Goal: Task Accomplishment & Management: Manage account settings

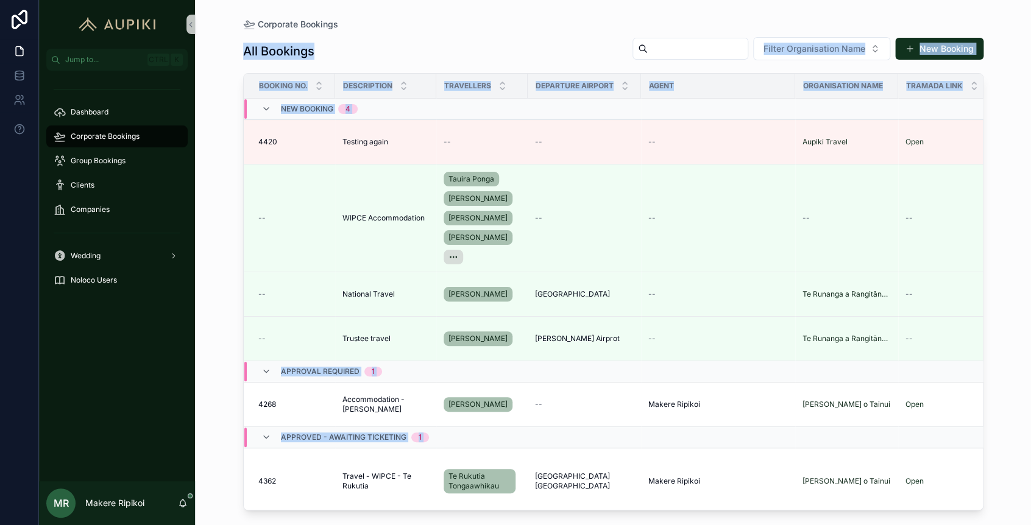
drag, startPoint x: 468, startPoint y: 2, endPoint x: 1839, endPoint y: 57, distance: 1371.8
click at [1030, 57] on html "Jump to... Ctrl K Dashboard Corporate Bookings Group Bookings Clients Companies…" at bounding box center [515, 262] width 1031 height 525
click at [454, 39] on div "All Bookings Filter Organisation Name New Booking" at bounding box center [613, 51] width 740 height 29
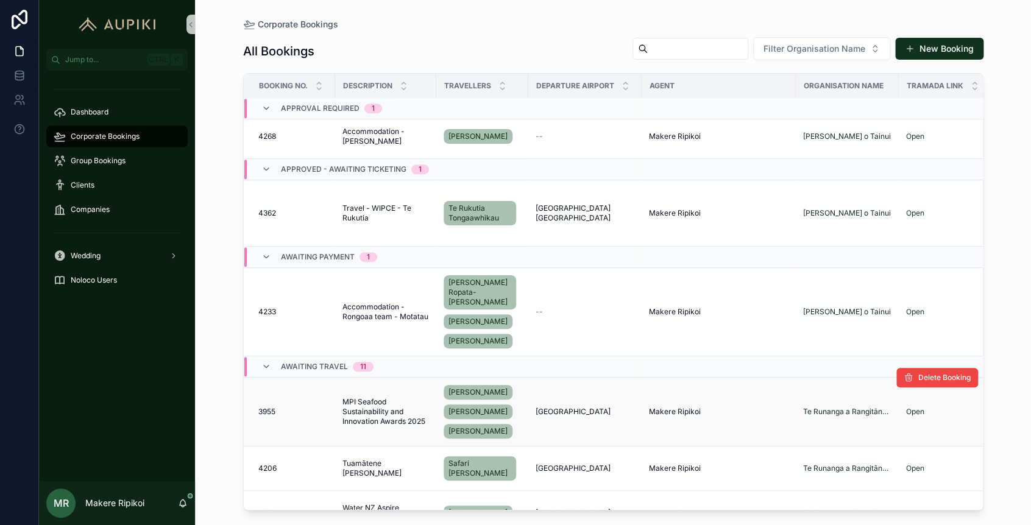
scroll to position [270, 0]
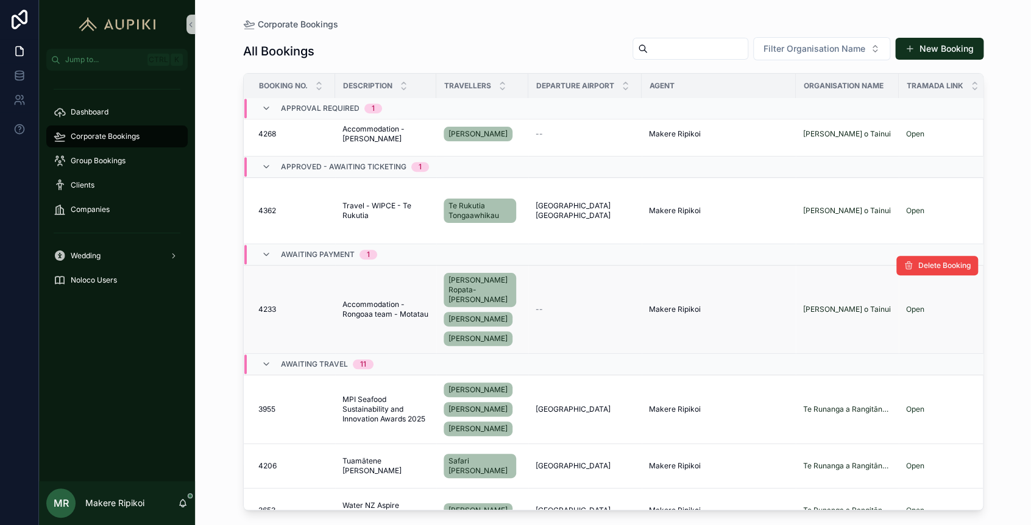
click at [390, 305] on span "Accommodation - Rongoaa team - Motatau" at bounding box center [385, 309] width 87 height 19
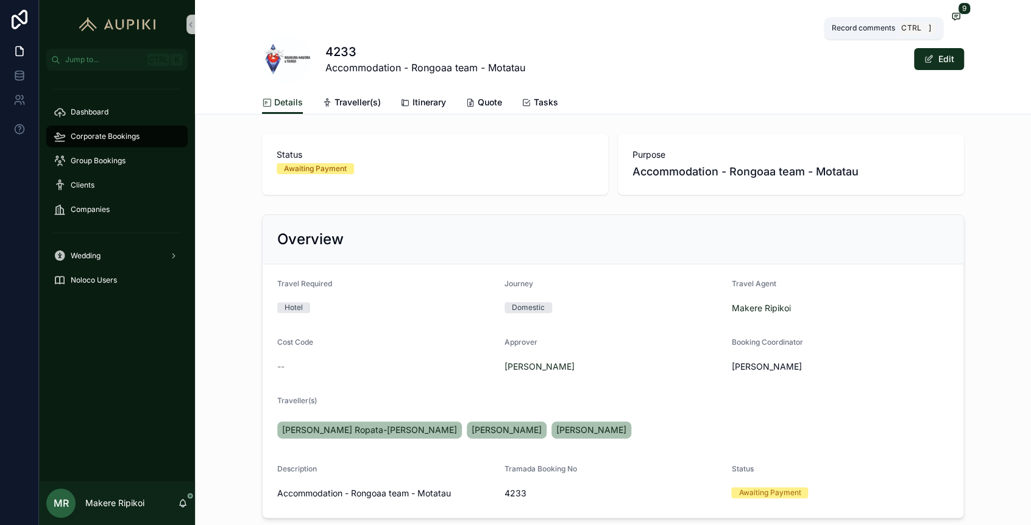
click at [951, 18] on icon "scrollable content" at bounding box center [956, 17] width 10 height 10
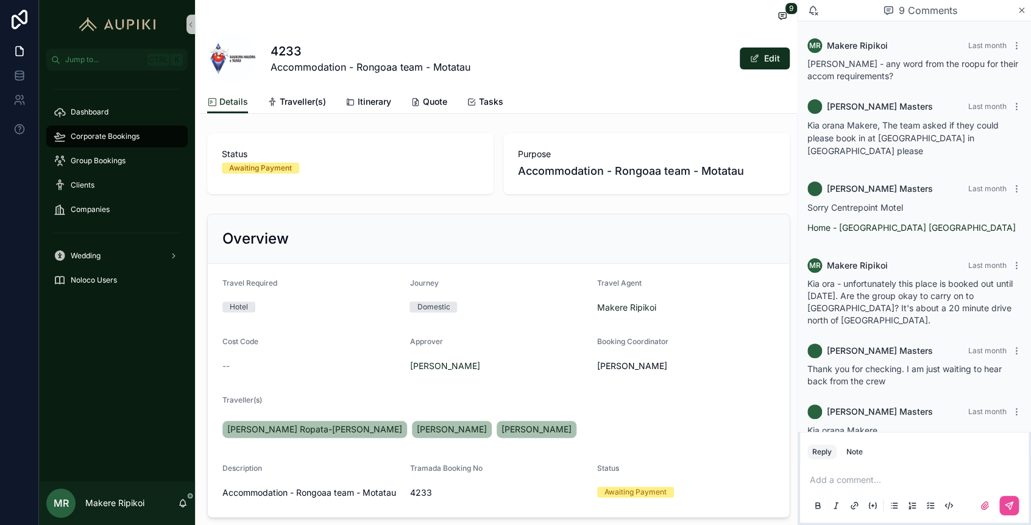
scroll to position [553, 0]
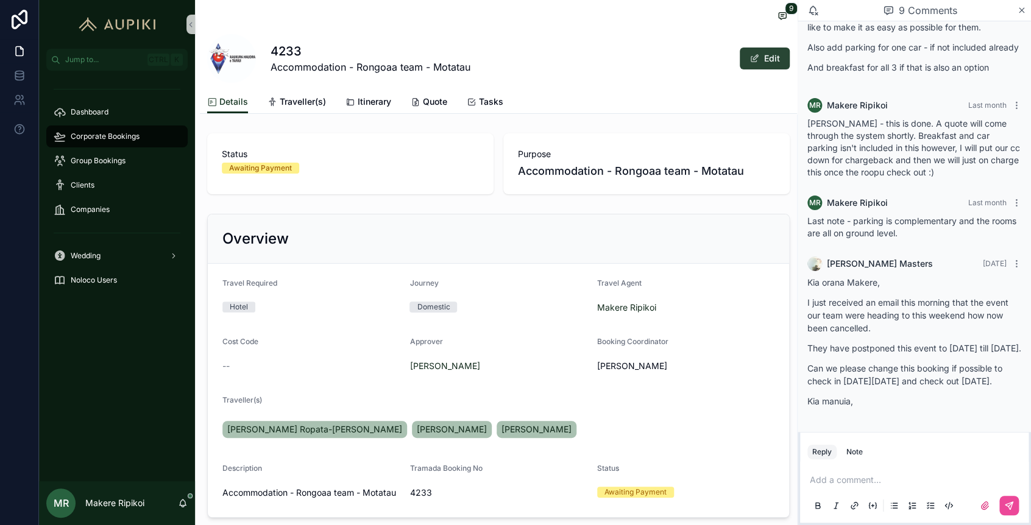
drag, startPoint x: 751, startPoint y: 48, endPoint x: 746, endPoint y: 57, distance: 10.9
click at [747, 54] on button "Edit" at bounding box center [765, 59] width 50 height 22
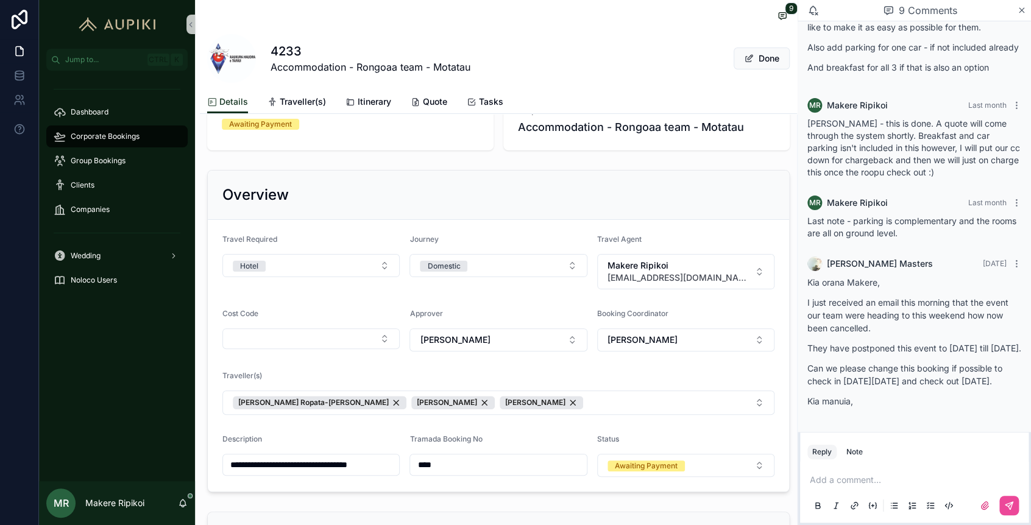
scroll to position [68, 0]
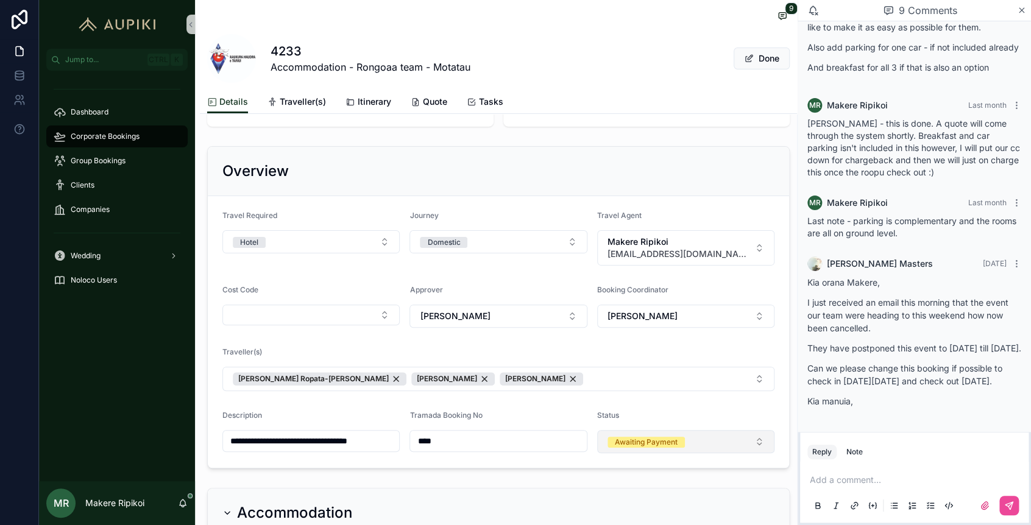
click at [684, 437] on button "Awaiting Payment" at bounding box center [685, 441] width 177 height 23
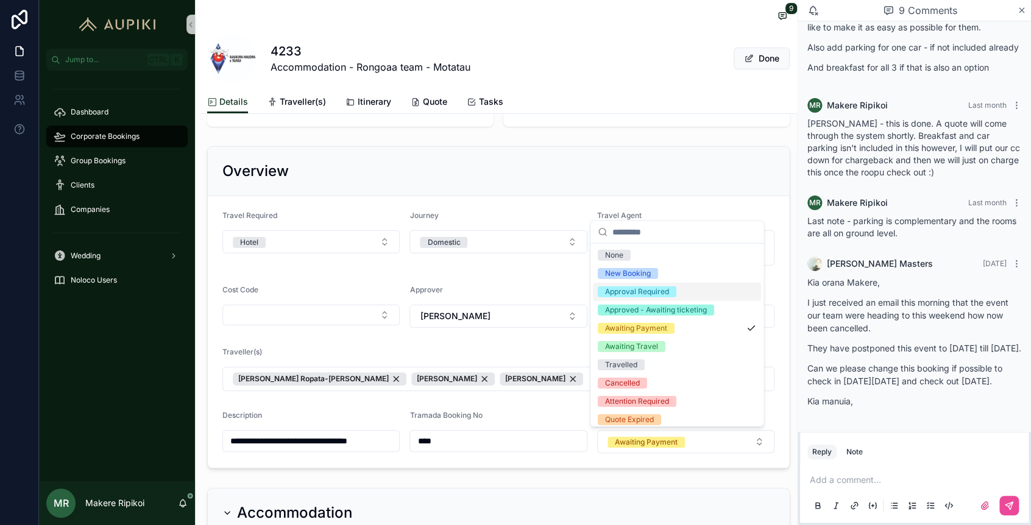
click at [641, 297] on div "Approval Required" at bounding box center [677, 292] width 168 height 18
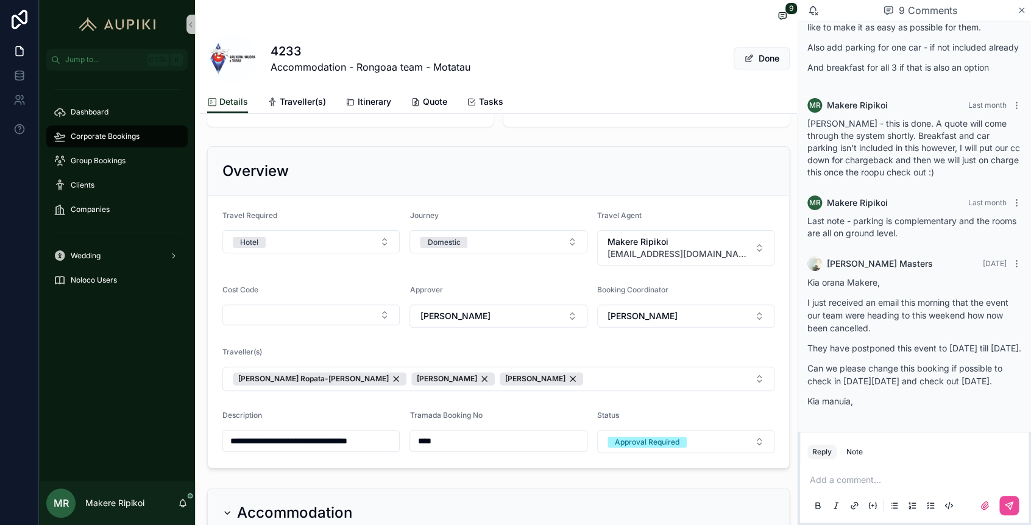
drag, startPoint x: 746, startPoint y: 62, endPoint x: 739, endPoint y: 77, distance: 16.6
click at [739, 77] on div "4233 Accommodation - Rongoaa team - Motatau Done" at bounding box center [498, 58] width 582 height 49
click at [759, 58] on button "Done" at bounding box center [761, 59] width 56 height 22
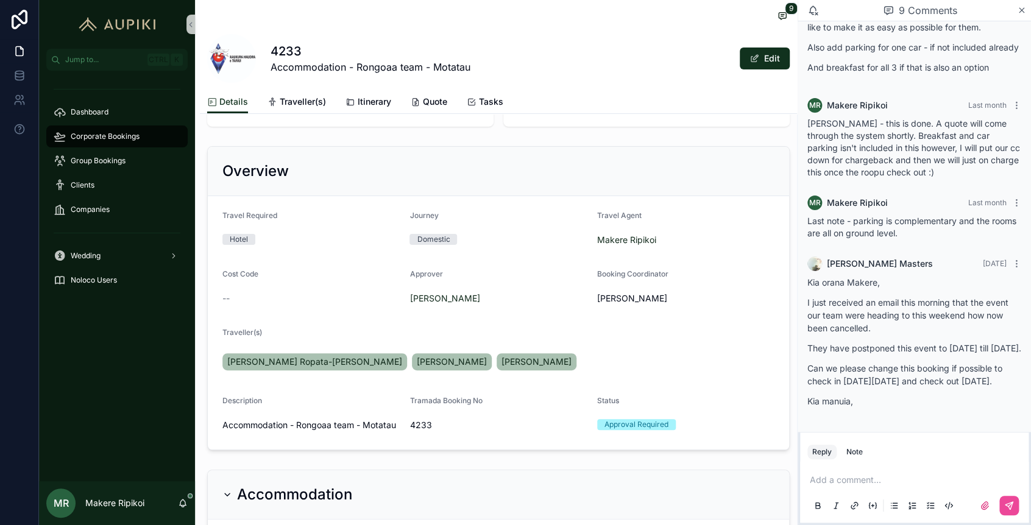
click at [115, 140] on span "Corporate Bookings" at bounding box center [105, 137] width 69 height 10
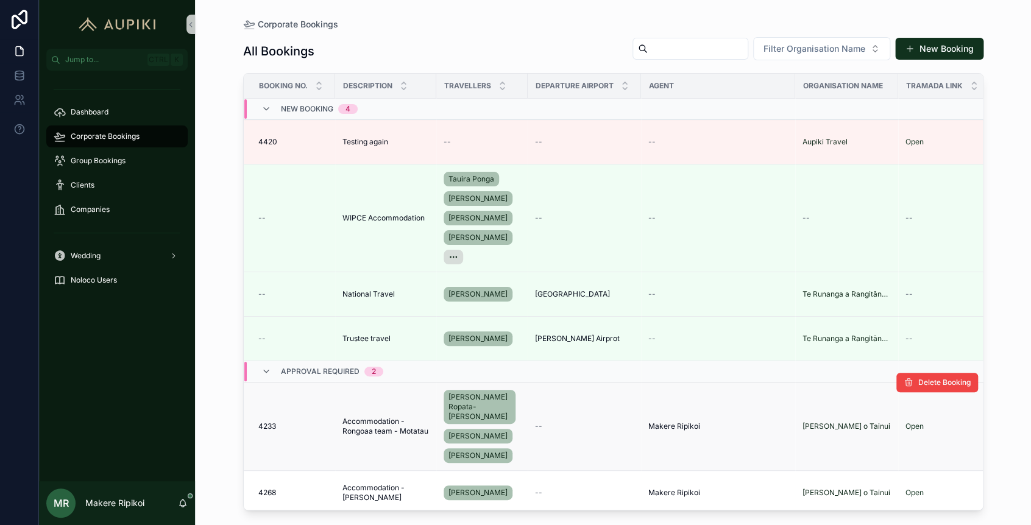
scroll to position [68, 0]
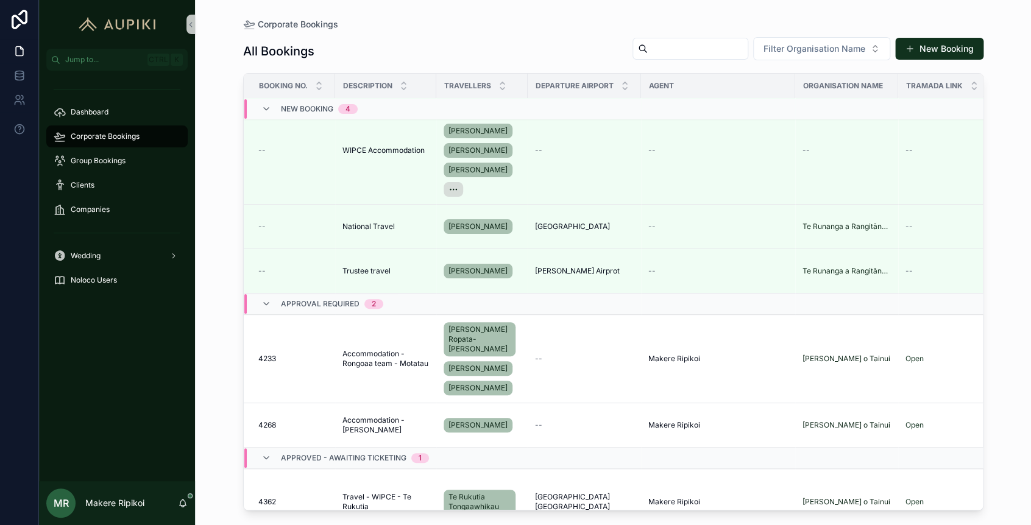
click at [309, 301] on span "Approval Required" at bounding box center [320, 304] width 79 height 10
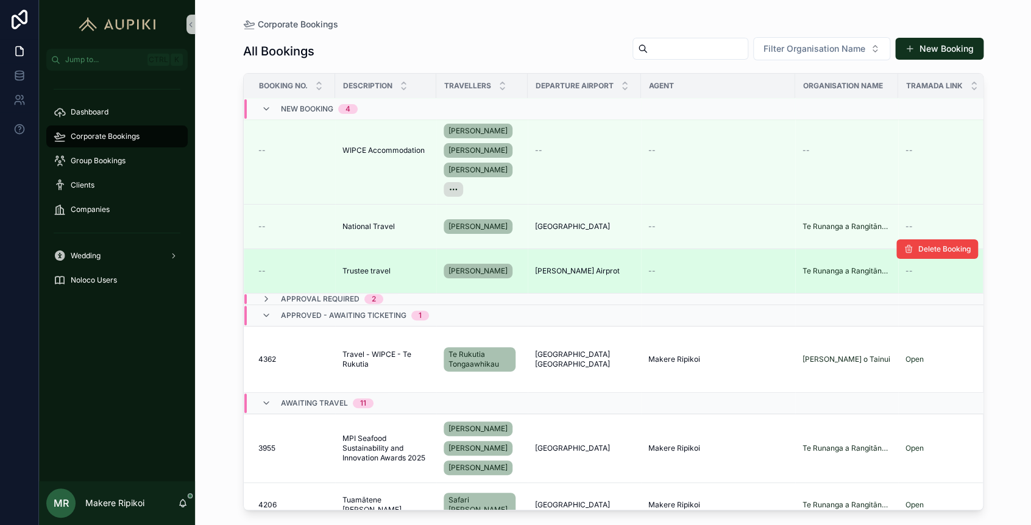
click at [370, 267] on span "Trustee travel" at bounding box center [366, 271] width 48 height 10
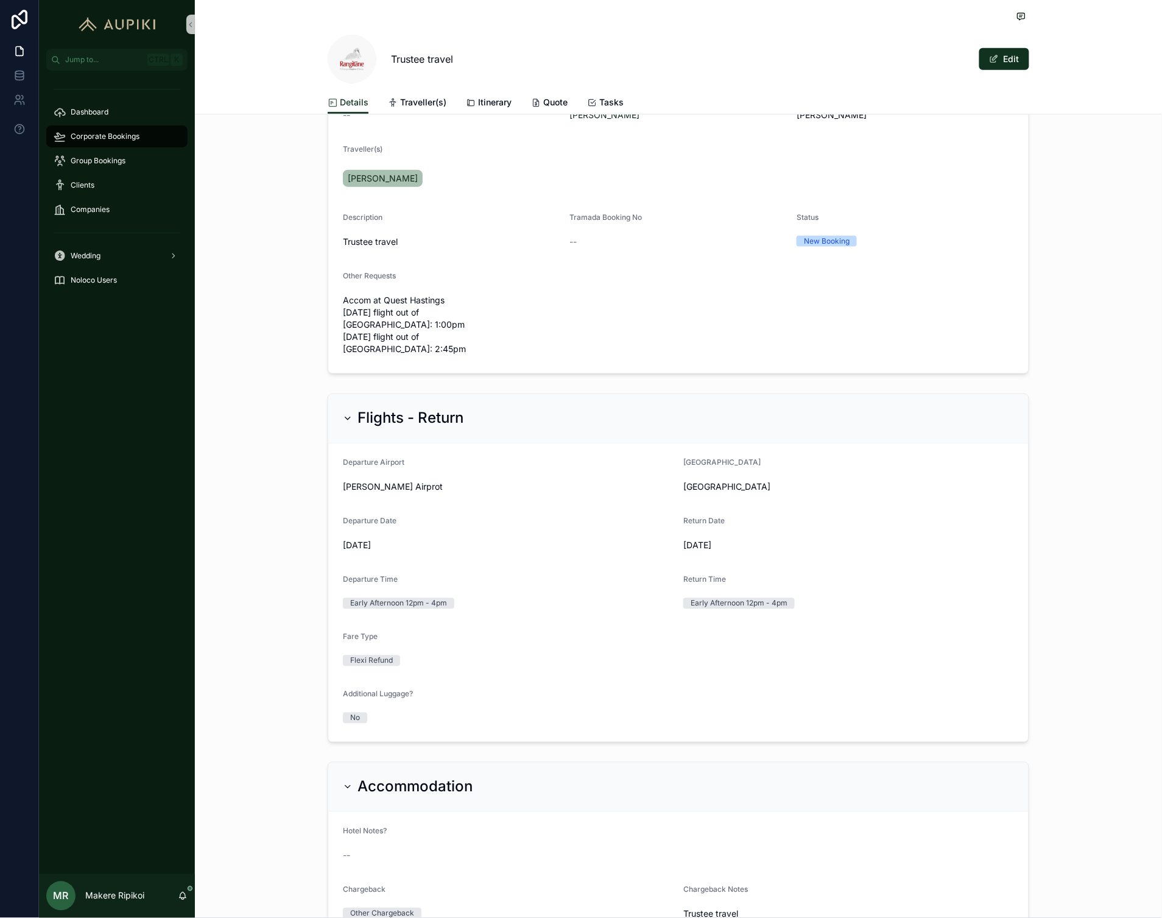
scroll to position [387, 0]
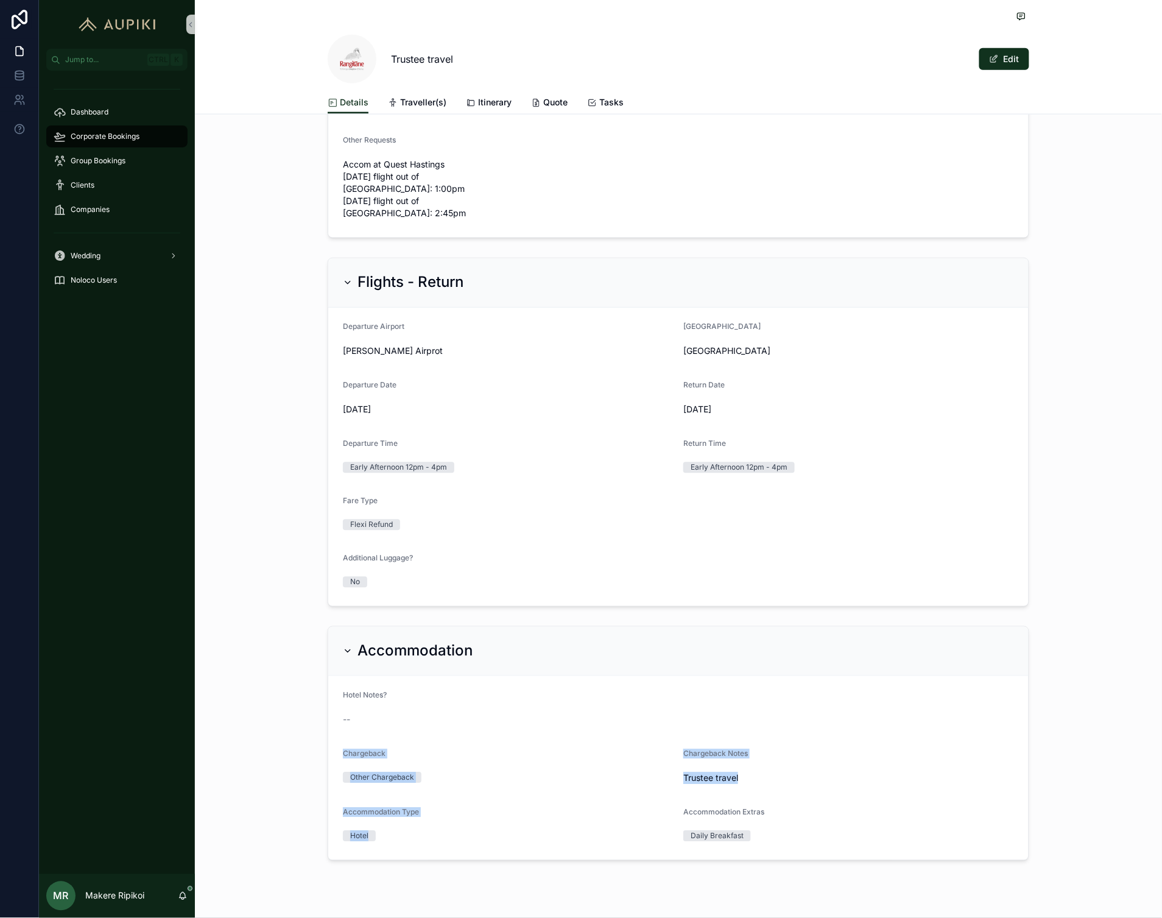
drag, startPoint x: 381, startPoint y: 687, endPoint x: 446, endPoint y: 819, distance: 147.4
click at [446, 525] on form "Hotel Notes? -- Chargeback Other Chargeback Chargeback Notes Trustee travel Acc…" at bounding box center [678, 768] width 701 height 184
drag, startPoint x: 446, startPoint y: 819, endPoint x: 469, endPoint y: 866, distance: 52.3
click at [469, 525] on div "Trustee travel Edit Details Details Traveller(s) Itinerary Quote Tasks Status N…" at bounding box center [678, 278] width 967 height 1331
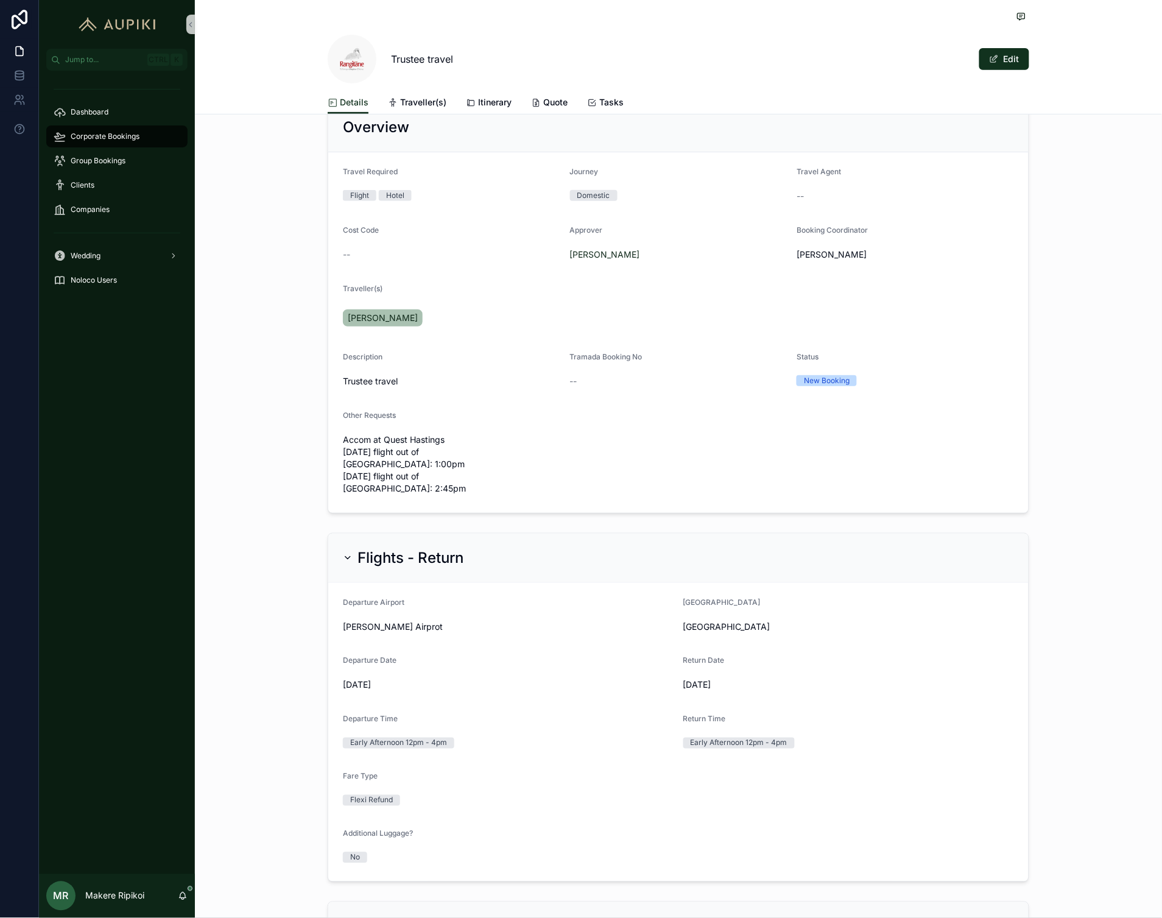
scroll to position [0, 0]
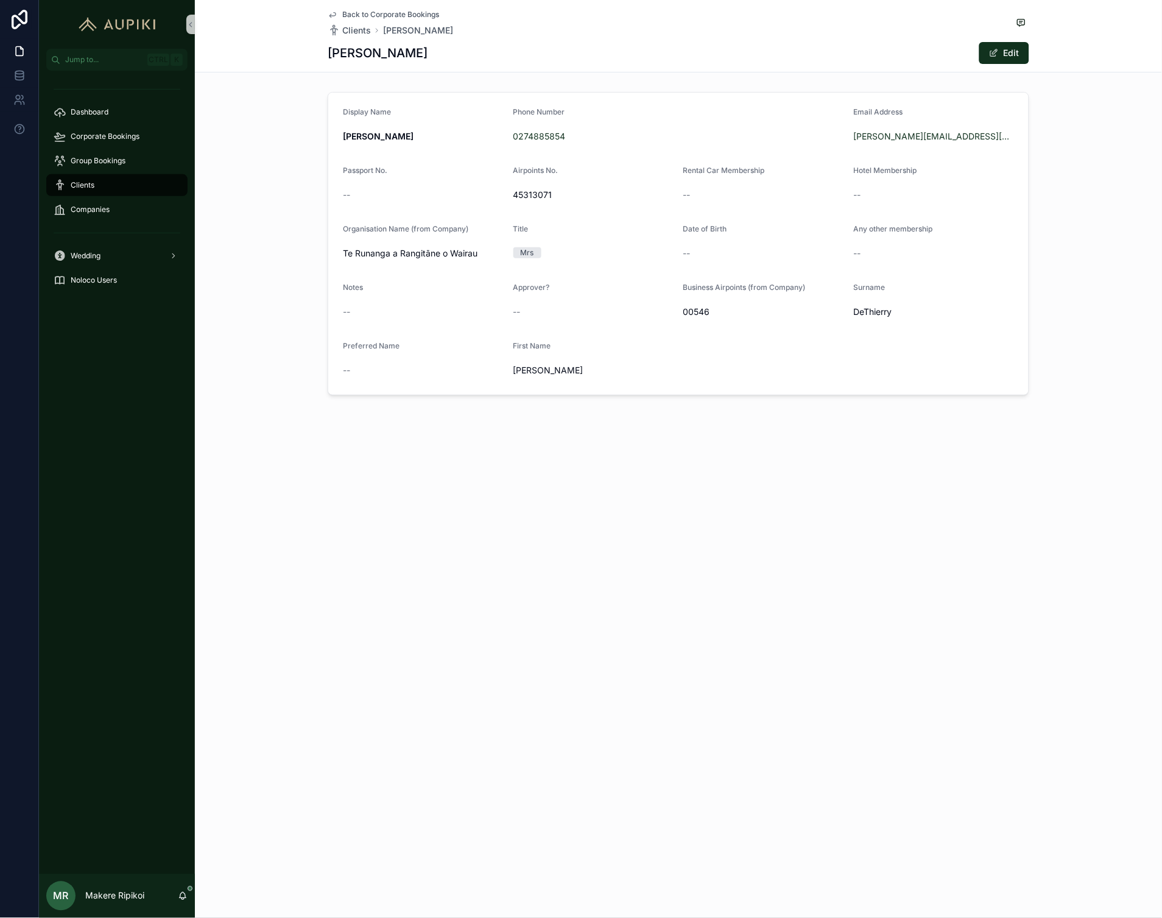
click at [428, 13] on span "Back to Corporate Bookings" at bounding box center [390, 15] width 97 height 10
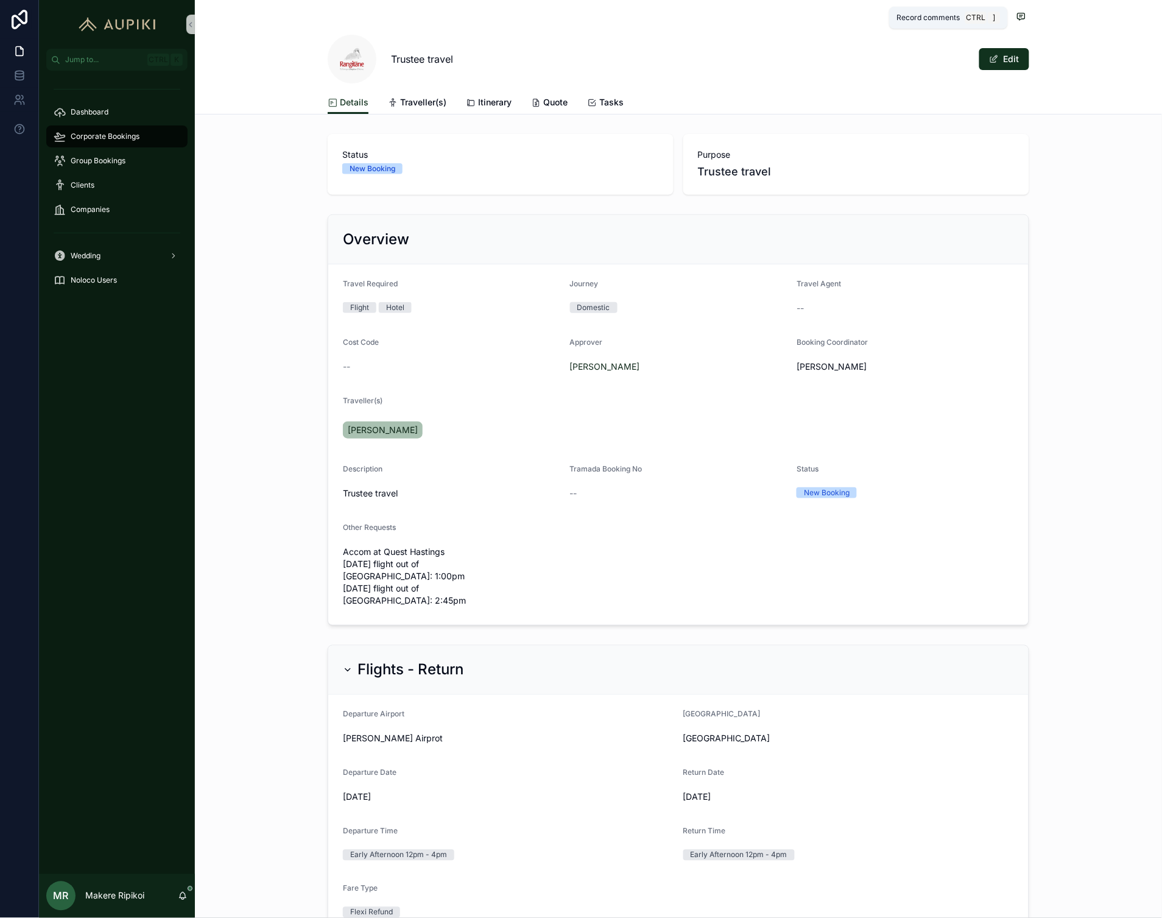
click at [1017, 19] on icon "scrollable content" at bounding box center [1022, 17] width 10 height 10
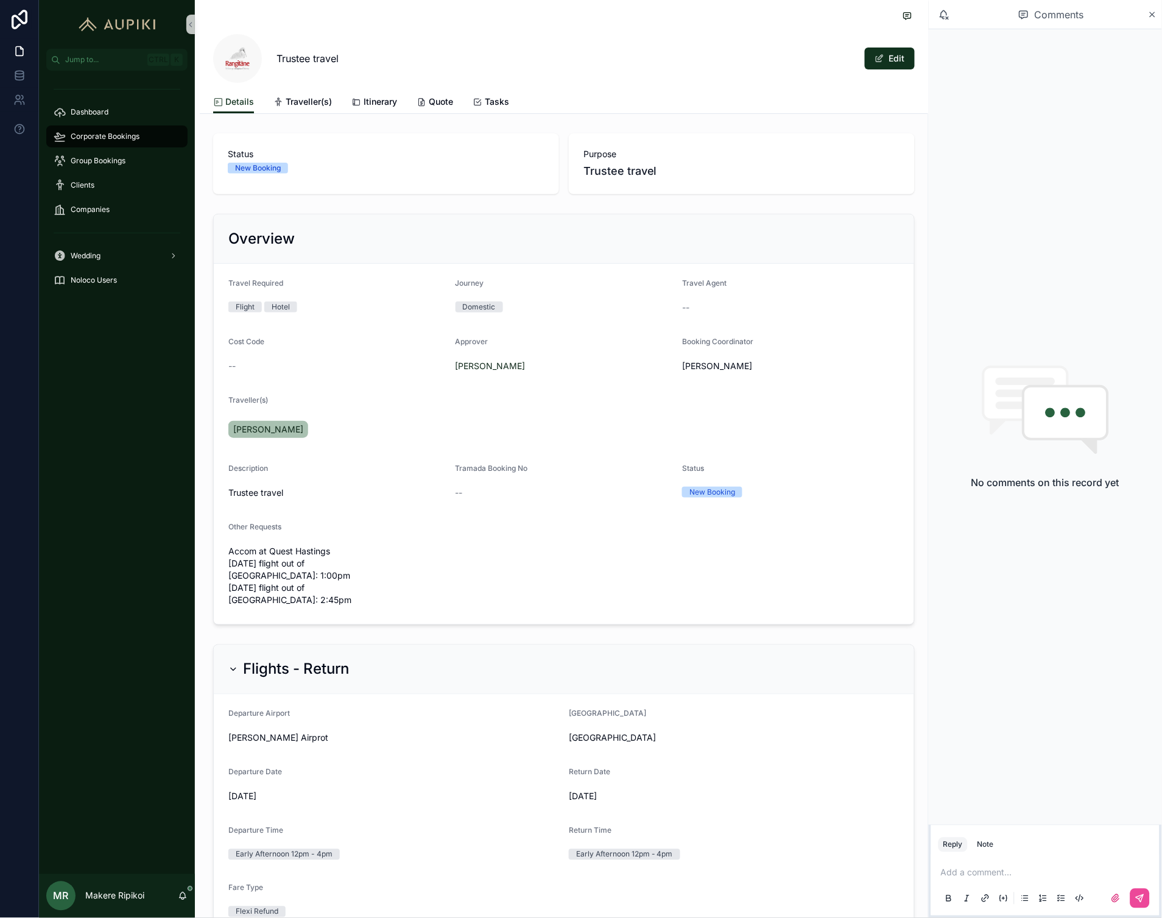
click at [996, 525] on p "scrollable content" at bounding box center [1048, 873] width 214 height 12
click at [1030, 525] on button "scrollable content" at bounding box center [1140, 898] width 19 height 19
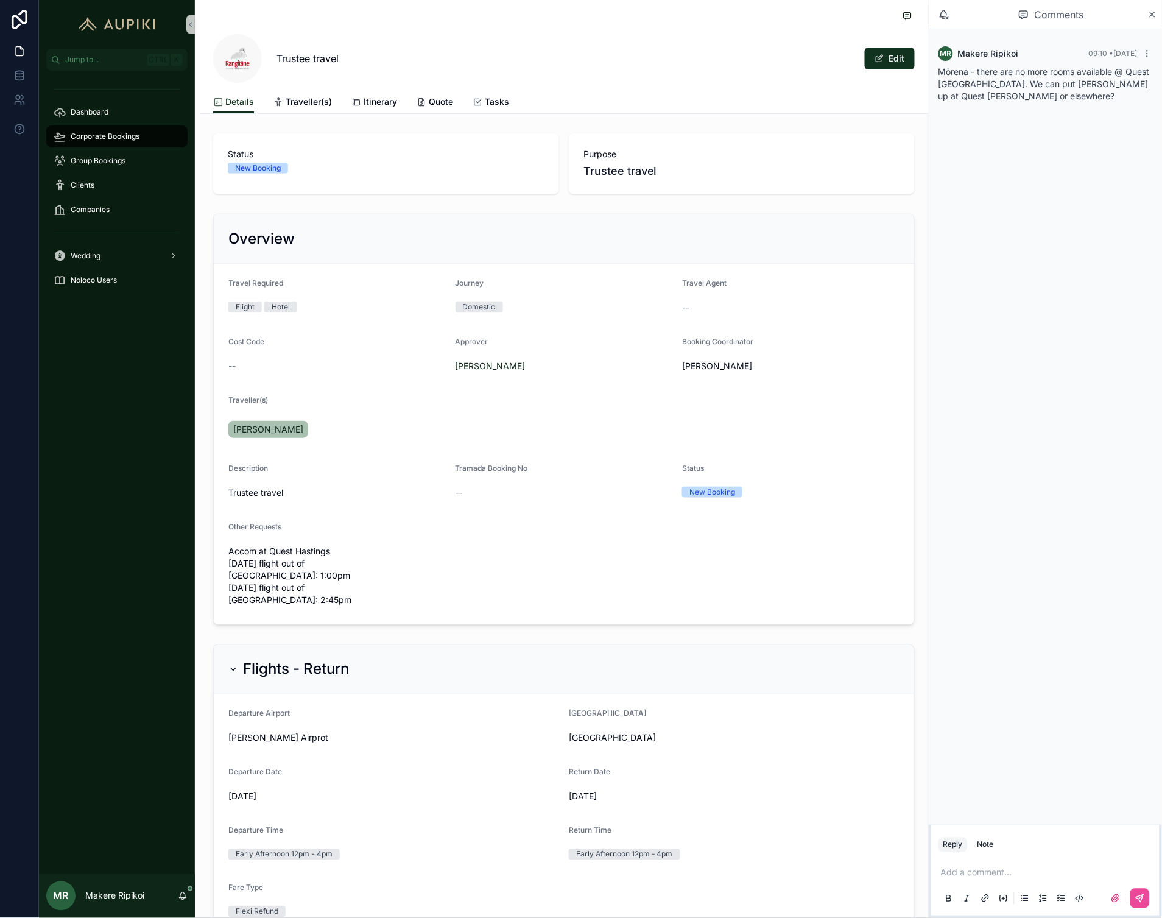
click at [148, 139] on div "Corporate Bookings" at bounding box center [117, 136] width 127 height 19
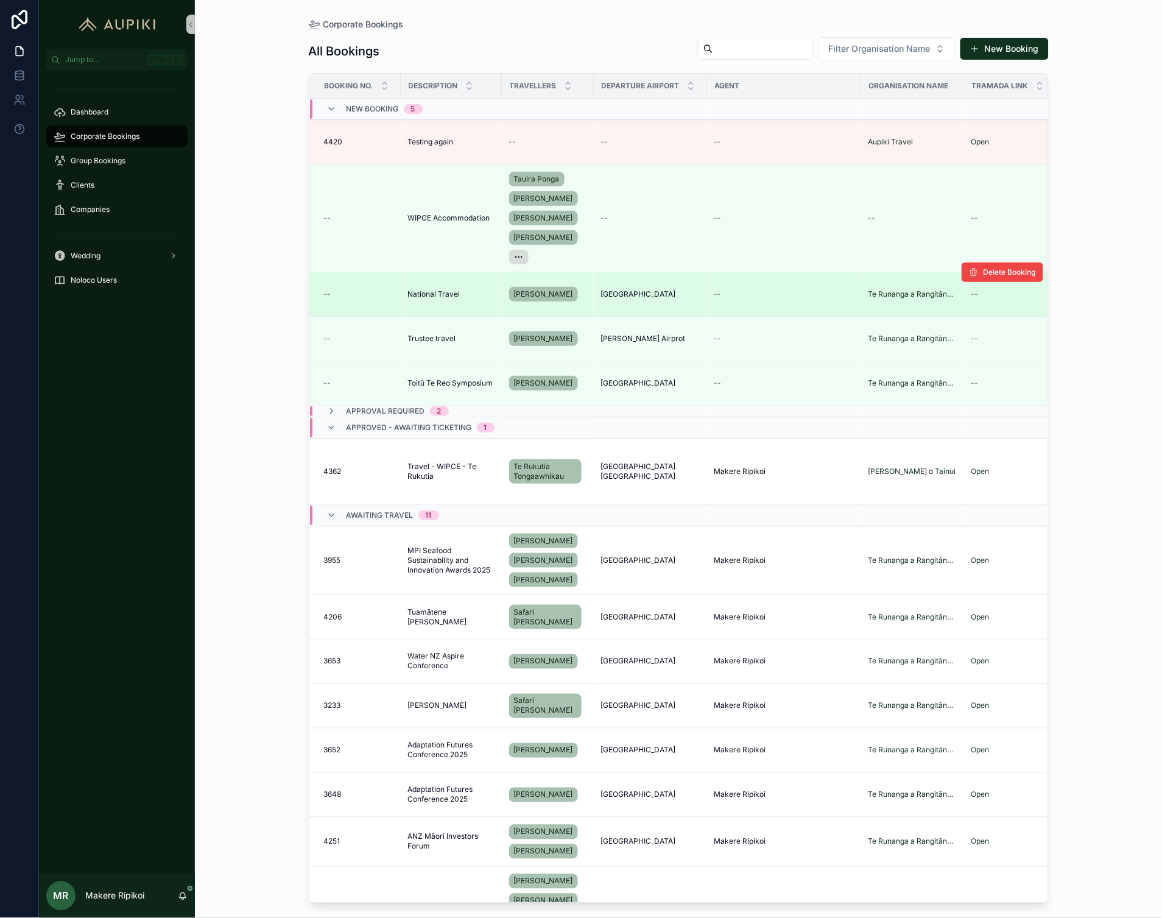
click at [462, 301] on td "National Travel National Travel" at bounding box center [451, 294] width 101 height 44
click at [434, 290] on span "National Travel" at bounding box center [434, 294] width 52 height 10
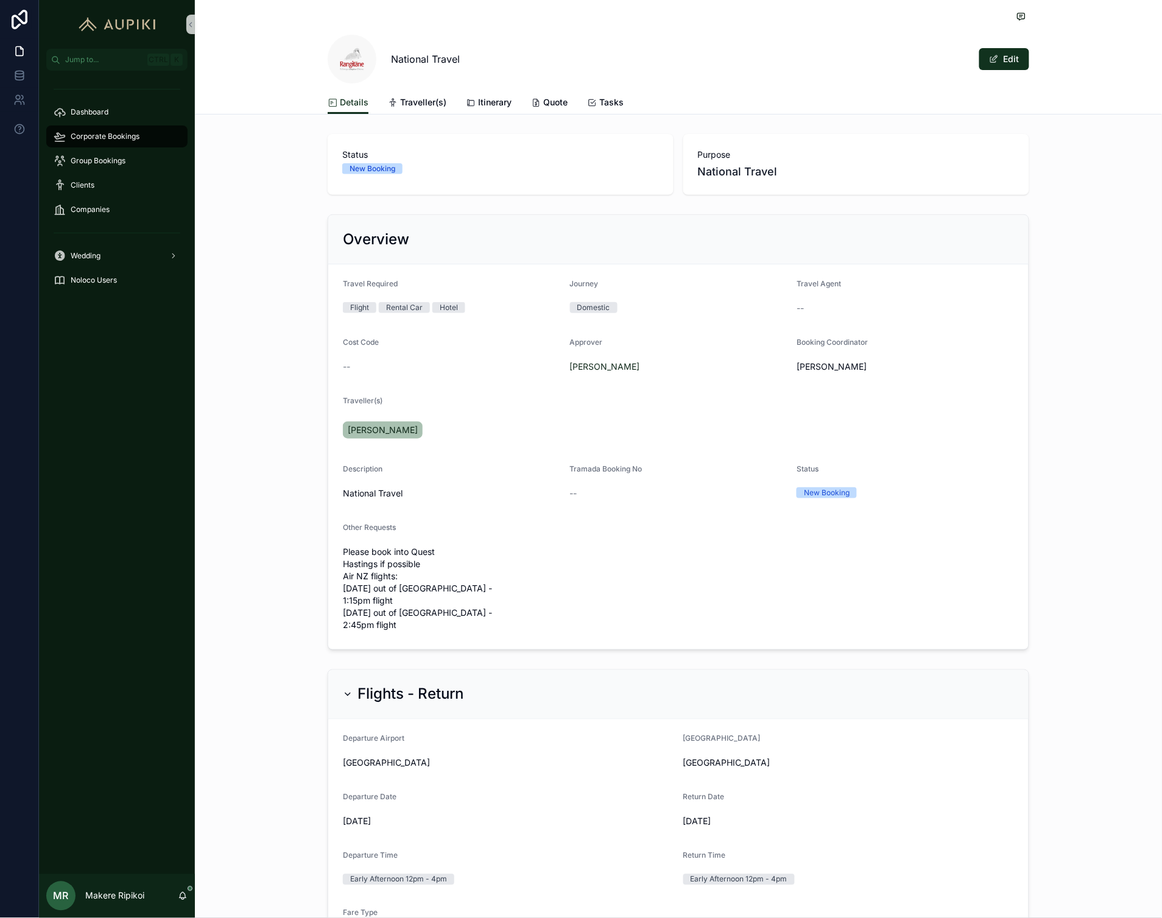
drag, startPoint x: 434, startPoint y: 290, endPoint x: 367, endPoint y: 189, distance: 121.1
click at [303, 195] on div "Status New Booking Purpose National Travel" at bounding box center [678, 164] width 967 height 71
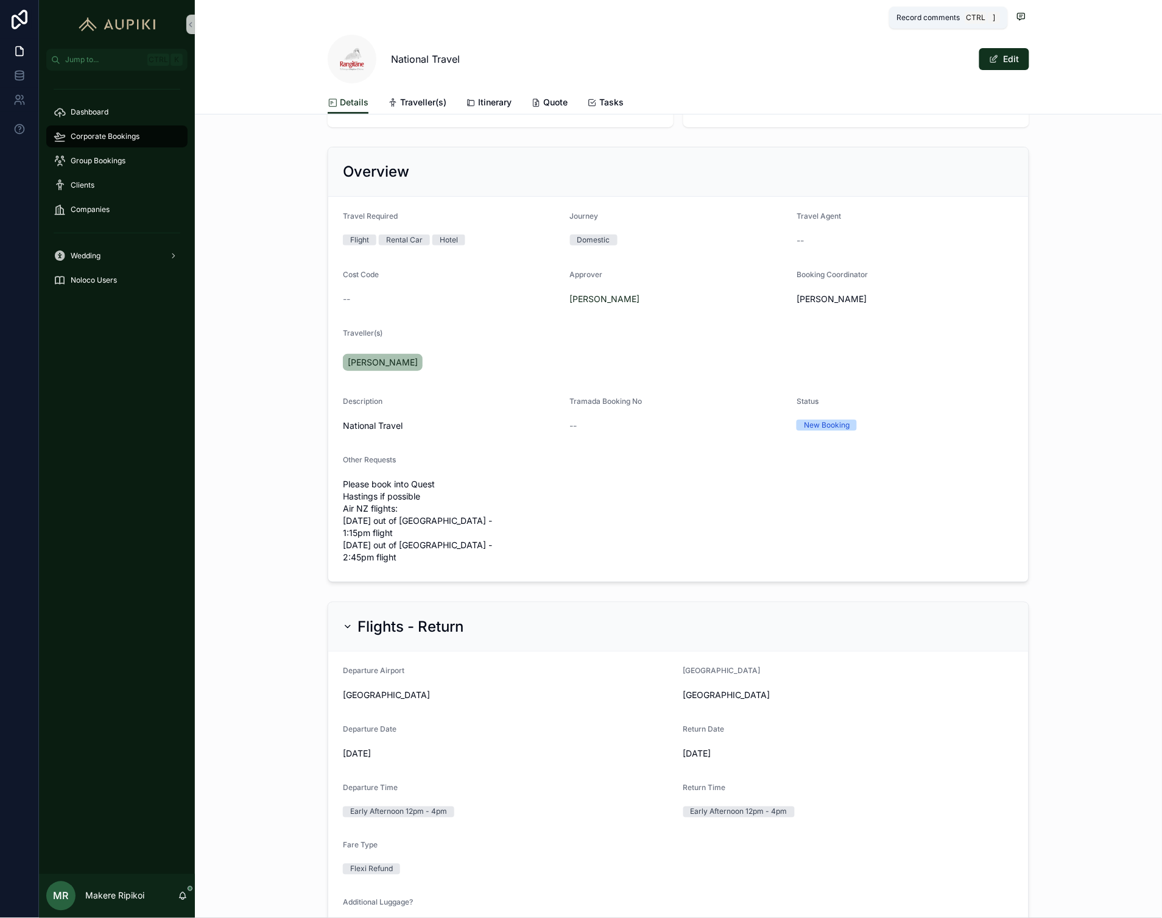
click at [1022, 15] on span "scrollable content" at bounding box center [1022, 16] width 16 height 13
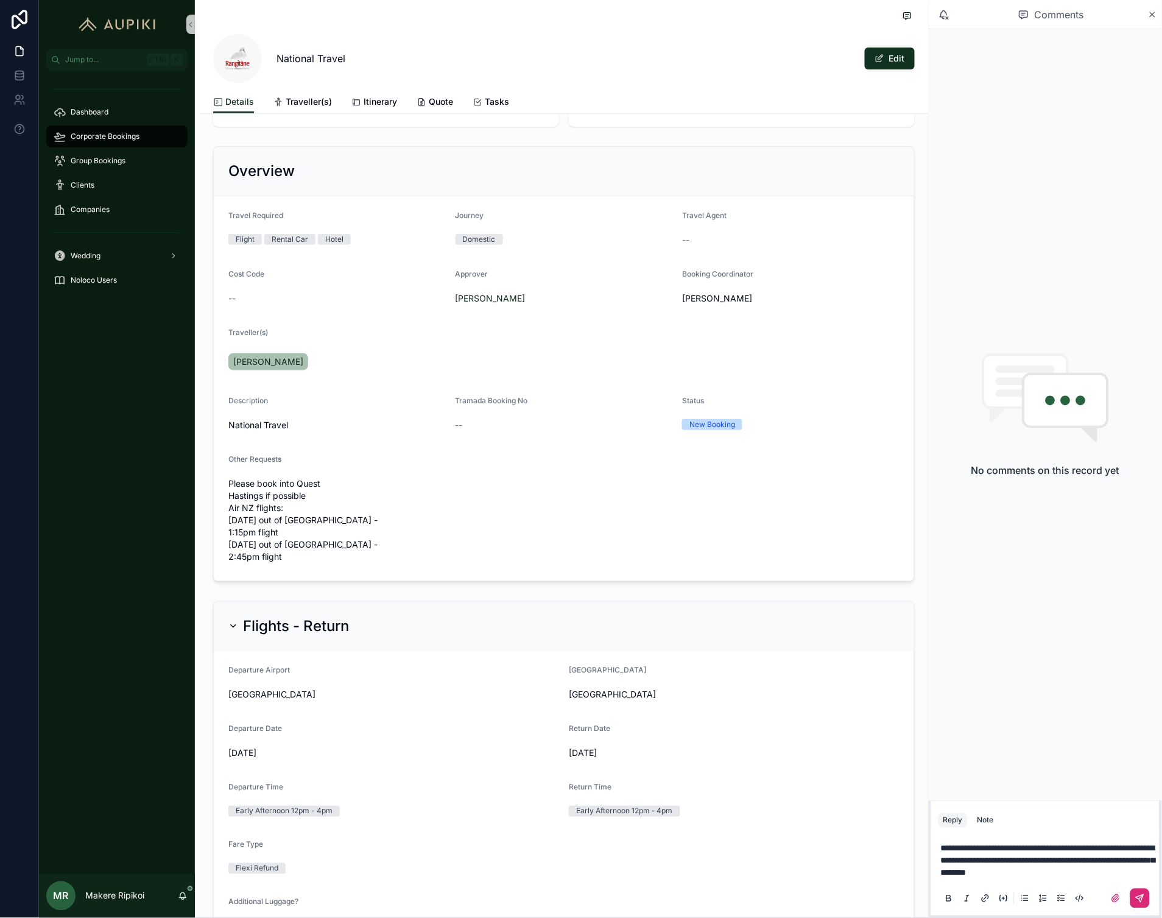
click at [1030, 525] on icon "scrollable content" at bounding box center [1140, 898] width 7 height 7
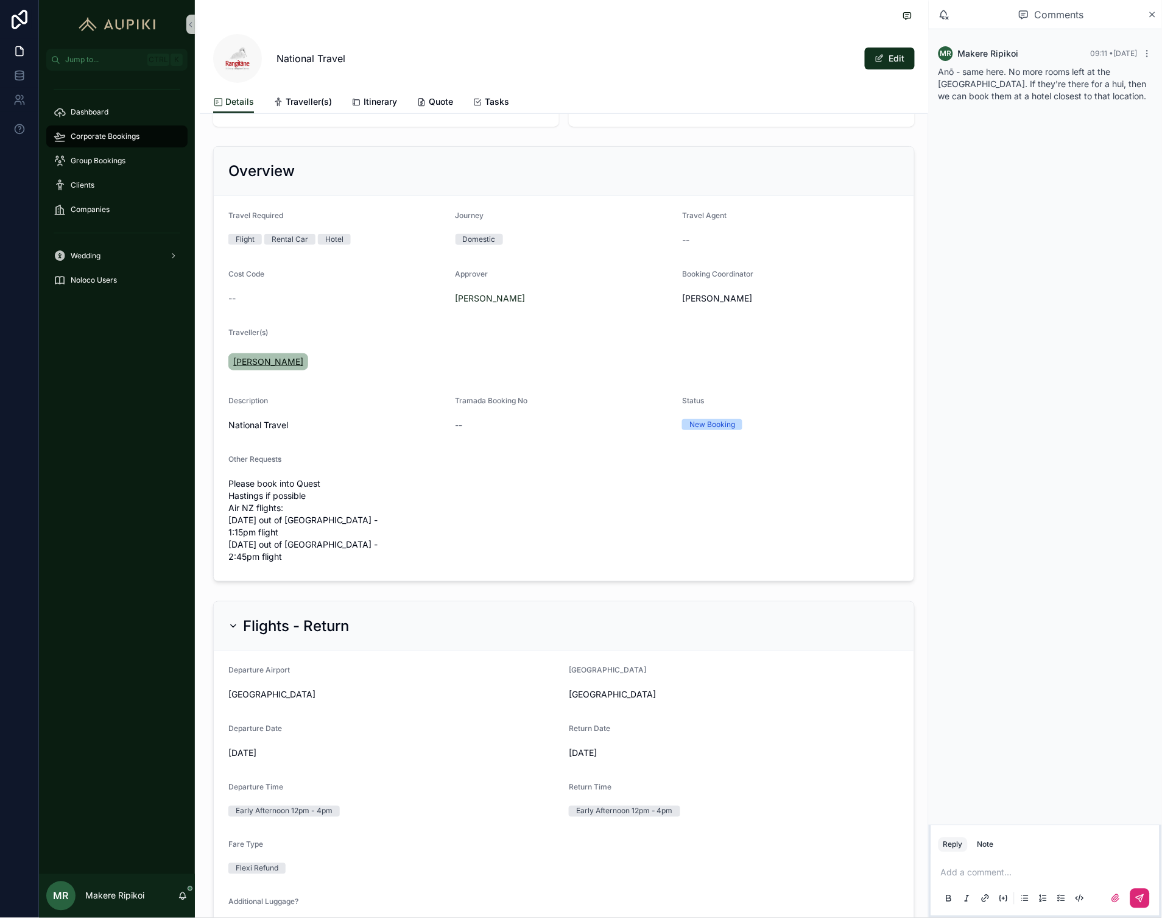
click at [278, 369] on div "Corey Hebberd" at bounding box center [270, 362] width 85 height 22
drag, startPoint x: 278, startPoint y: 369, endPoint x: 269, endPoint y: 367, distance: 9.3
click at [269, 367] on span "Corey Hebberd" at bounding box center [268, 362] width 70 height 12
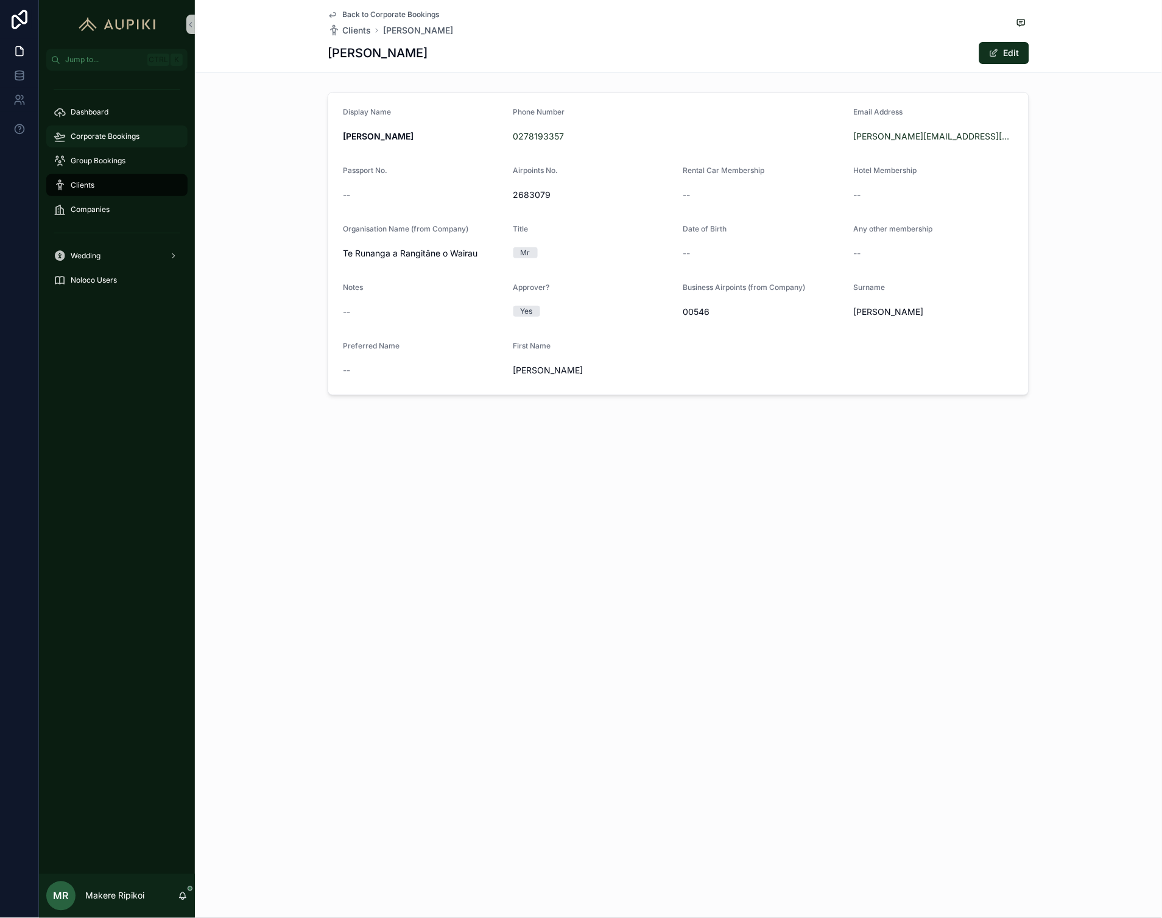
click at [120, 142] on div "Corporate Bookings" at bounding box center [117, 136] width 127 height 19
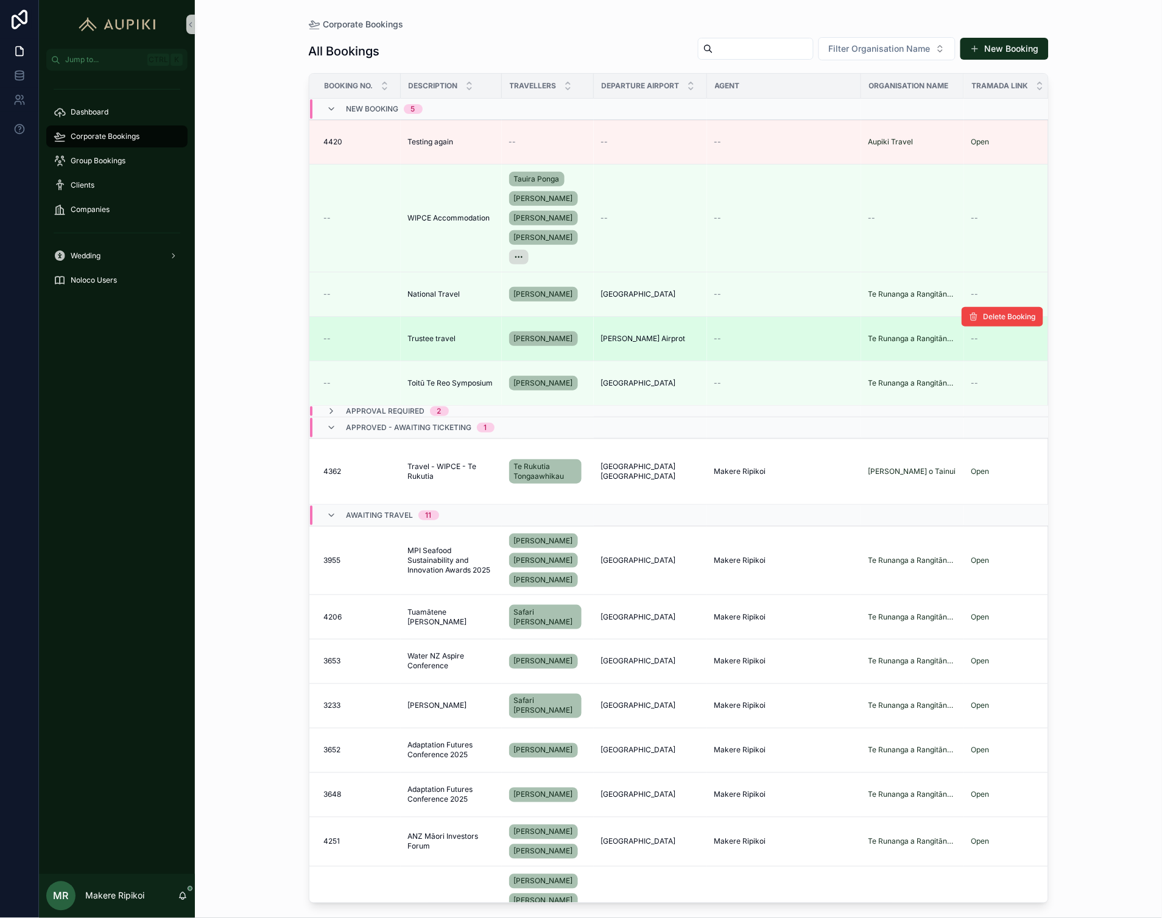
click at [429, 345] on td "Trustee travel Trustee travel" at bounding box center [451, 339] width 101 height 44
click at [437, 331] on td "Trustee travel Trustee travel" at bounding box center [451, 339] width 101 height 44
click at [424, 331] on td "Trustee travel Trustee travel" at bounding box center [451, 339] width 101 height 44
click at [427, 333] on td "Trustee travel Trustee travel" at bounding box center [451, 339] width 101 height 44
click at [424, 339] on span "Trustee travel" at bounding box center [432, 339] width 48 height 10
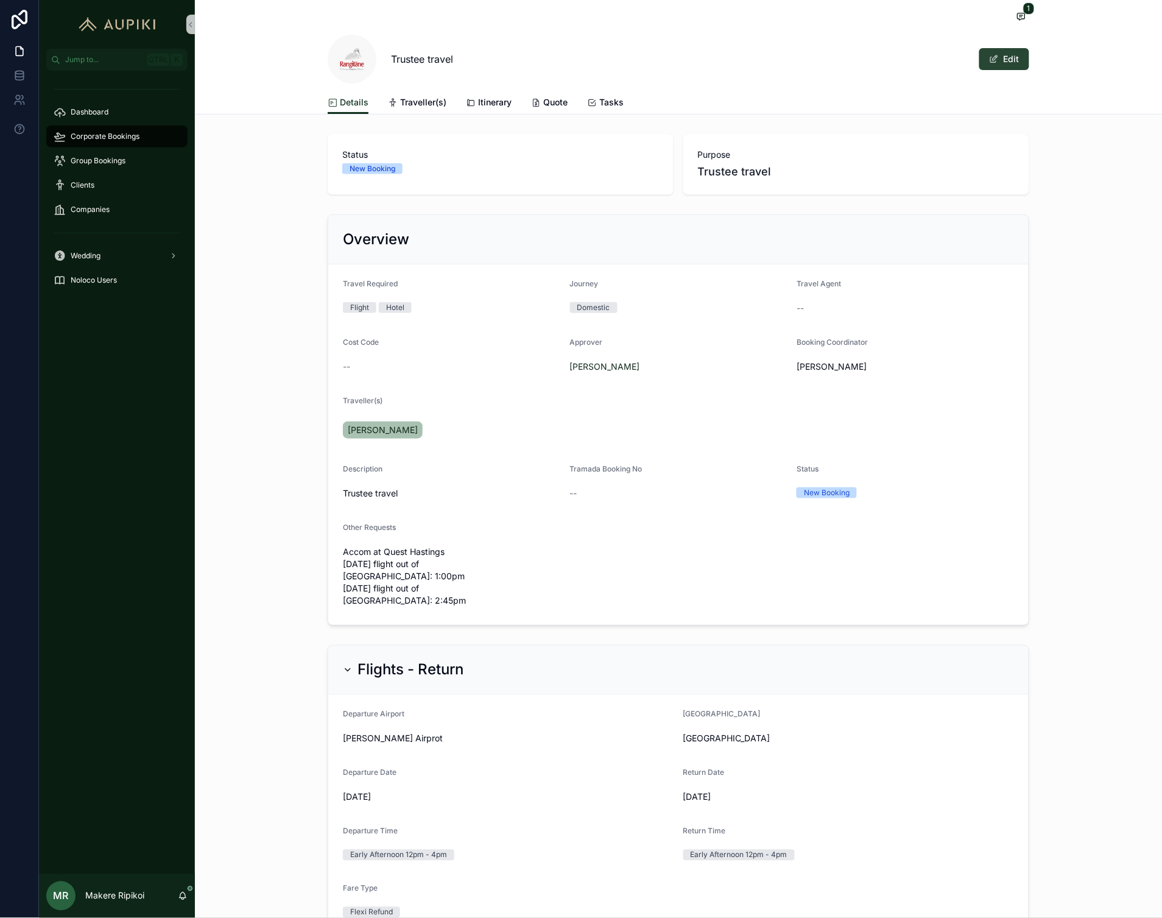
click at [1002, 58] on button "Edit" at bounding box center [1005, 59] width 50 height 22
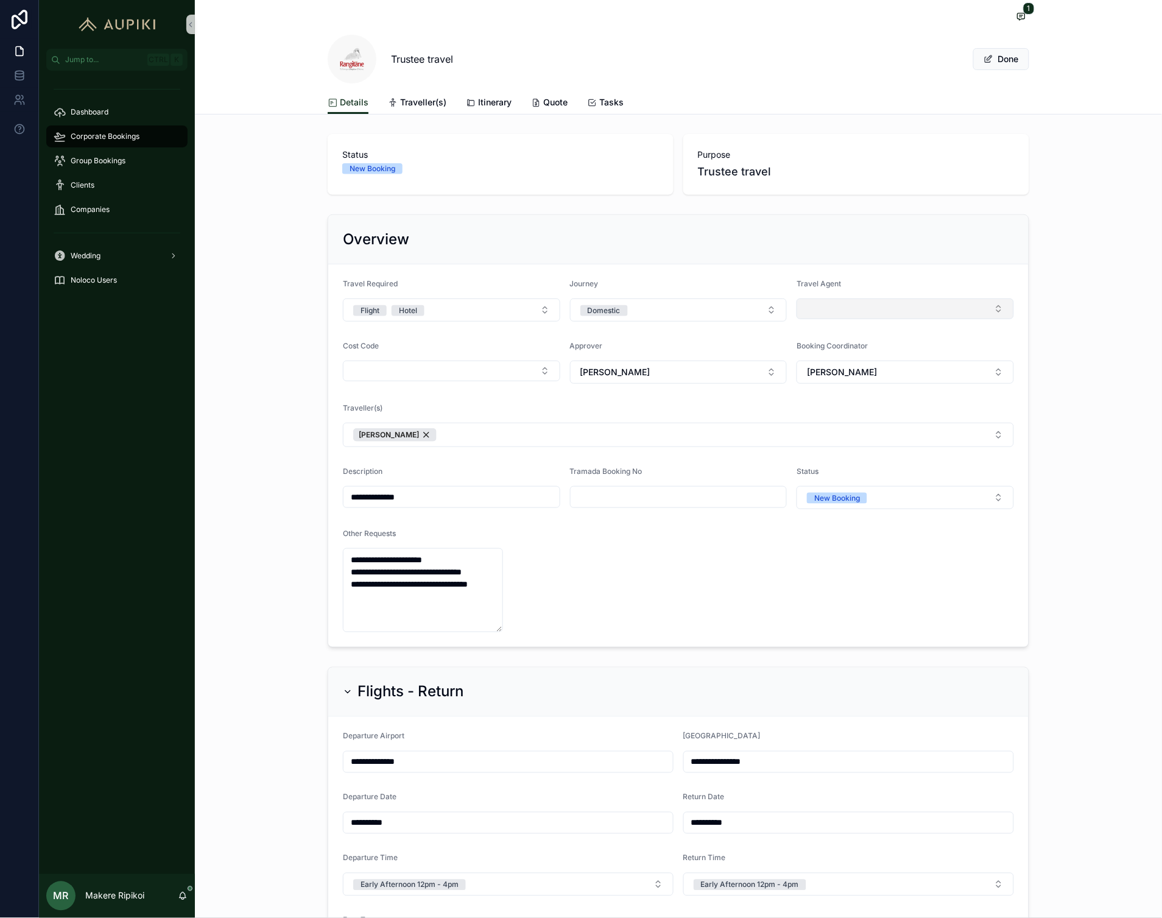
click at [874, 309] on button "Select Button" at bounding box center [905, 309] width 217 height 21
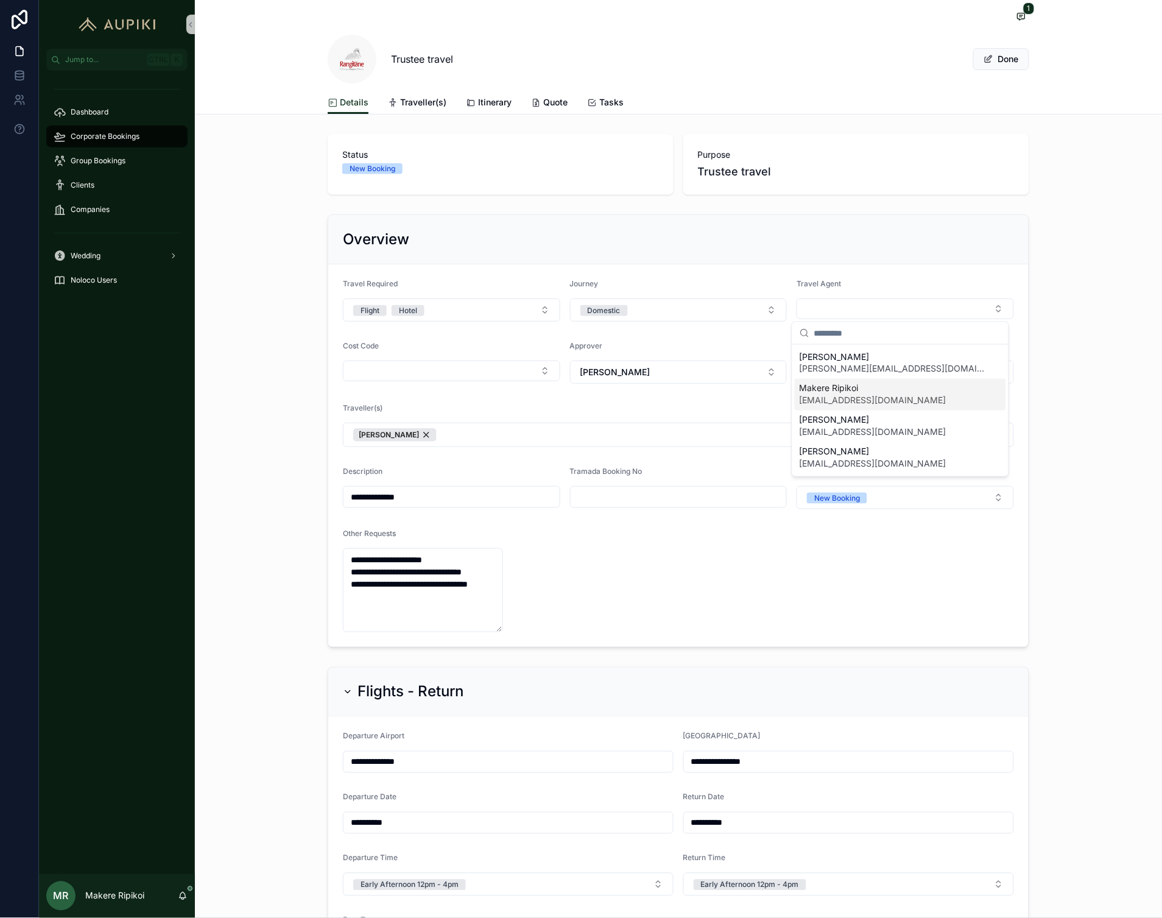
click at [843, 398] on span "makere.ripikoi@aupikitravel.co.nz" at bounding box center [873, 401] width 147 height 12
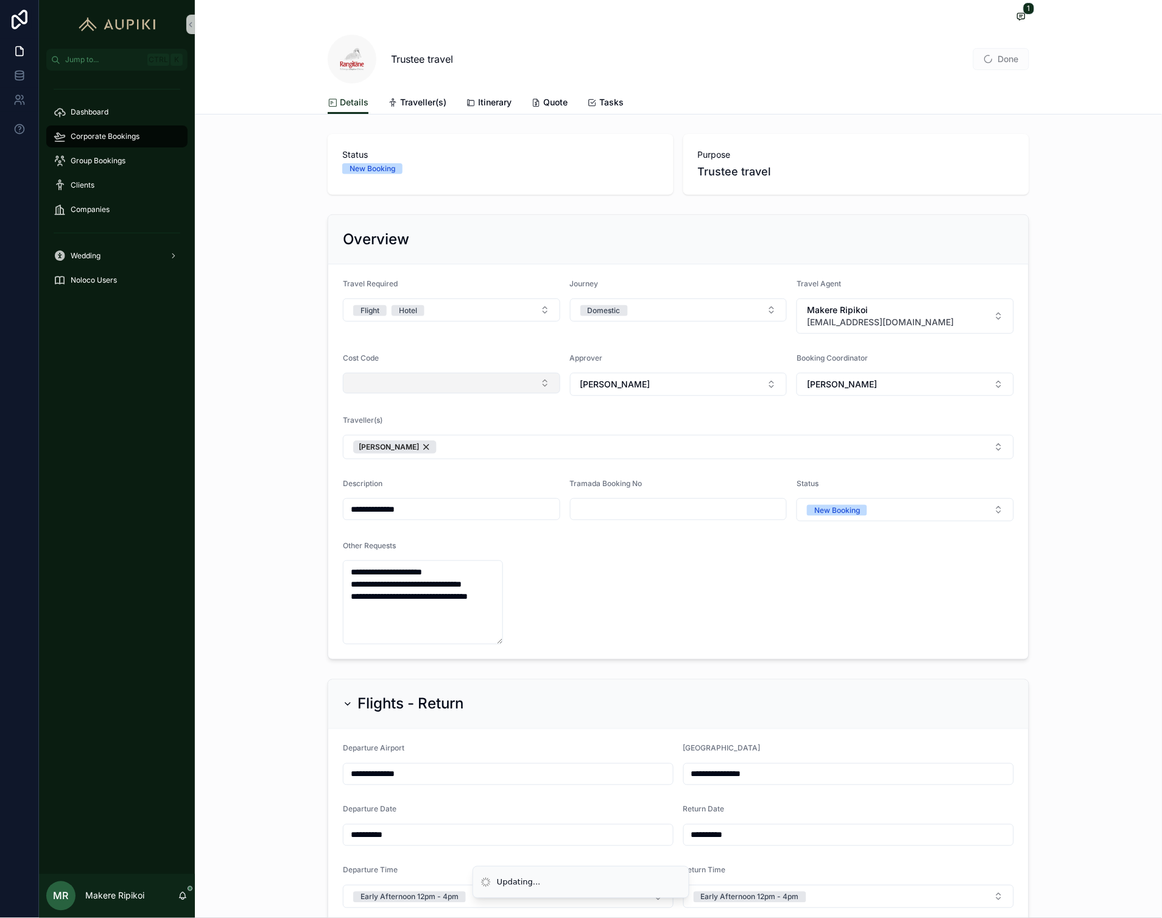
click at [479, 391] on button "Select Button" at bounding box center [451, 383] width 217 height 21
click at [746, 415] on div "Traveller(s)" at bounding box center [678, 422] width 671 height 15
click at [647, 501] on input "scrollable content" at bounding box center [679, 509] width 216 height 17
type input "****"
click at [727, 525] on form "**********" at bounding box center [678, 461] width 701 height 395
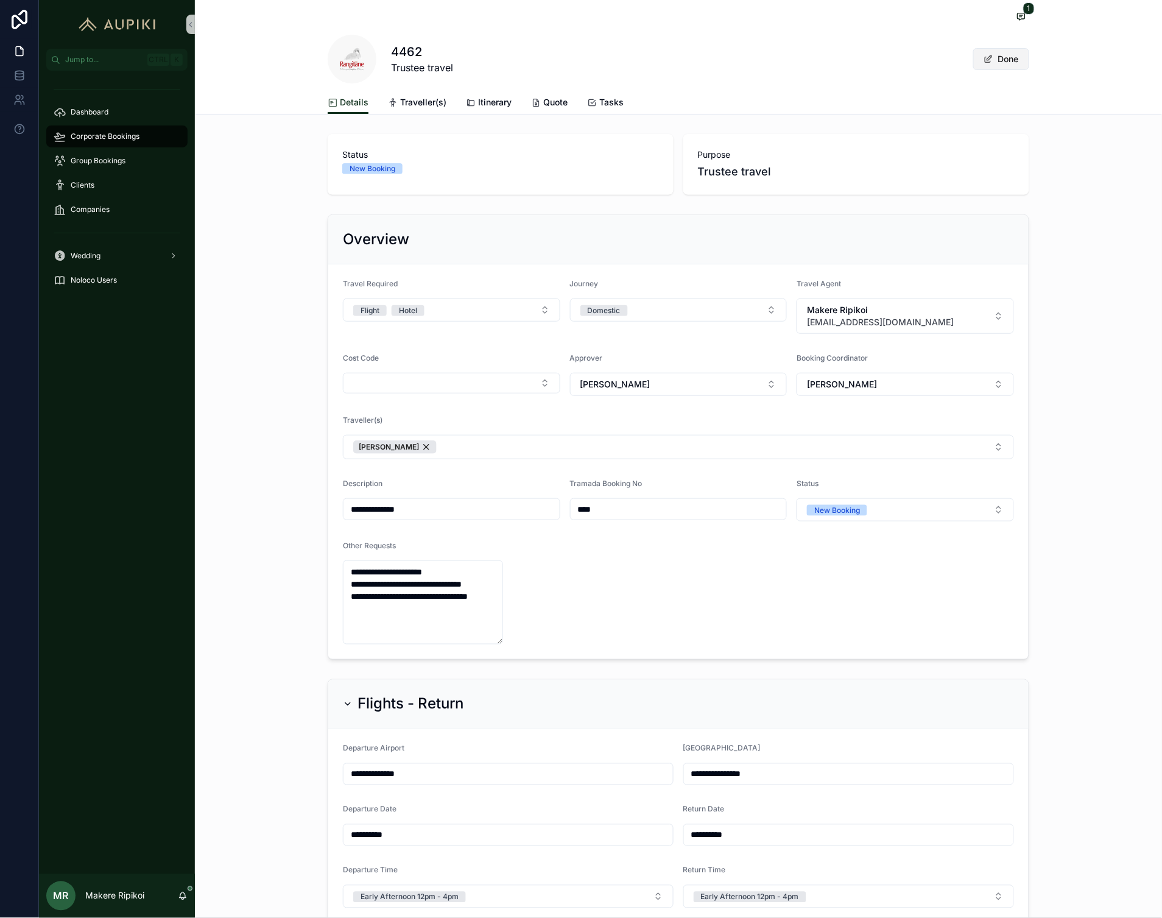
click at [998, 62] on button "Done" at bounding box center [1002, 59] width 56 height 22
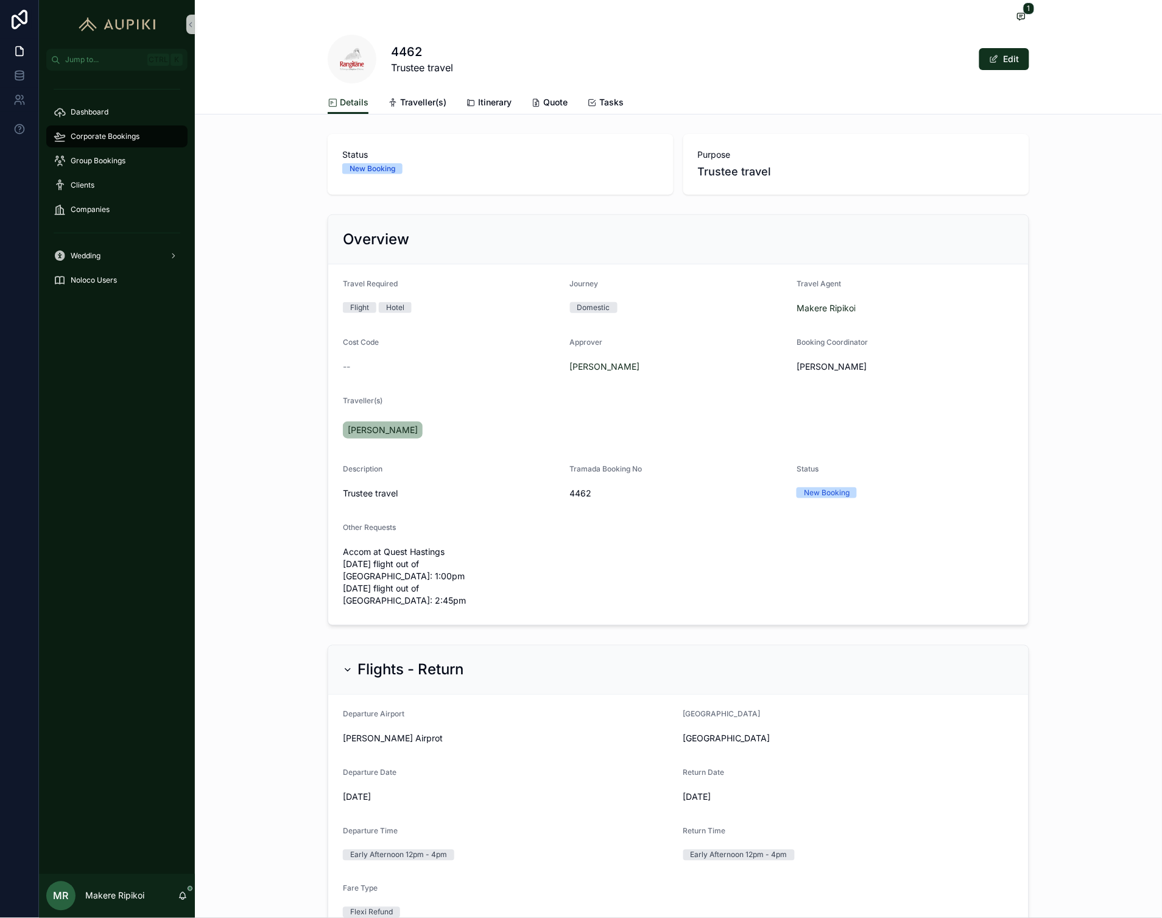
click at [138, 135] on span "Corporate Bookings" at bounding box center [105, 137] width 69 height 10
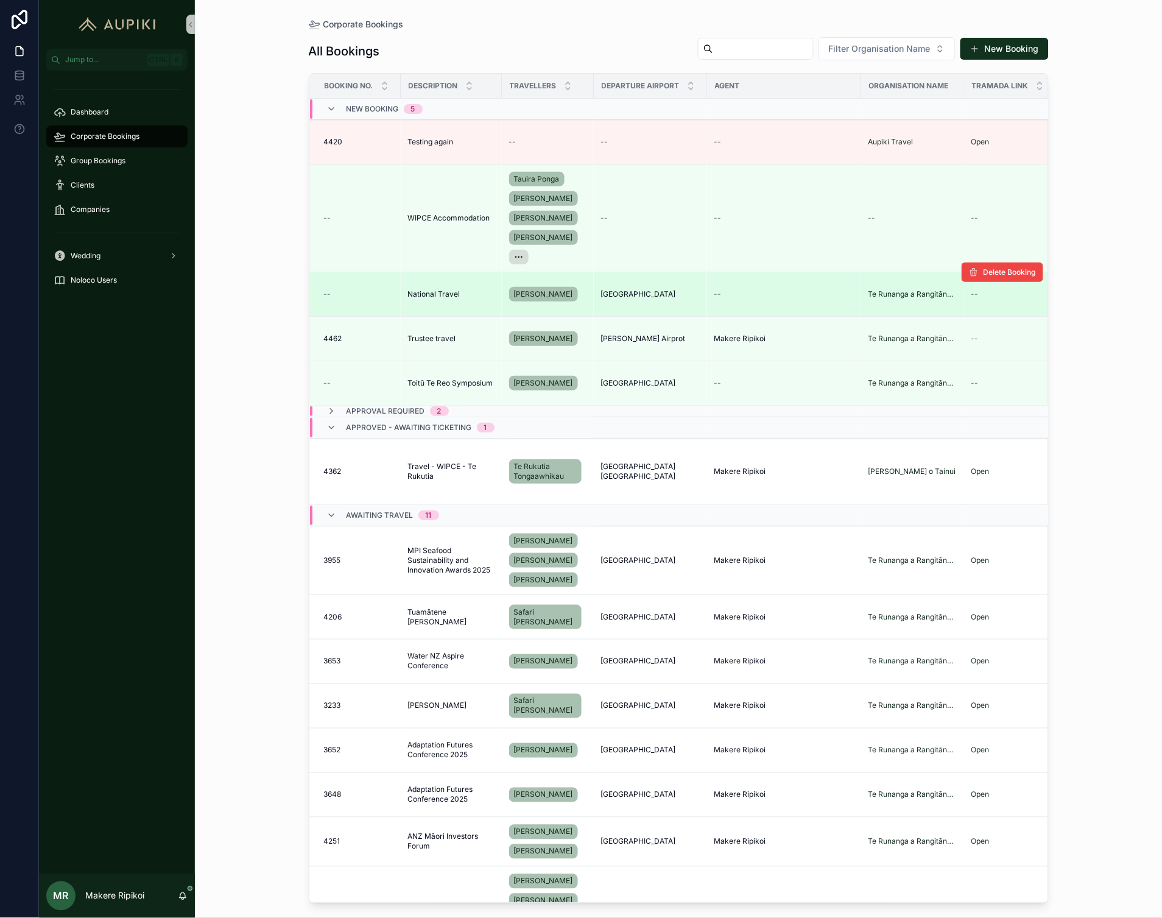
click at [443, 295] on span "National Travel" at bounding box center [434, 294] width 52 height 10
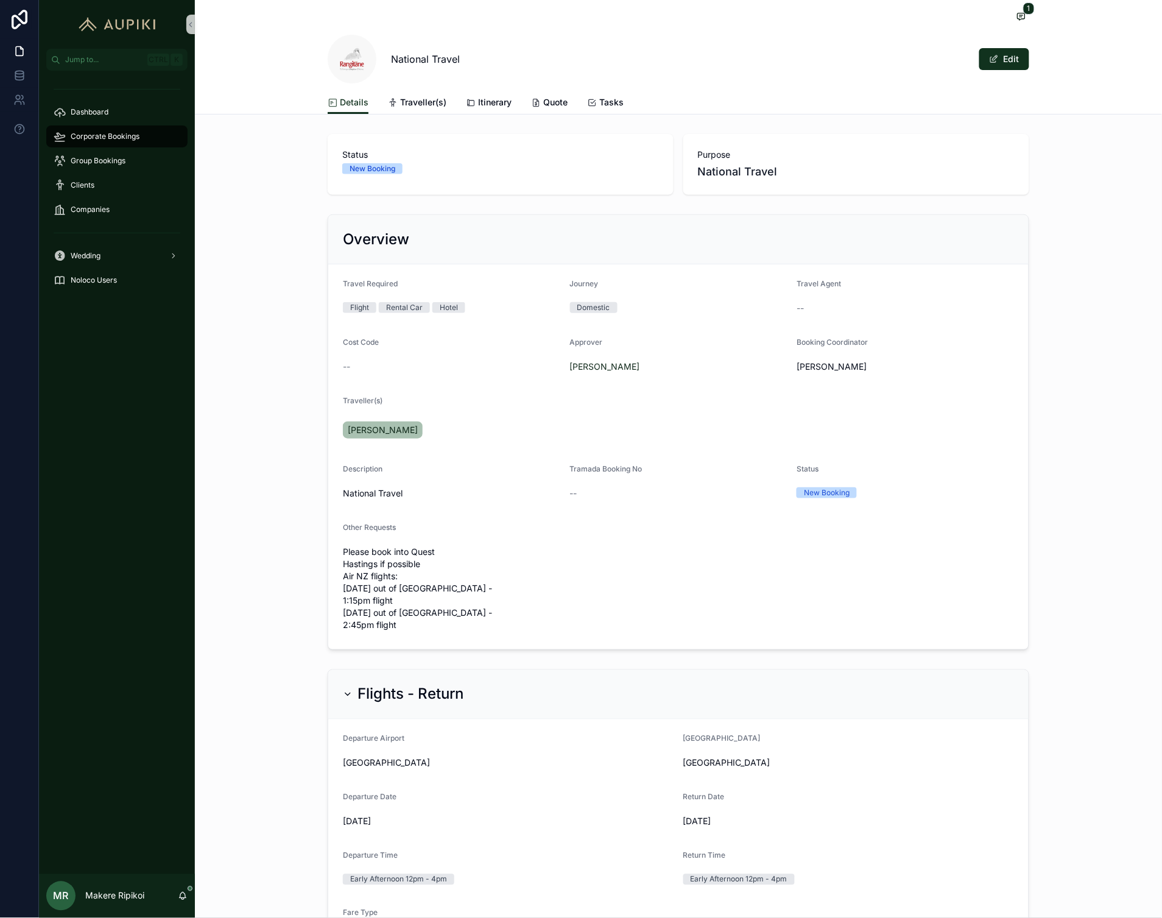
drag, startPoint x: 132, startPoint y: 129, endPoint x: 171, endPoint y: 143, distance: 42.0
click at [132, 129] on div "Corporate Bookings" at bounding box center [117, 136] width 127 height 19
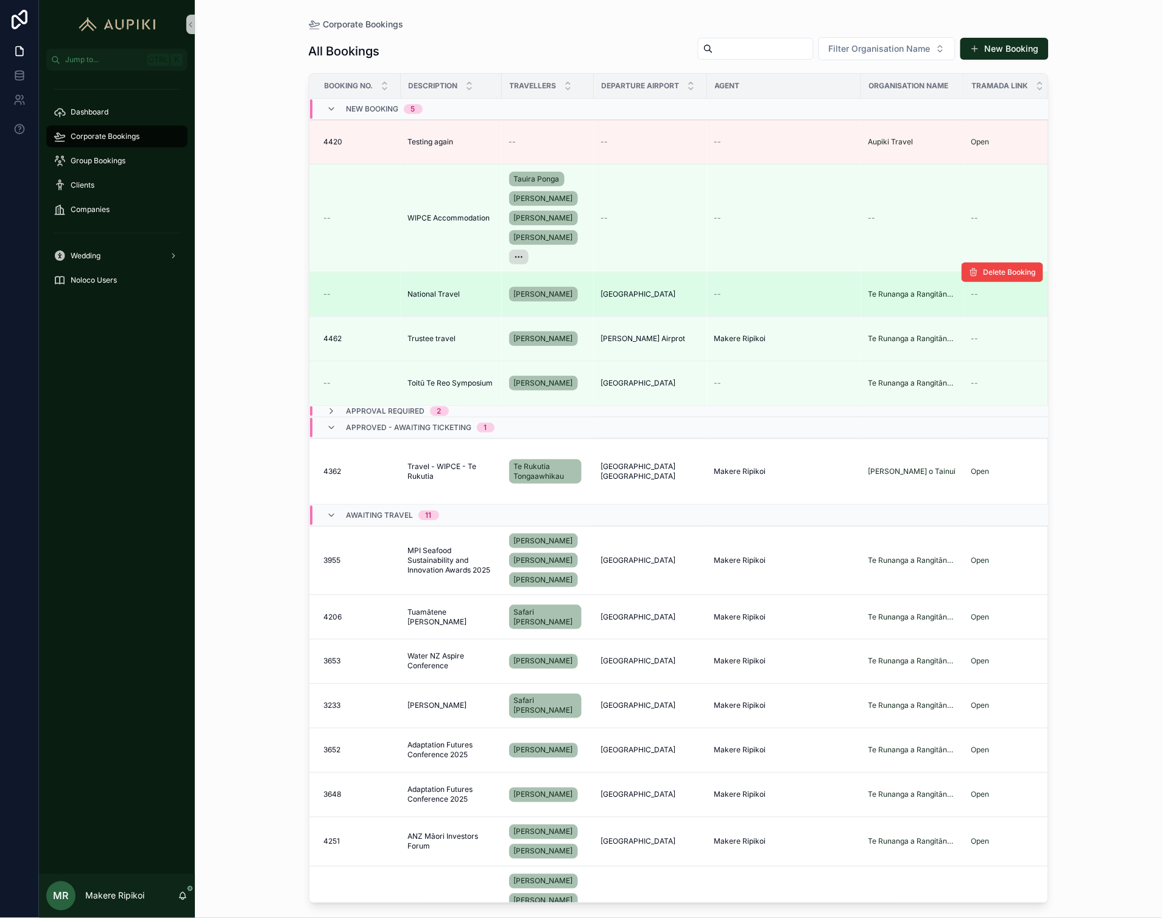
click at [428, 294] on span "National Travel" at bounding box center [434, 294] width 52 height 10
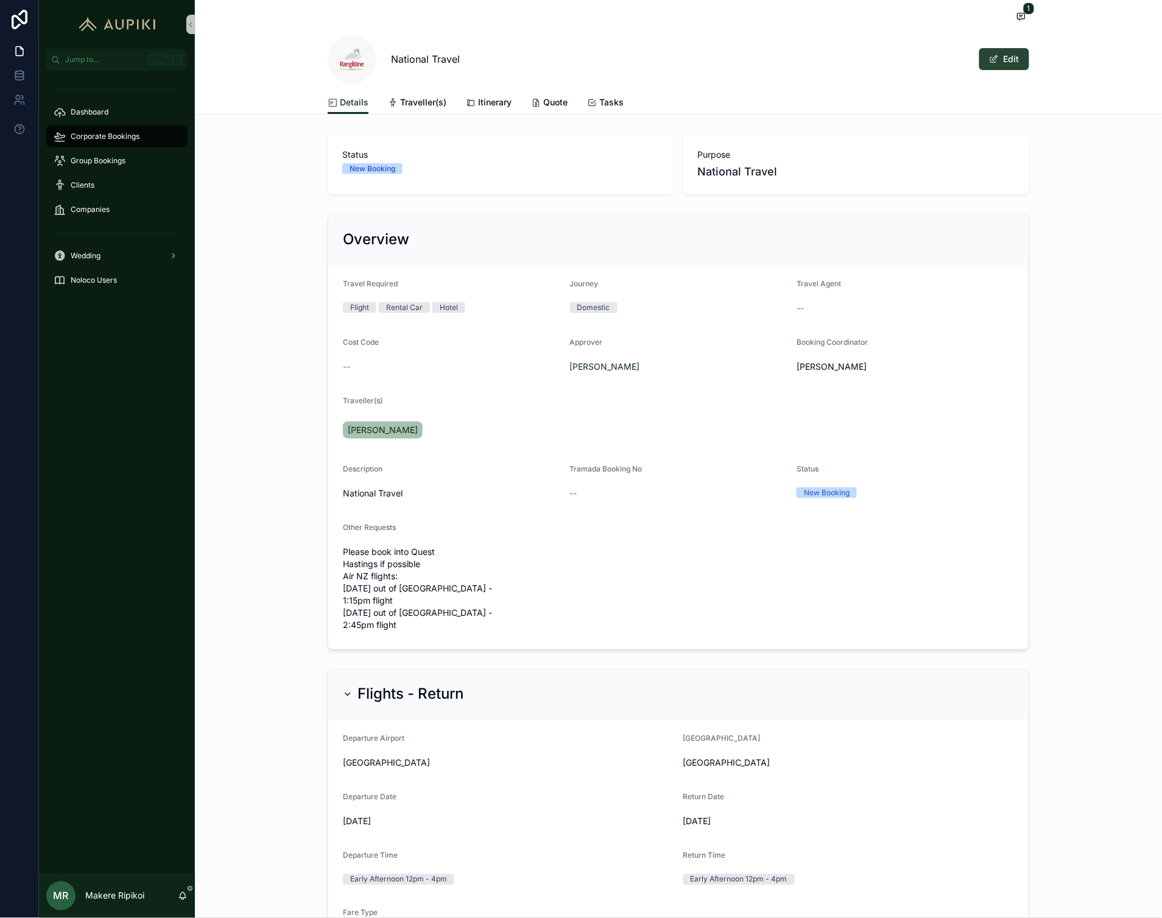
drag, startPoint x: 428, startPoint y: 294, endPoint x: 995, endPoint y: 67, distance: 611.3
click at [995, 67] on button "Edit" at bounding box center [1005, 59] width 50 height 22
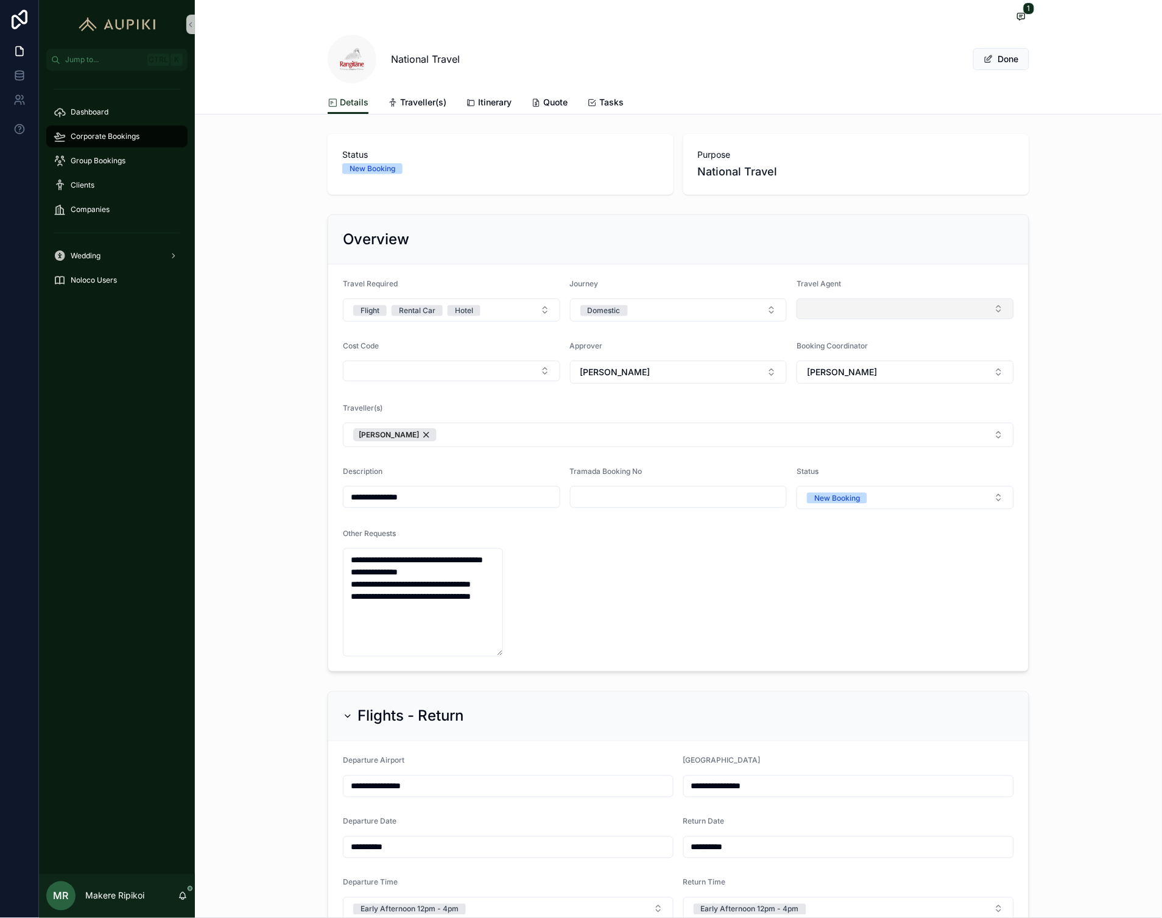
click at [830, 314] on button "Select Button" at bounding box center [905, 309] width 217 height 21
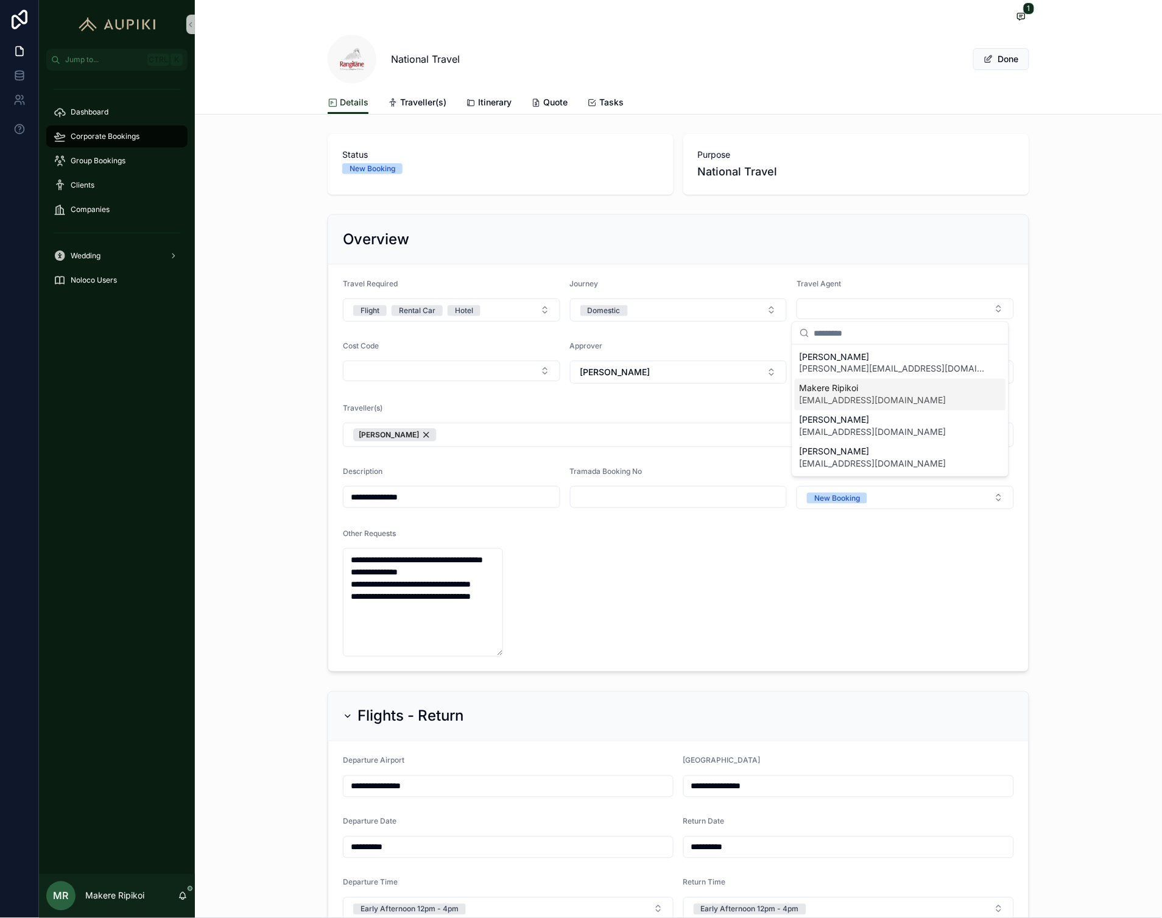
click at [832, 387] on span "Makere Ripikoi" at bounding box center [873, 389] width 147 height 12
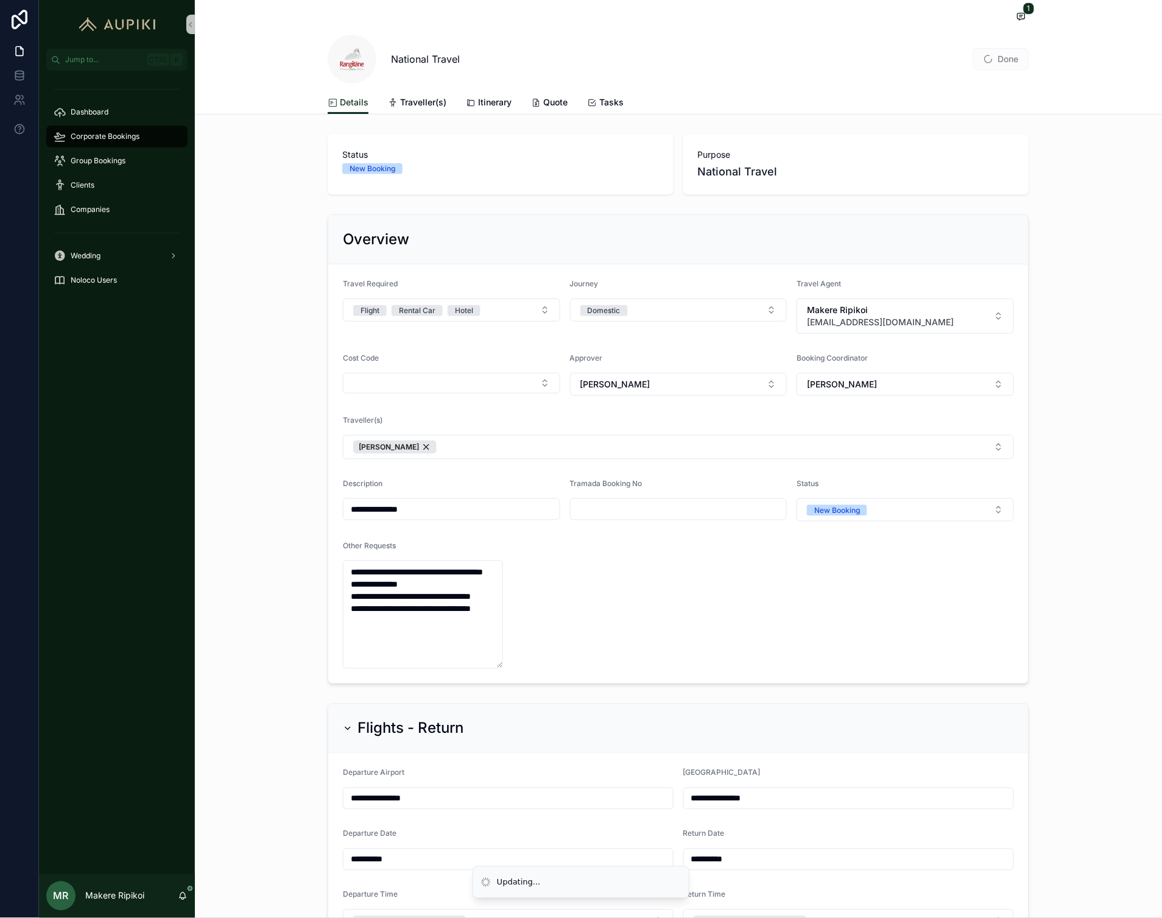
click at [650, 520] on div "scrollable content" at bounding box center [678, 509] width 217 height 22
click at [659, 507] on input "scrollable content" at bounding box center [679, 509] width 216 height 17
type input "****"
click at [1030, 82] on div "1 National Travel Done Details Details Traveller(s) Itinerary Quote Tasks" at bounding box center [678, 57] width 967 height 115
drag, startPoint x: 1009, startPoint y: 61, endPoint x: 1008, endPoint y: 53, distance: 7.9
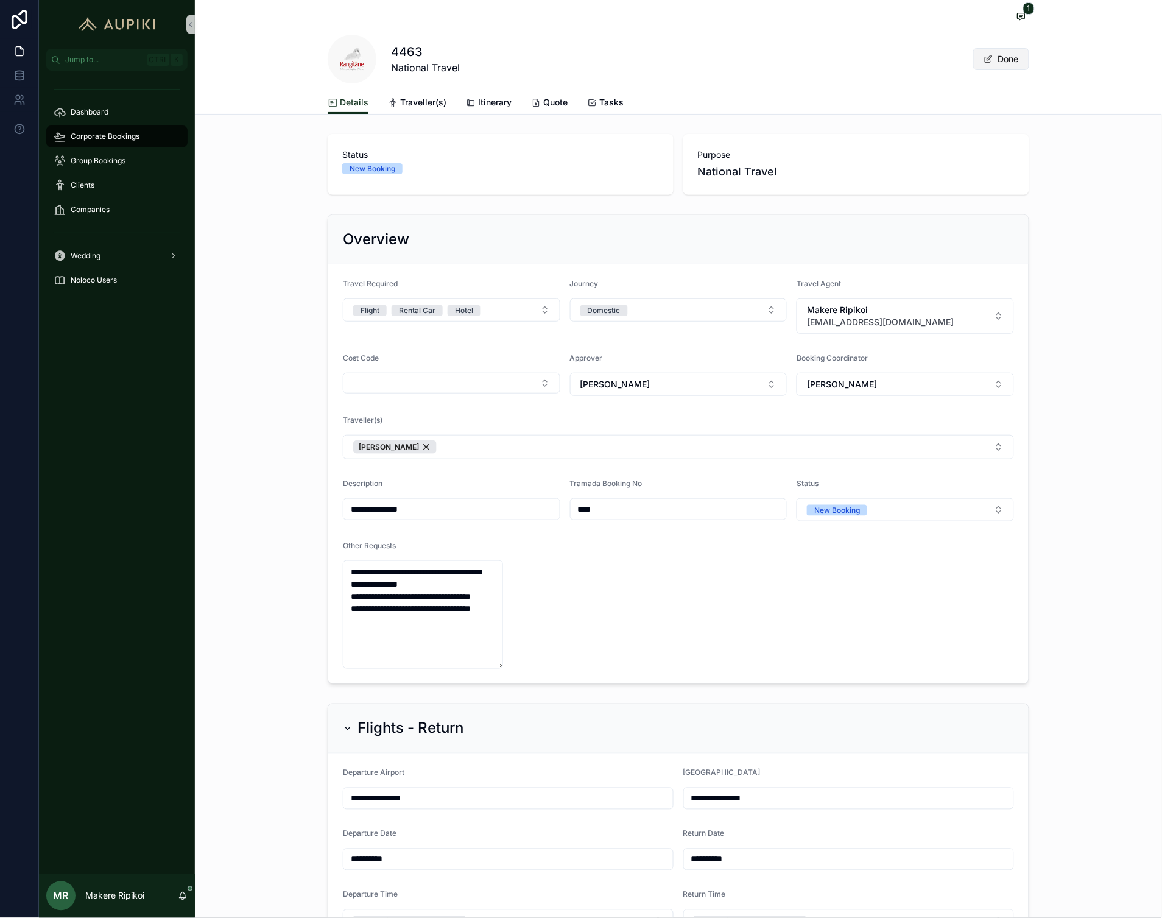
click at [1008, 55] on button "Done" at bounding box center [1002, 59] width 56 height 22
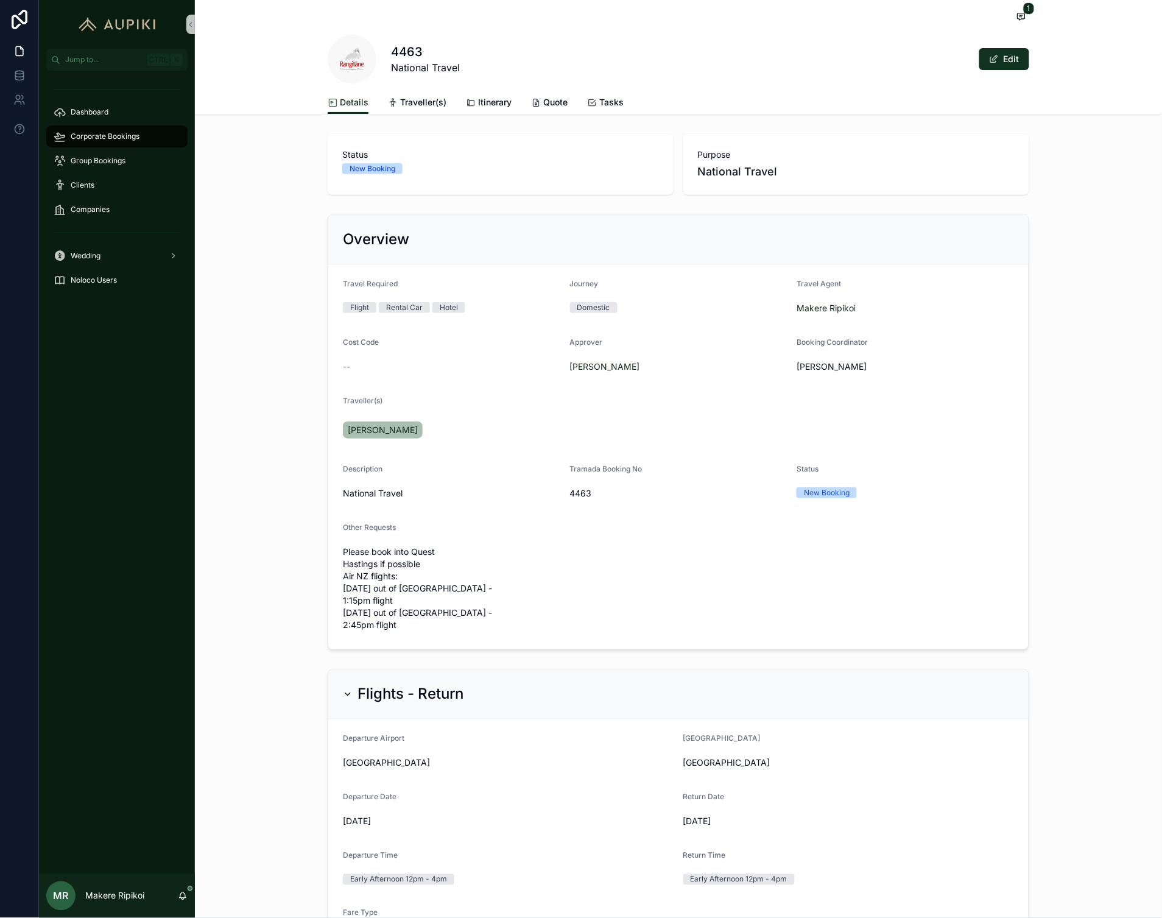
click at [136, 128] on div "Corporate Bookings" at bounding box center [117, 136] width 127 height 19
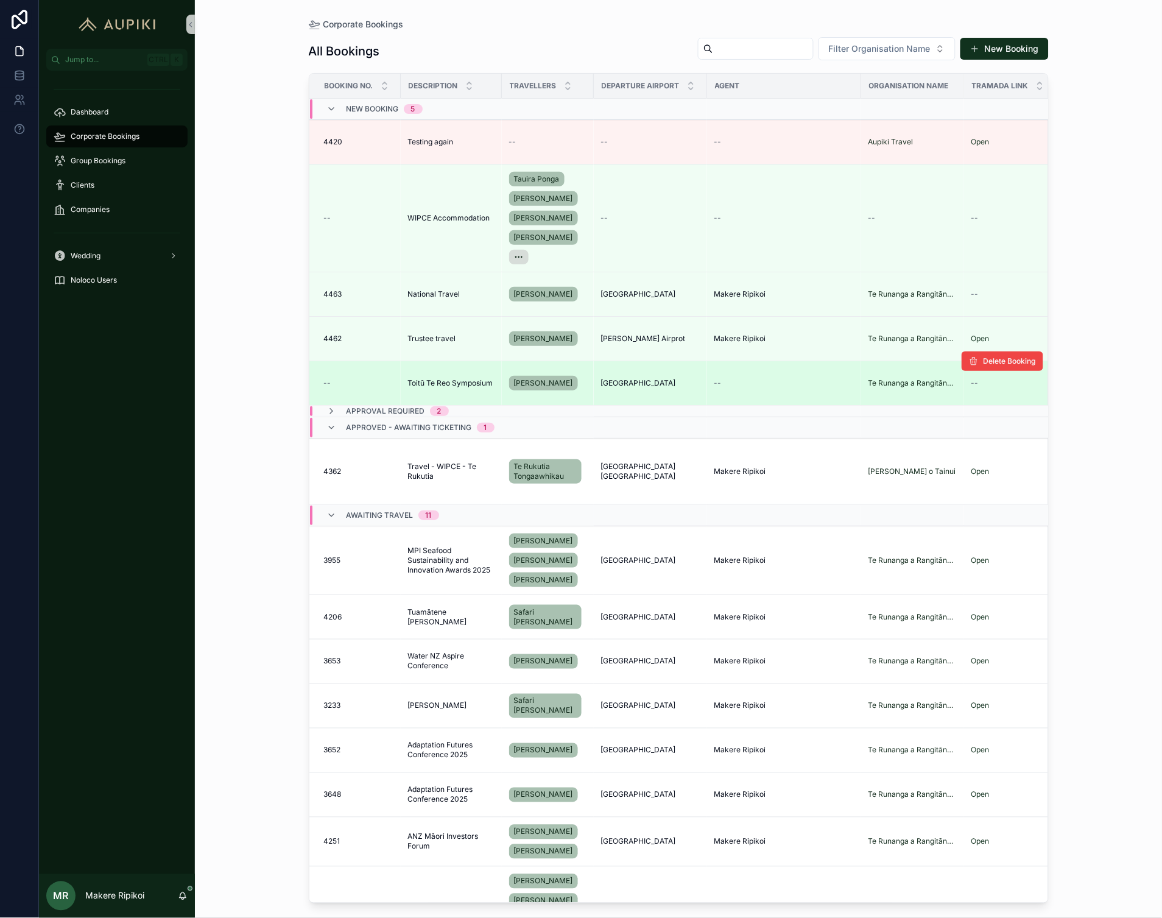
click at [476, 386] on span "Toitū Te Reo Symposium" at bounding box center [450, 383] width 85 height 10
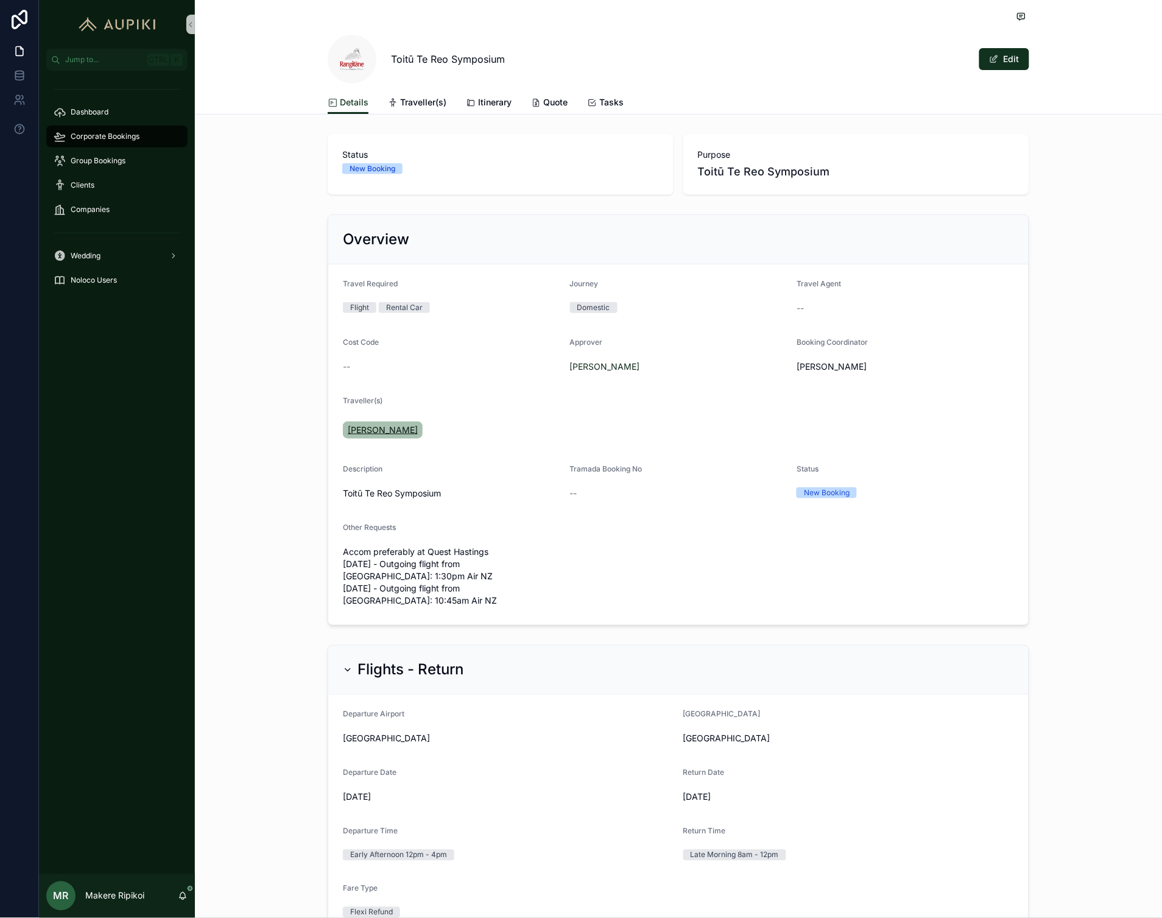
click at [400, 433] on span "Robbie Mckinney" at bounding box center [383, 430] width 70 height 12
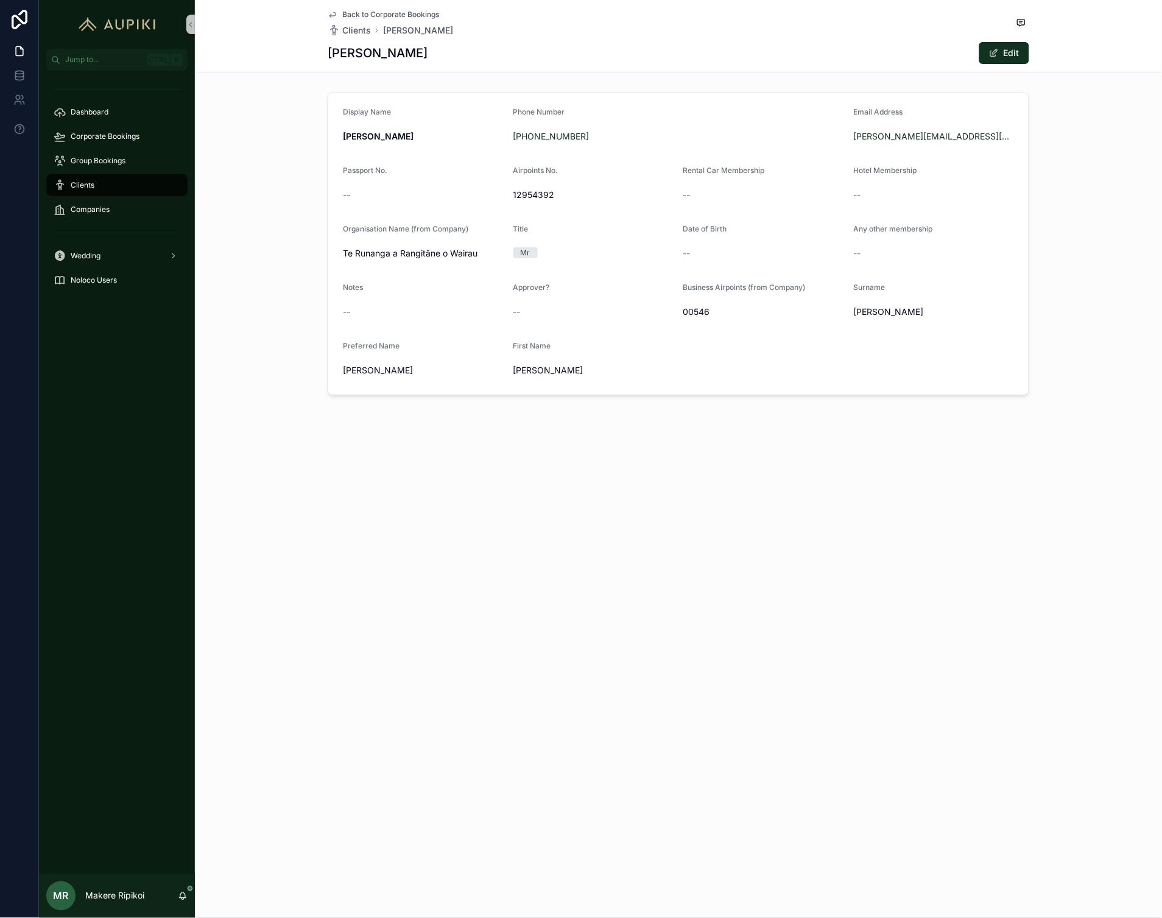
click at [372, 19] on span "Back to Corporate Bookings" at bounding box center [390, 15] width 97 height 10
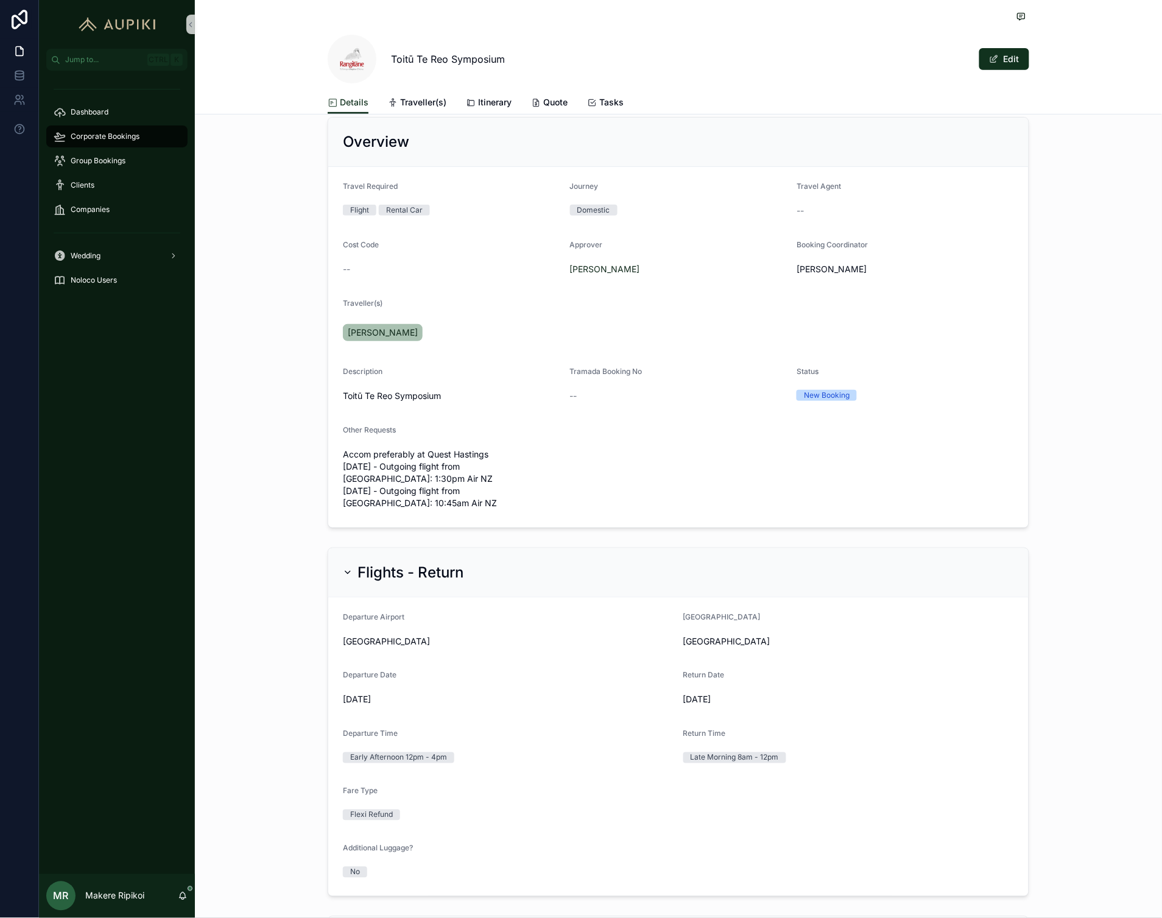
scroll to position [82, 0]
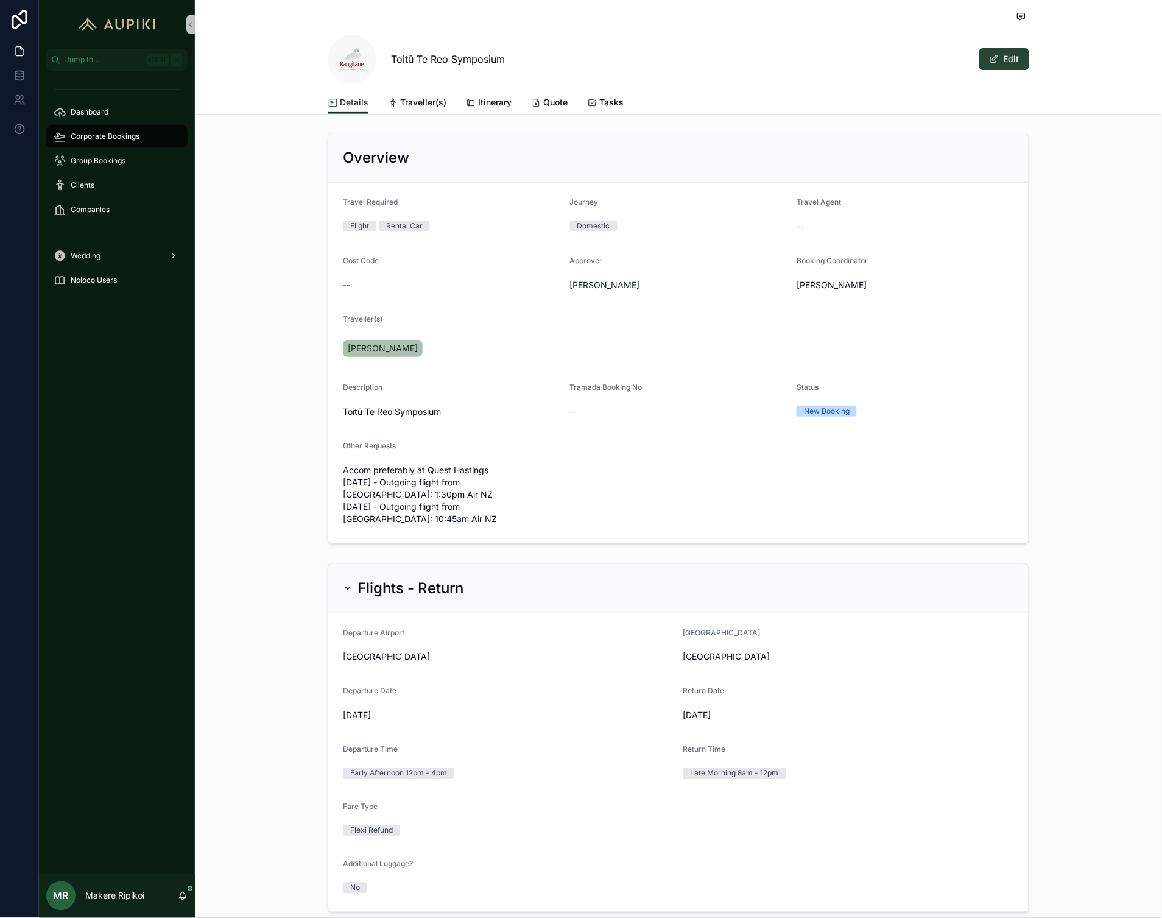
click at [1009, 58] on button "Edit" at bounding box center [1005, 59] width 50 height 22
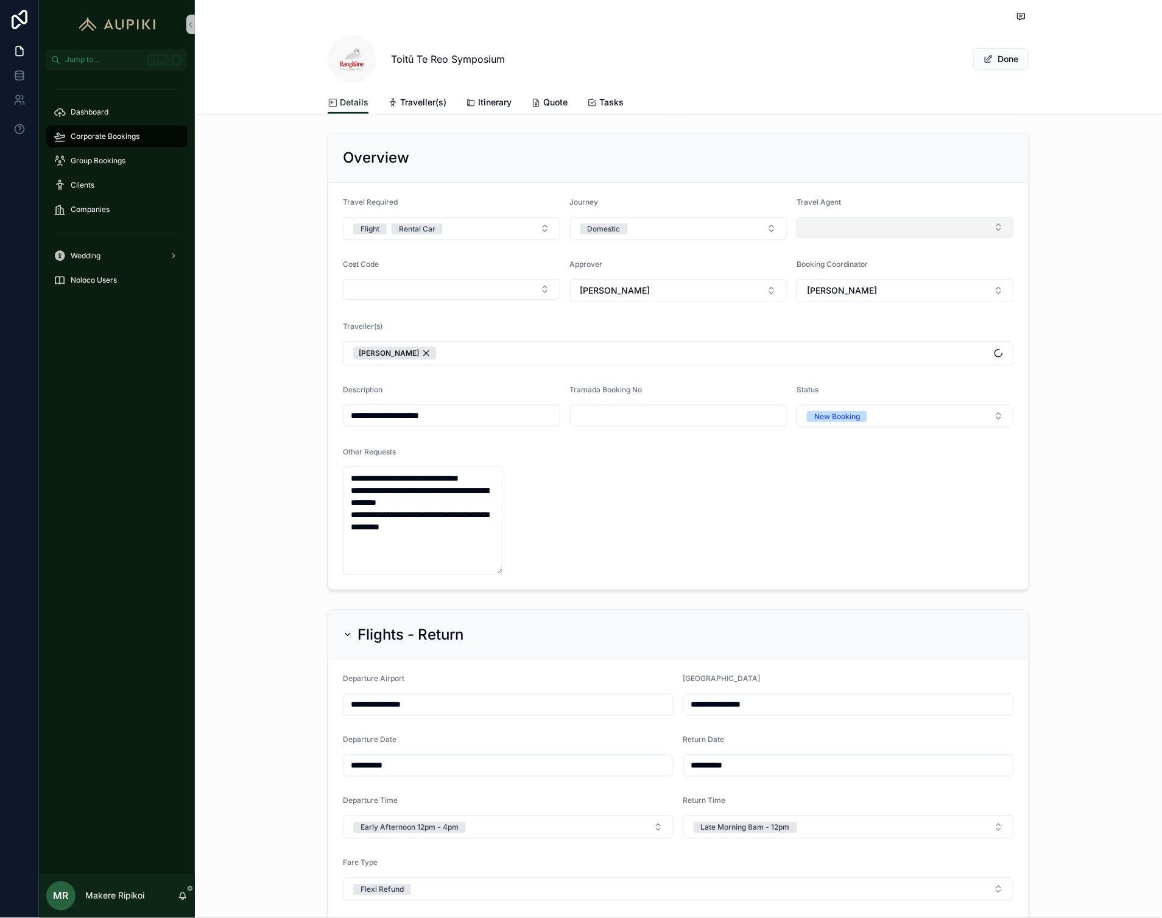
click at [818, 226] on button "Select Button" at bounding box center [905, 227] width 217 height 21
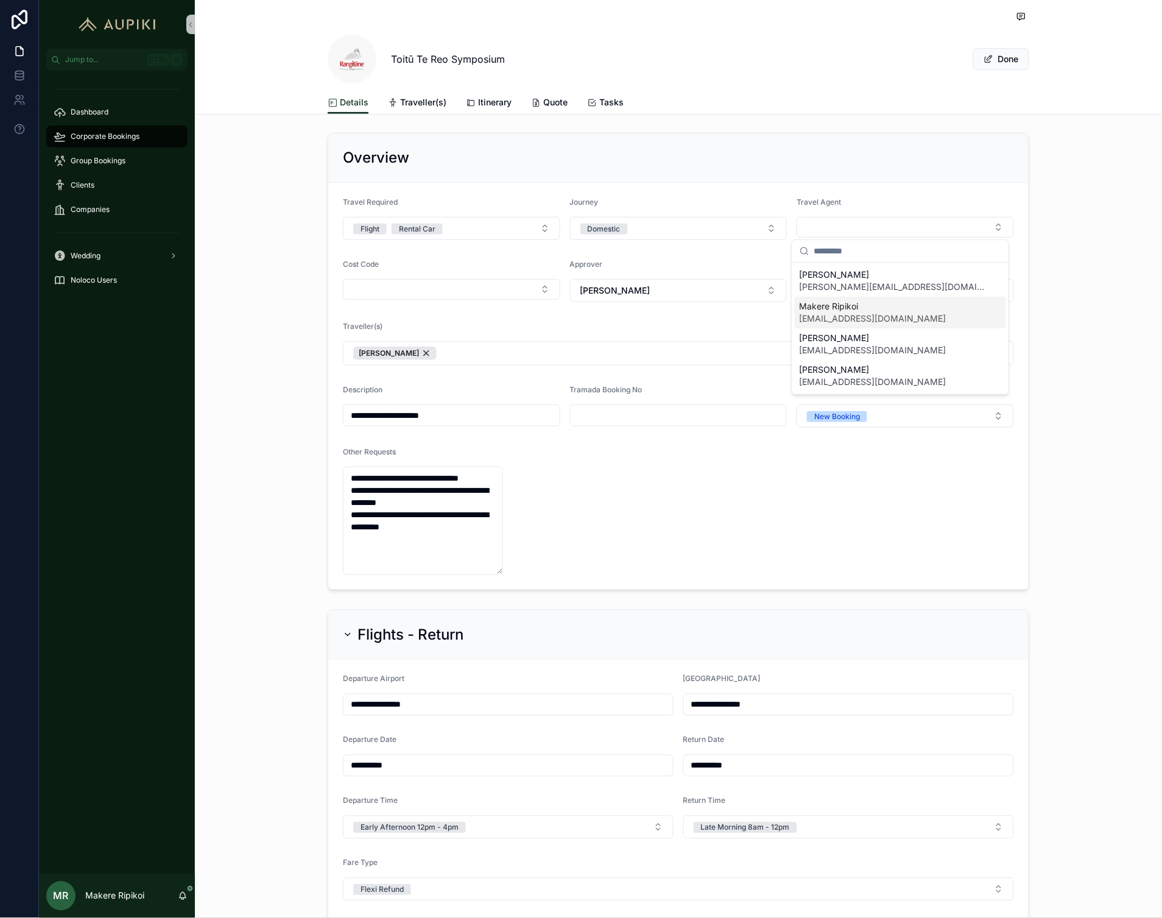
click at [825, 303] on span "Makere Ripikoi" at bounding box center [873, 306] width 147 height 12
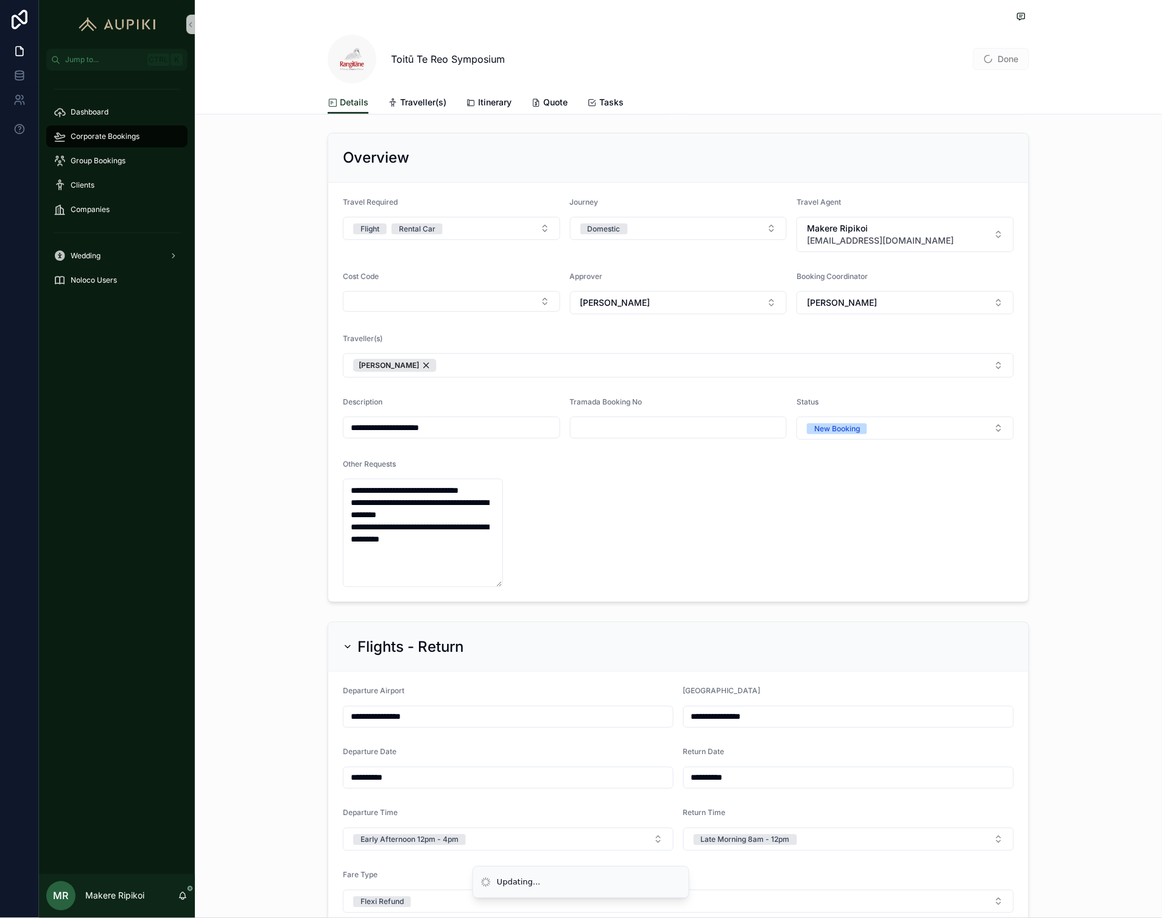
click at [657, 425] on input "scrollable content" at bounding box center [679, 427] width 216 height 17
click at [1017, 25] on button "scrollable content" at bounding box center [1022, 17] width 16 height 15
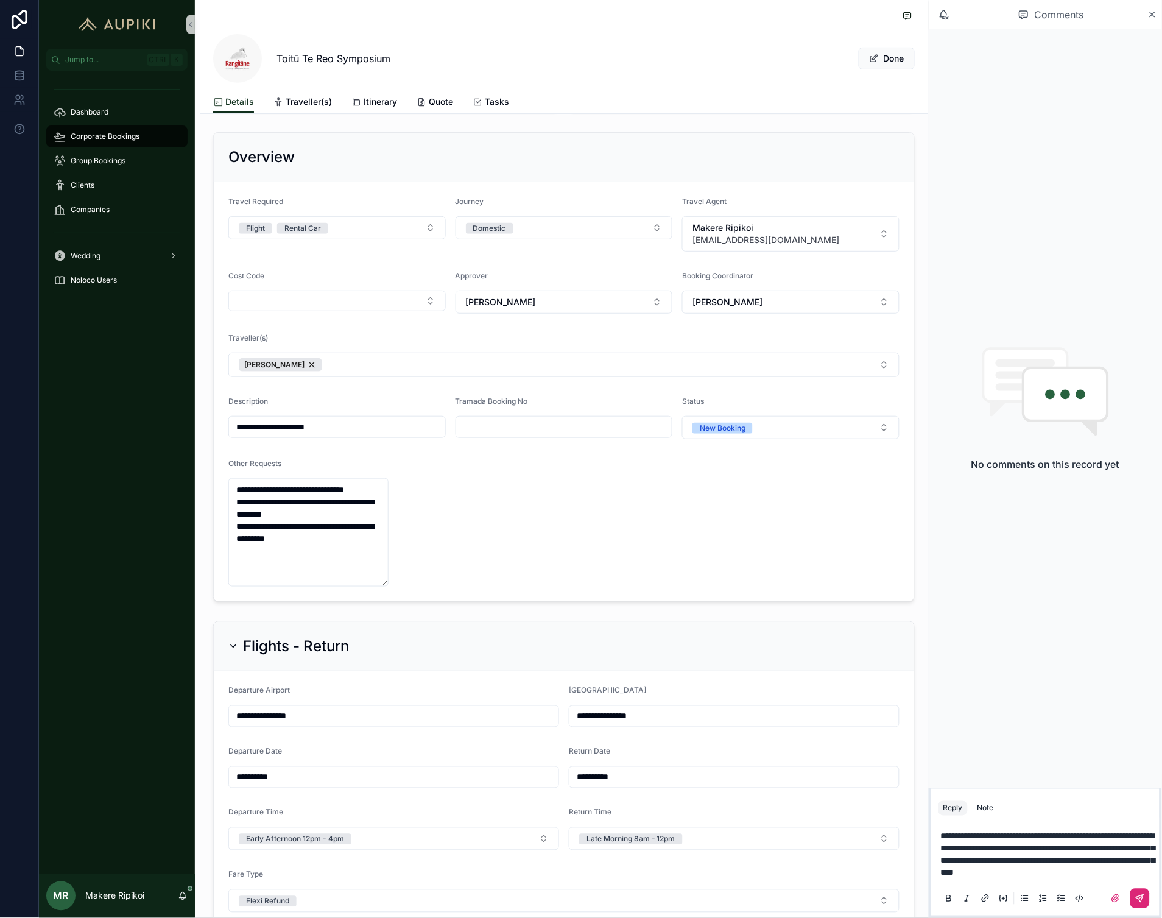
click at [1030, 525] on button "scrollable content" at bounding box center [1140, 898] width 19 height 19
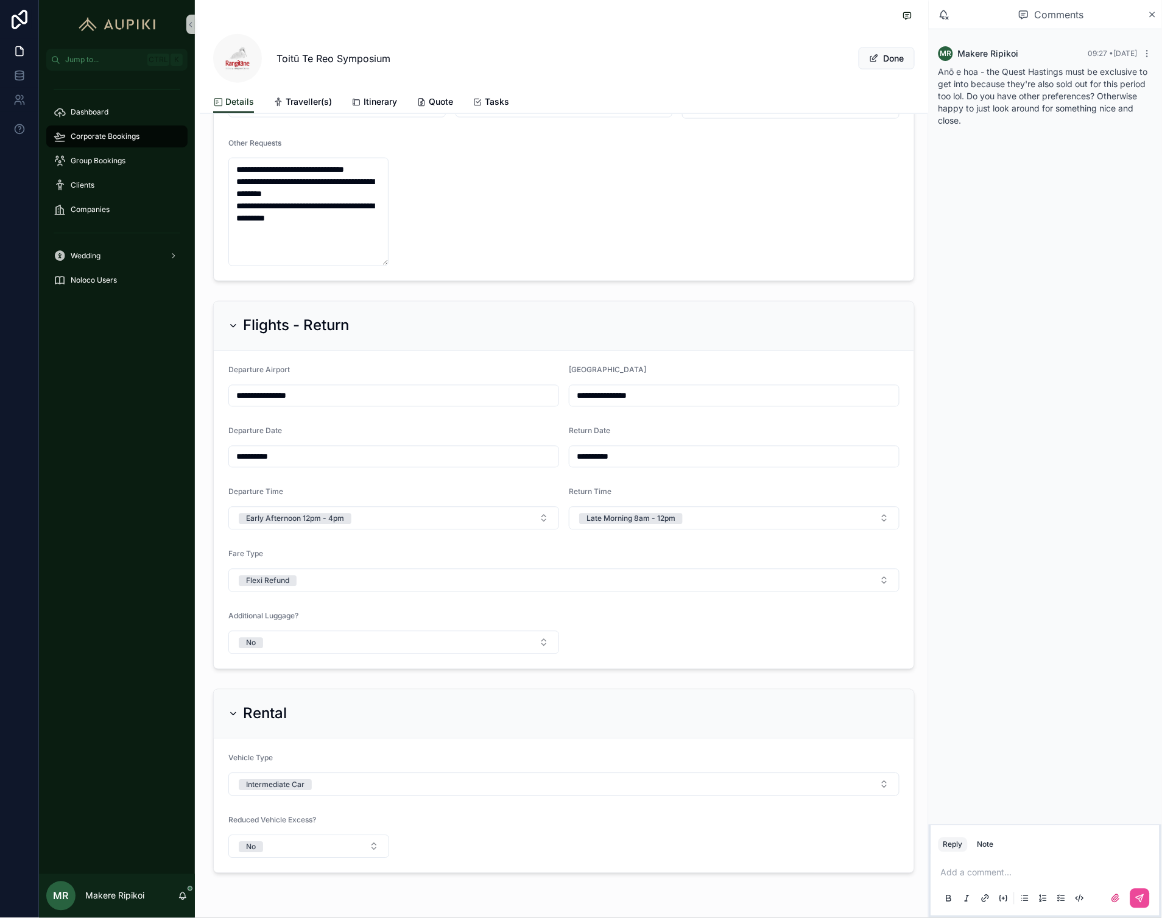
scroll to position [442, 0]
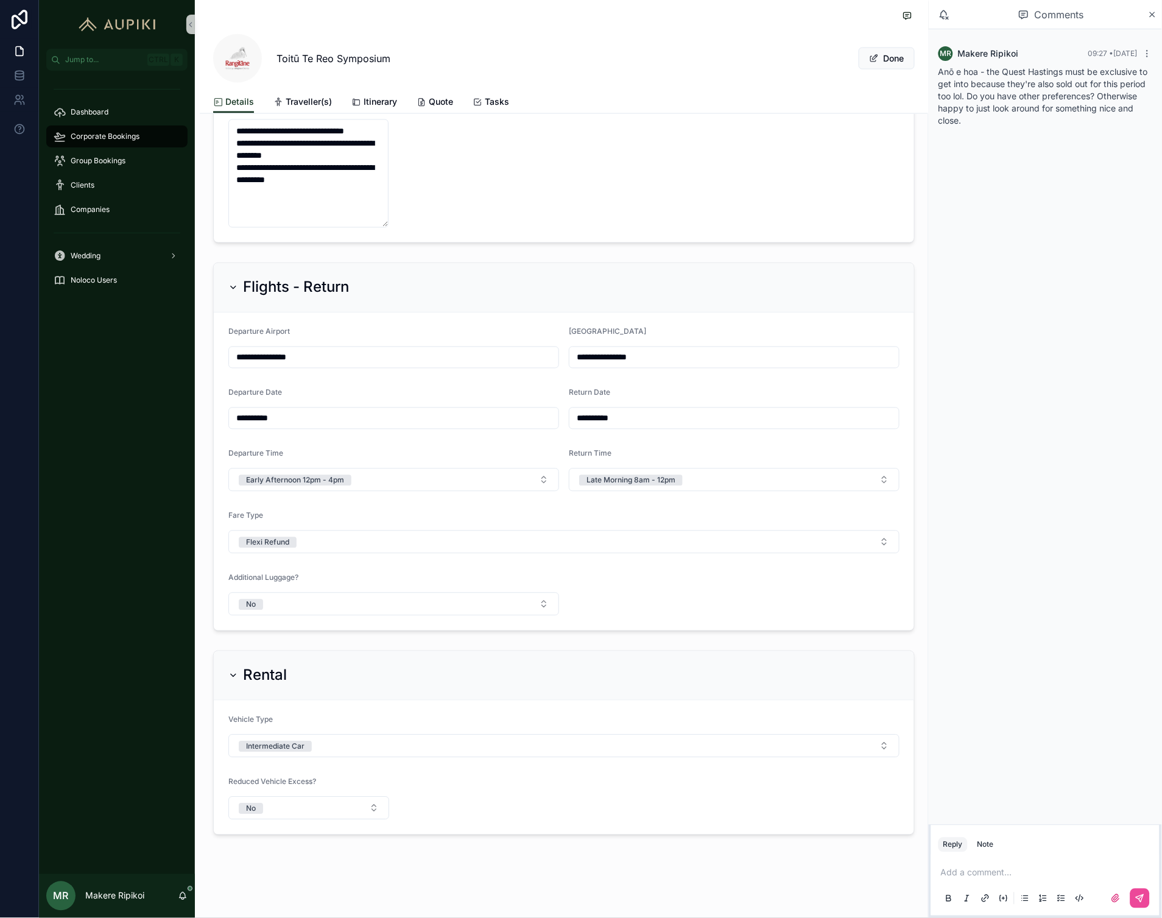
drag, startPoint x: 132, startPoint y: 132, endPoint x: 150, endPoint y: 132, distance: 18.9
click at [132, 132] on span "Corporate Bookings" at bounding box center [105, 137] width 69 height 10
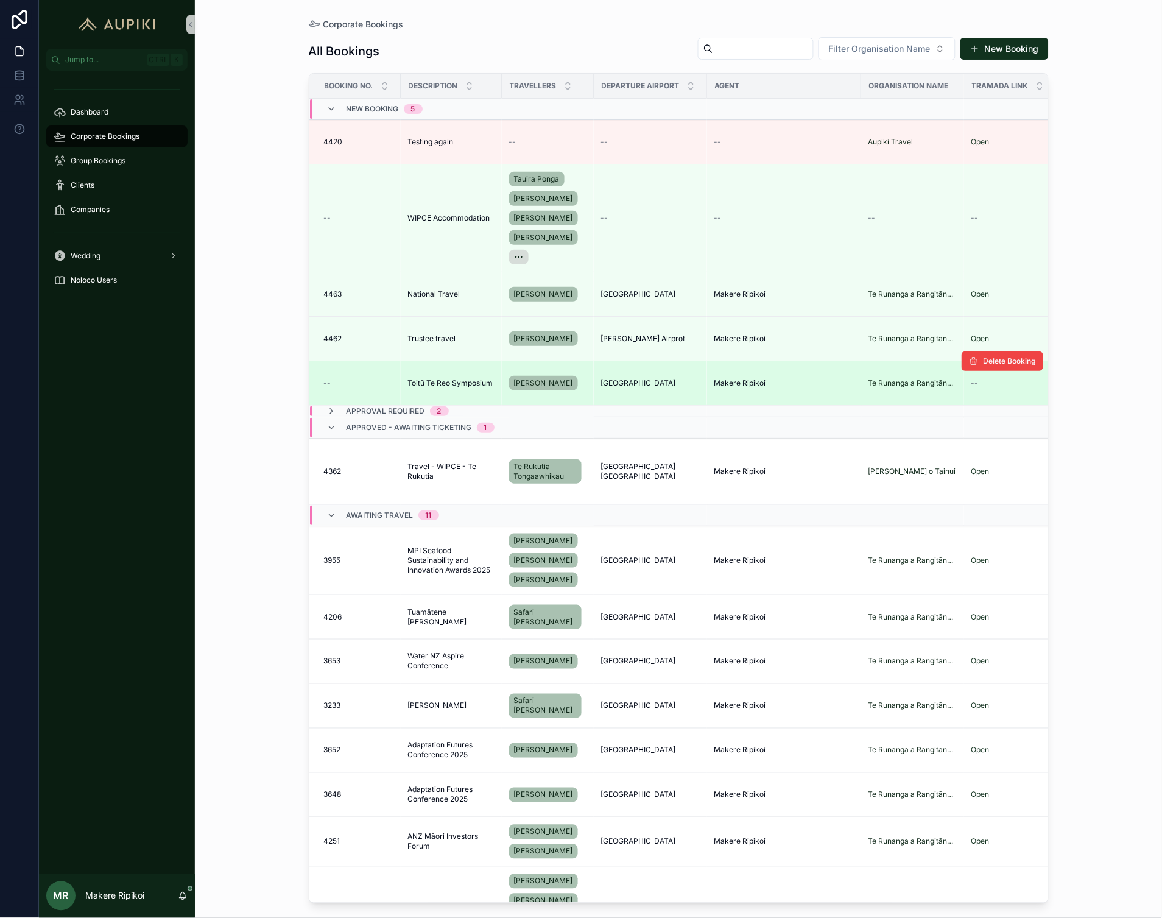
click at [419, 385] on span "Toitū Te Reo Symposium" at bounding box center [450, 383] width 85 height 10
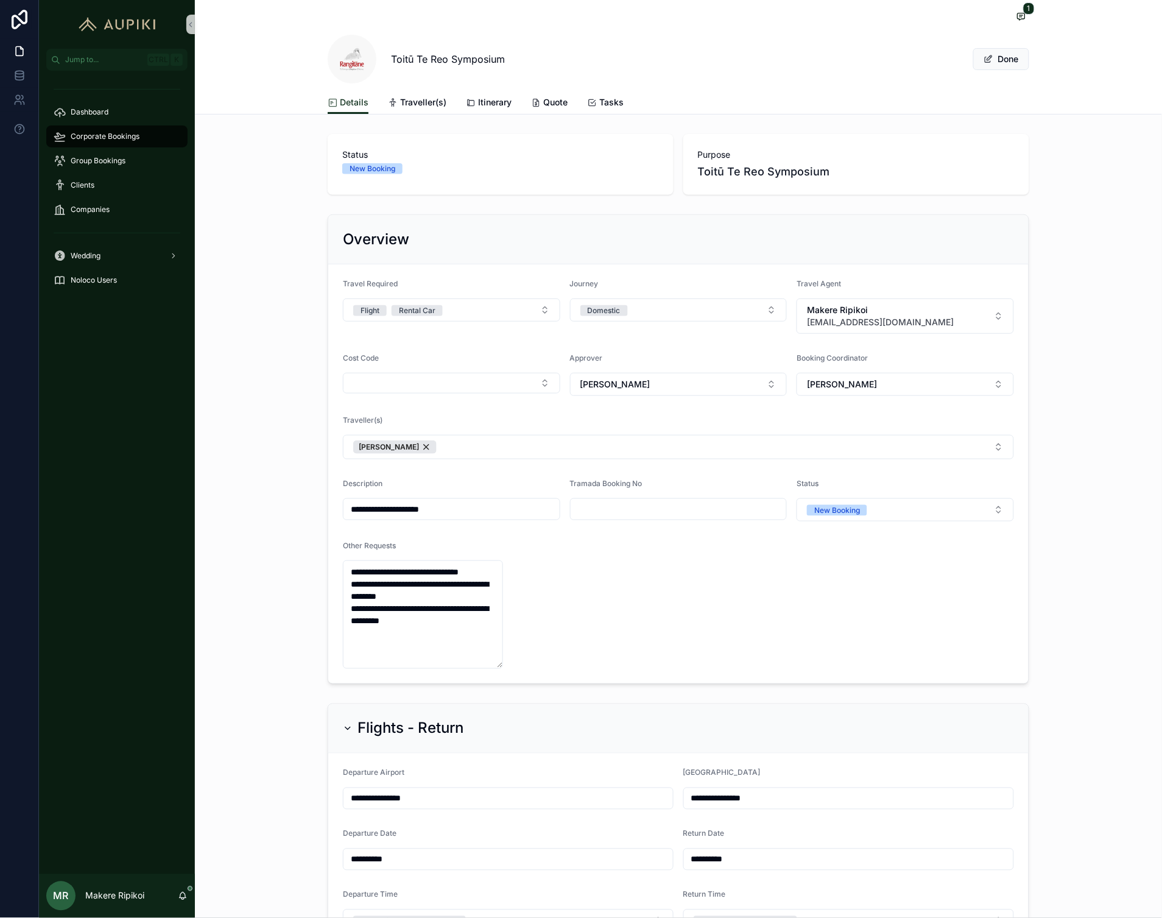
click at [680, 509] on input "scrollable content" at bounding box center [679, 509] width 216 height 17
click at [680, 509] on input "****" at bounding box center [679, 509] width 216 height 17
type input "****"
drag, startPoint x: 671, startPoint y: 574, endPoint x: 677, endPoint y: 568, distance: 8.2
click at [672, 525] on form "**********" at bounding box center [678, 473] width 701 height 419
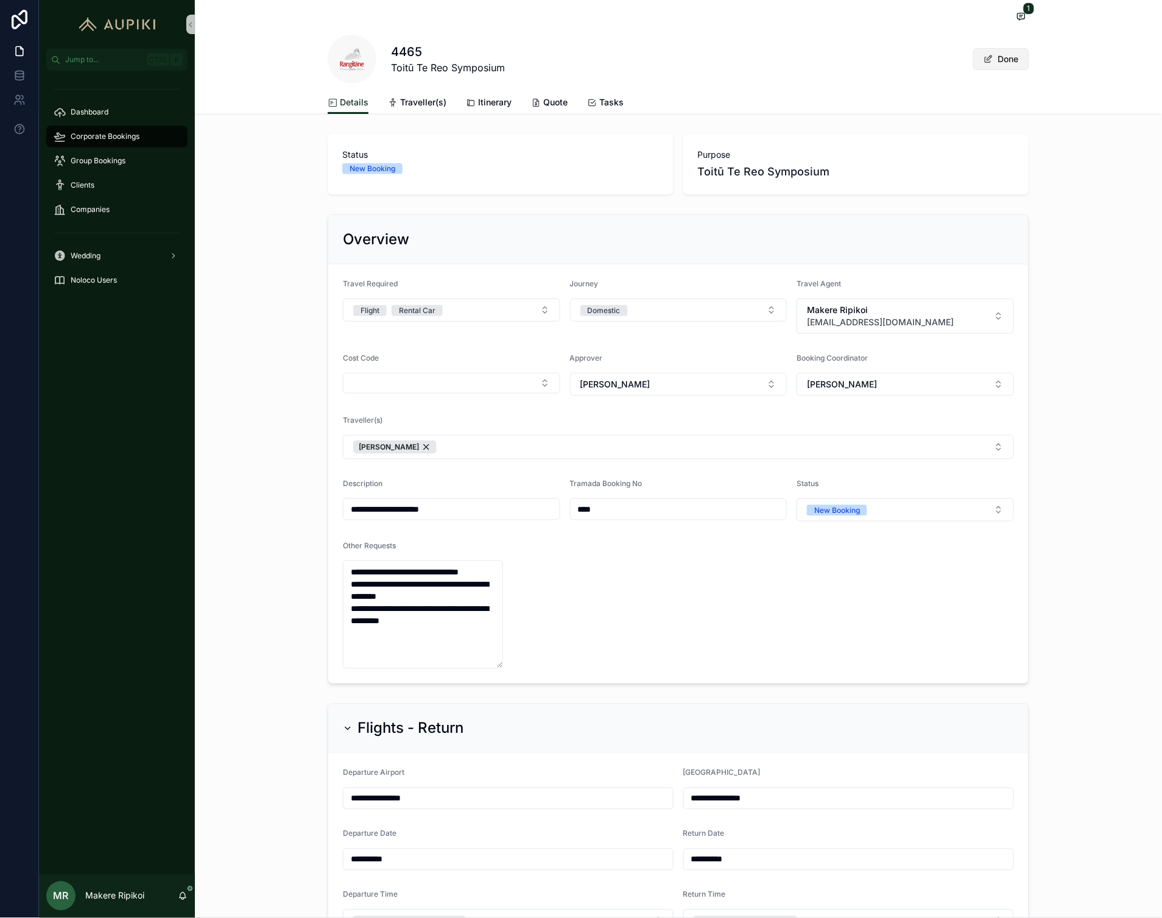
click at [995, 58] on button "Done" at bounding box center [1002, 59] width 56 height 22
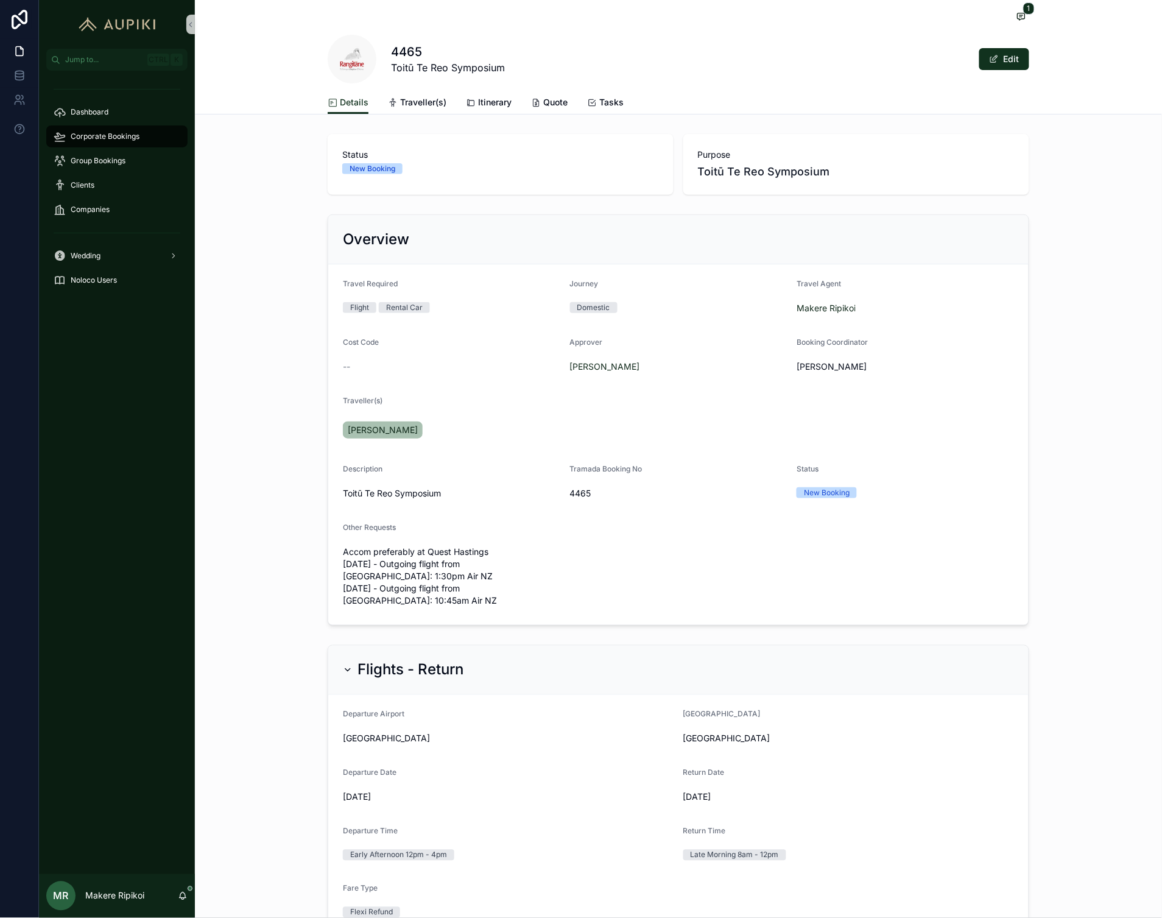
click at [123, 140] on span "Corporate Bookings" at bounding box center [105, 137] width 69 height 10
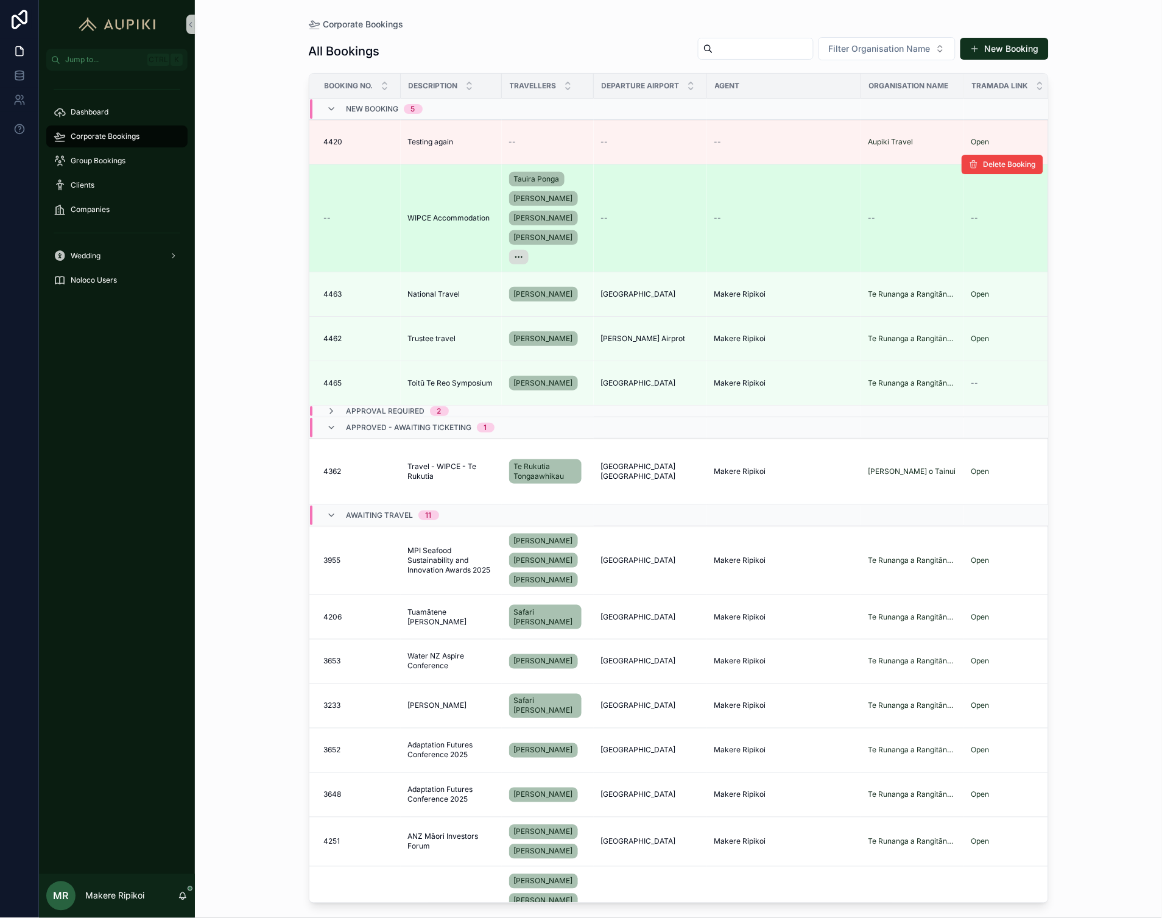
click at [449, 216] on span "WIPCE Accommodation" at bounding box center [449, 218] width 82 height 10
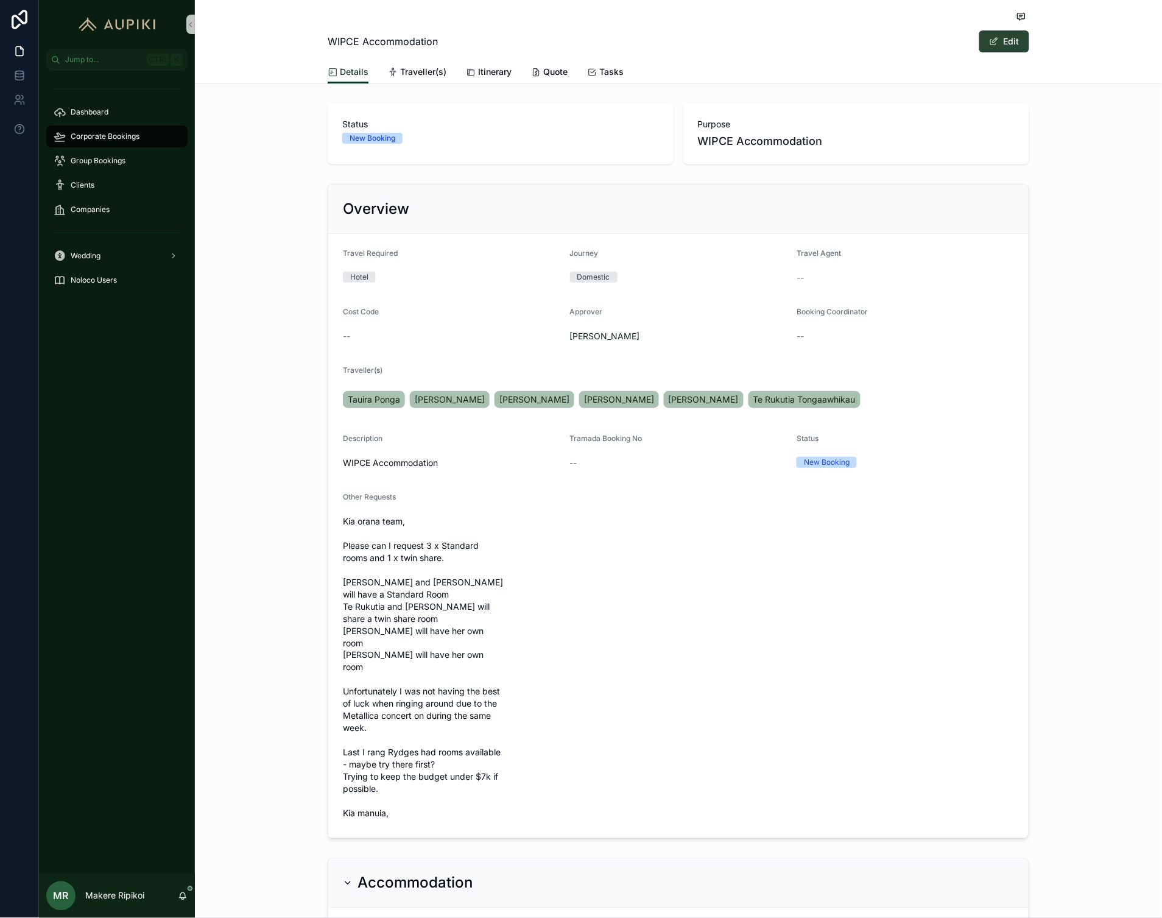
click at [988, 48] on button "Edit" at bounding box center [1005, 41] width 50 height 22
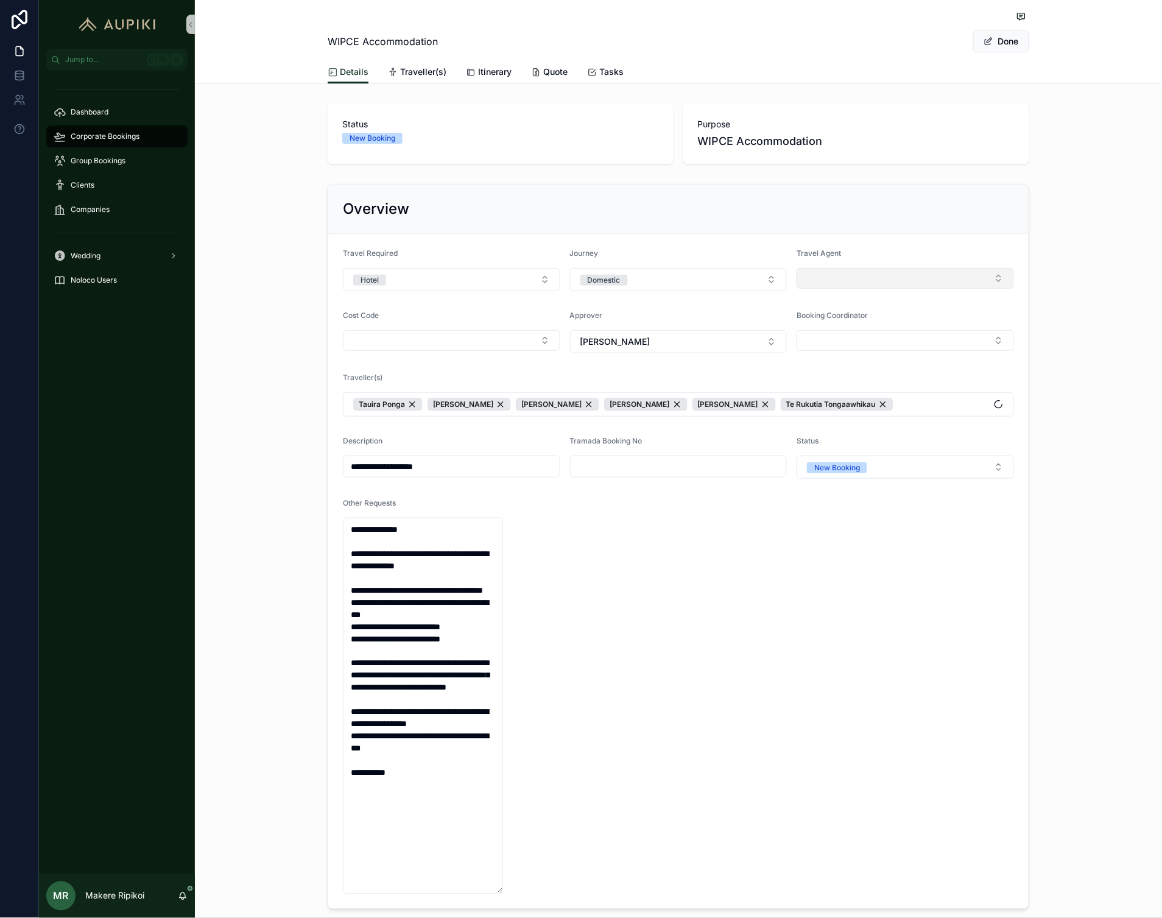
click at [932, 286] on button "Select Button" at bounding box center [905, 278] width 217 height 21
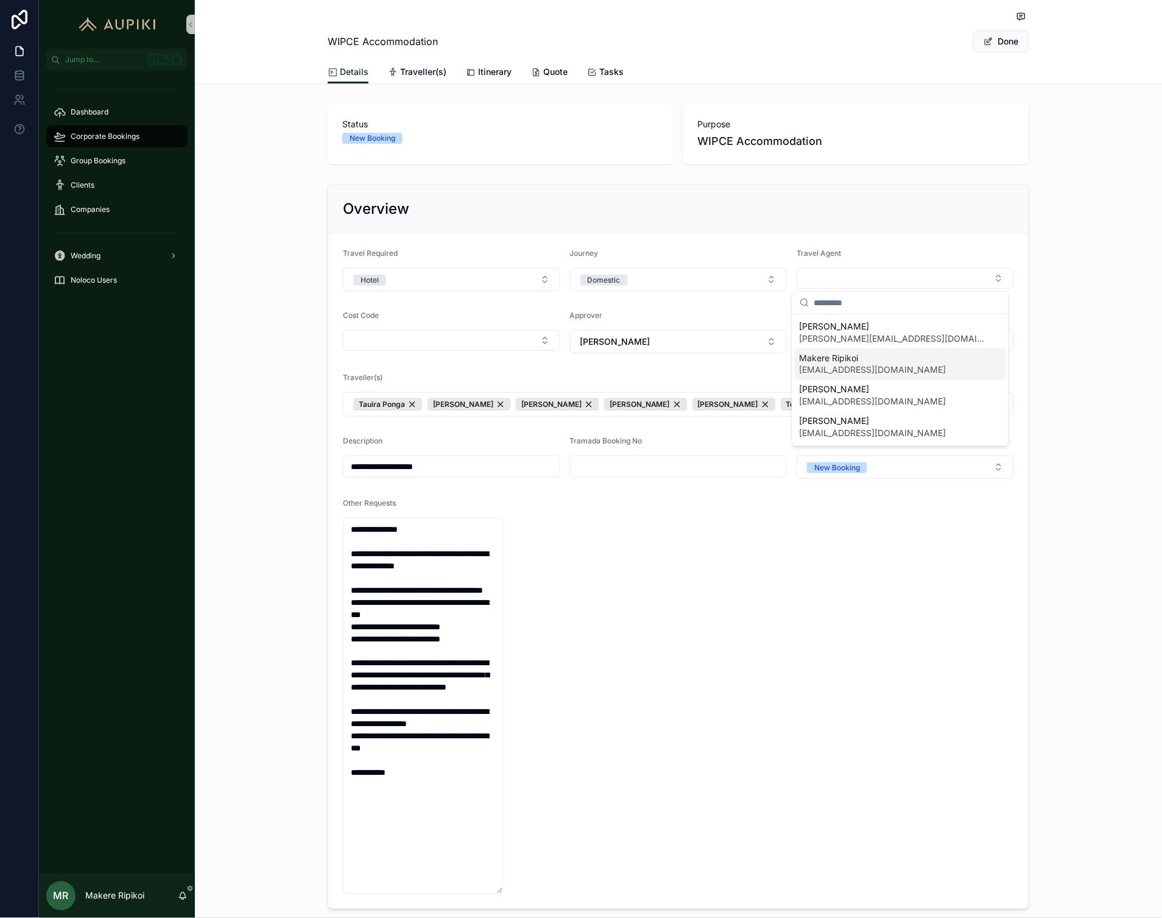
click at [868, 369] on span "makere.ripikoi@aupikitravel.co.nz" at bounding box center [873, 370] width 147 height 12
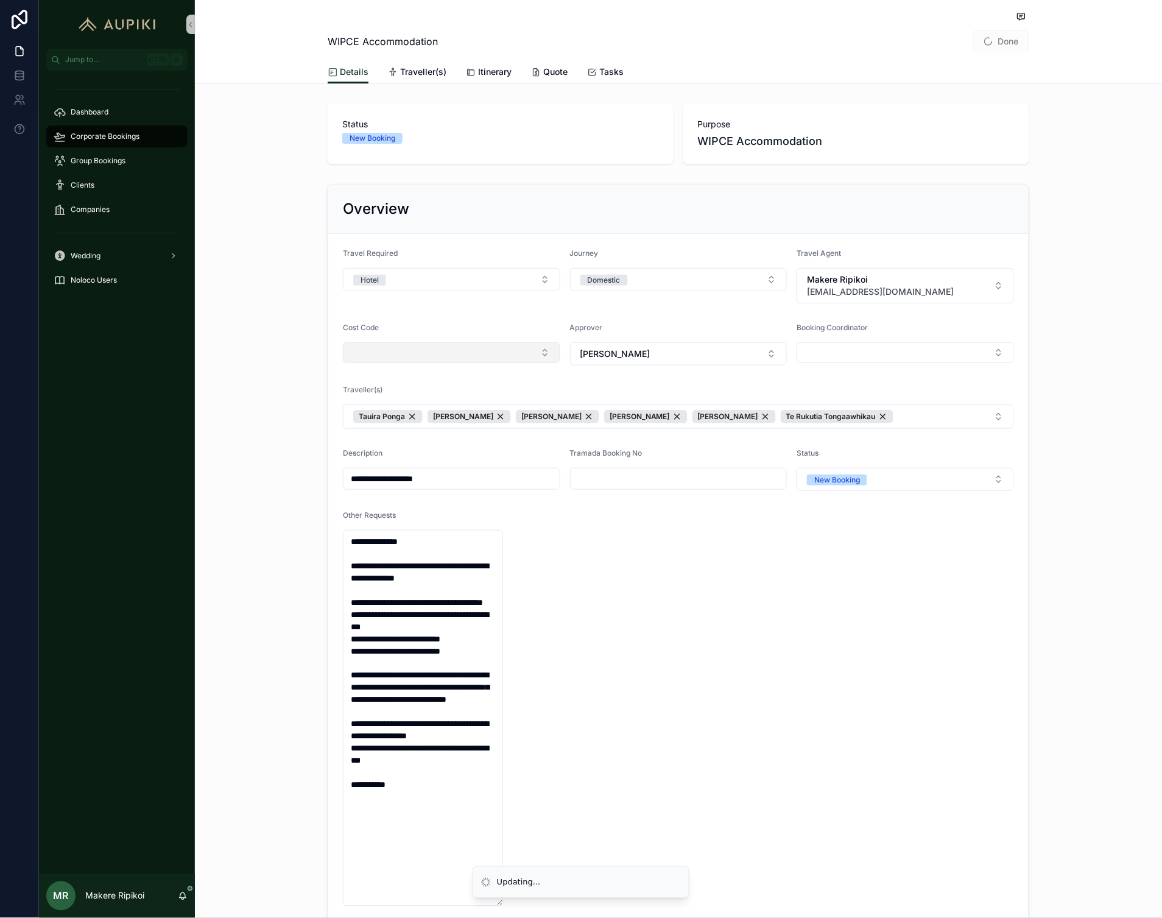
click at [510, 343] on button "Select Button" at bounding box center [451, 352] width 217 height 21
click at [735, 525] on form "**********" at bounding box center [678, 577] width 701 height 687
click at [990, 55] on div "WIPCE Accommodation Done" at bounding box center [679, 30] width 702 height 60
click at [992, 45] on button "Done" at bounding box center [1002, 41] width 56 height 22
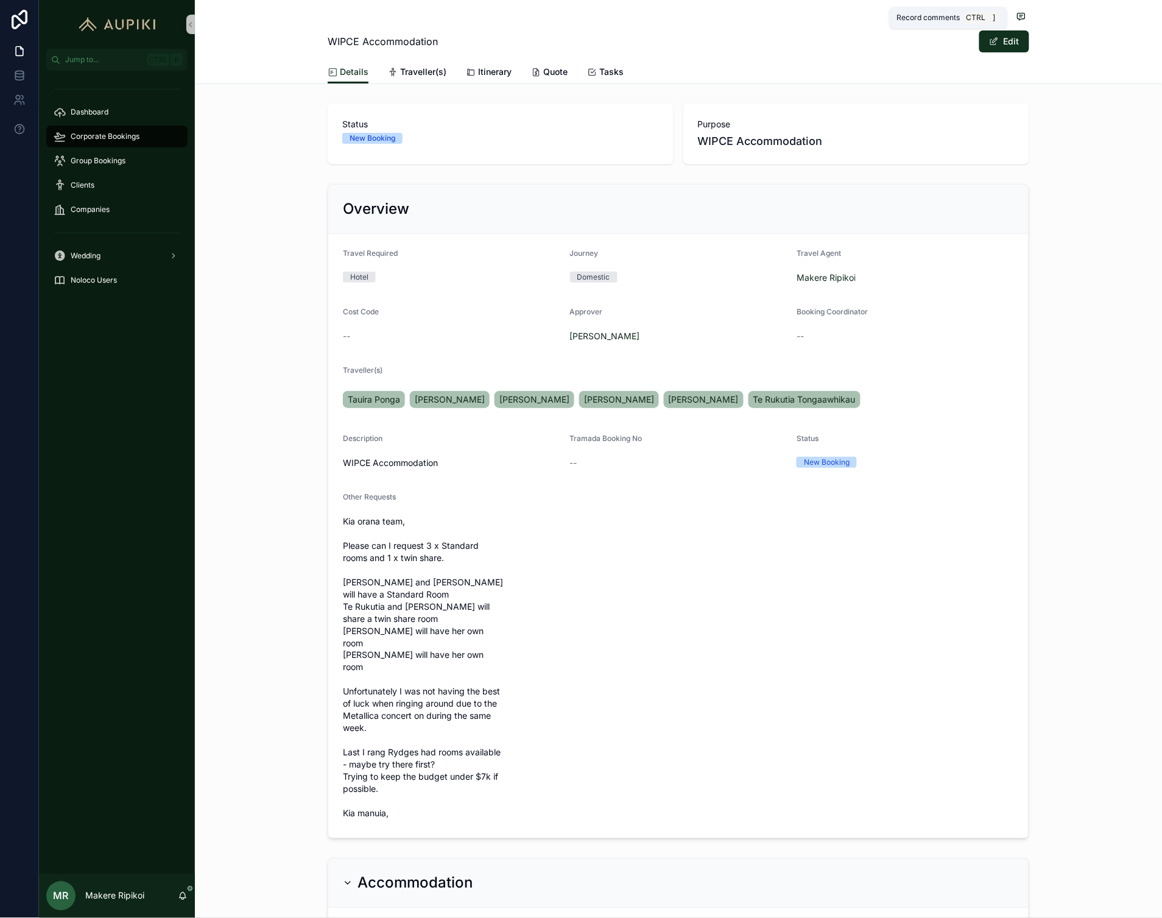
click at [1018, 13] on icon "scrollable content" at bounding box center [1021, 16] width 7 height 7
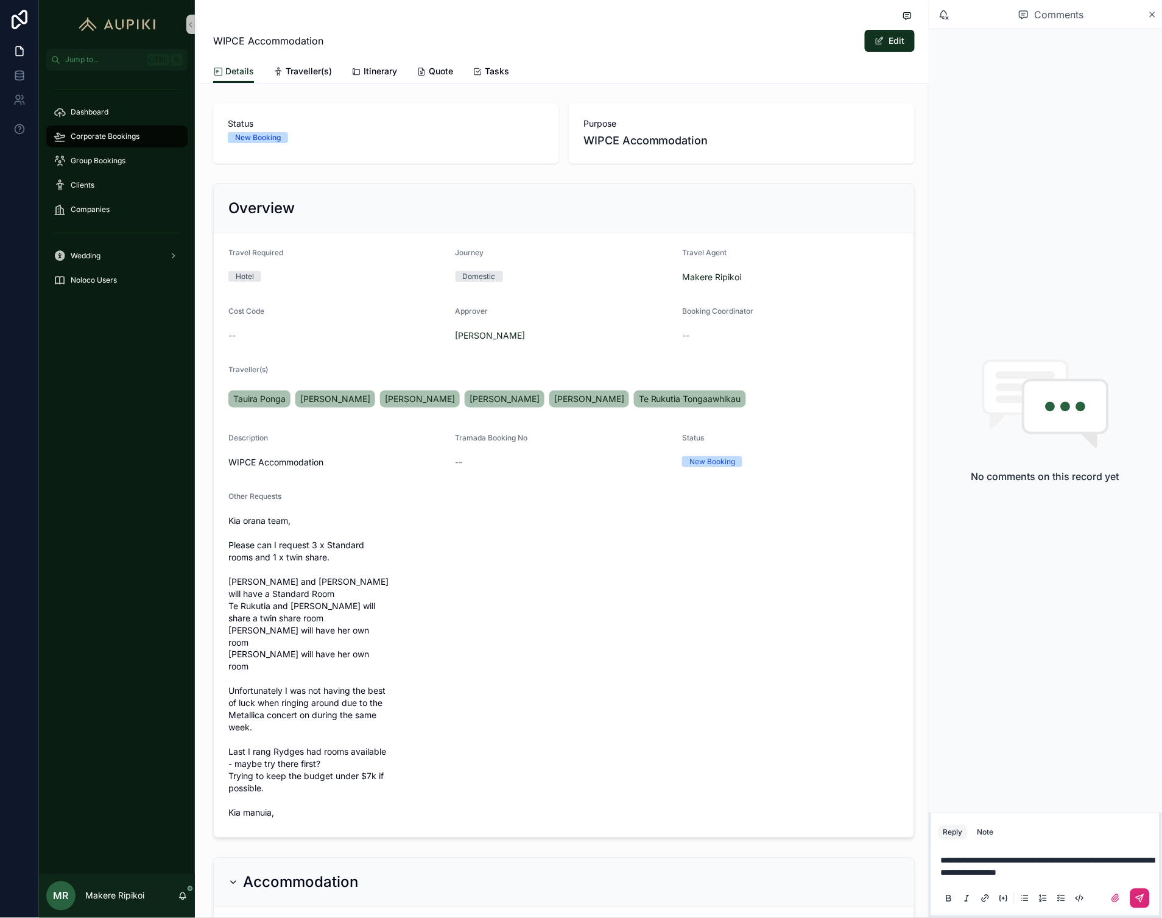
click at [1030, 525] on icon "scrollable content" at bounding box center [1140, 898] width 7 height 7
drag, startPoint x: 515, startPoint y: 564, endPoint x: 484, endPoint y: 289, distance: 276.0
click at [515, 525] on form "Travel Required Hotel Journey Domestic Travel Agent Makere Ripikoi Cost Code --…" at bounding box center [564, 535] width 701 height 604
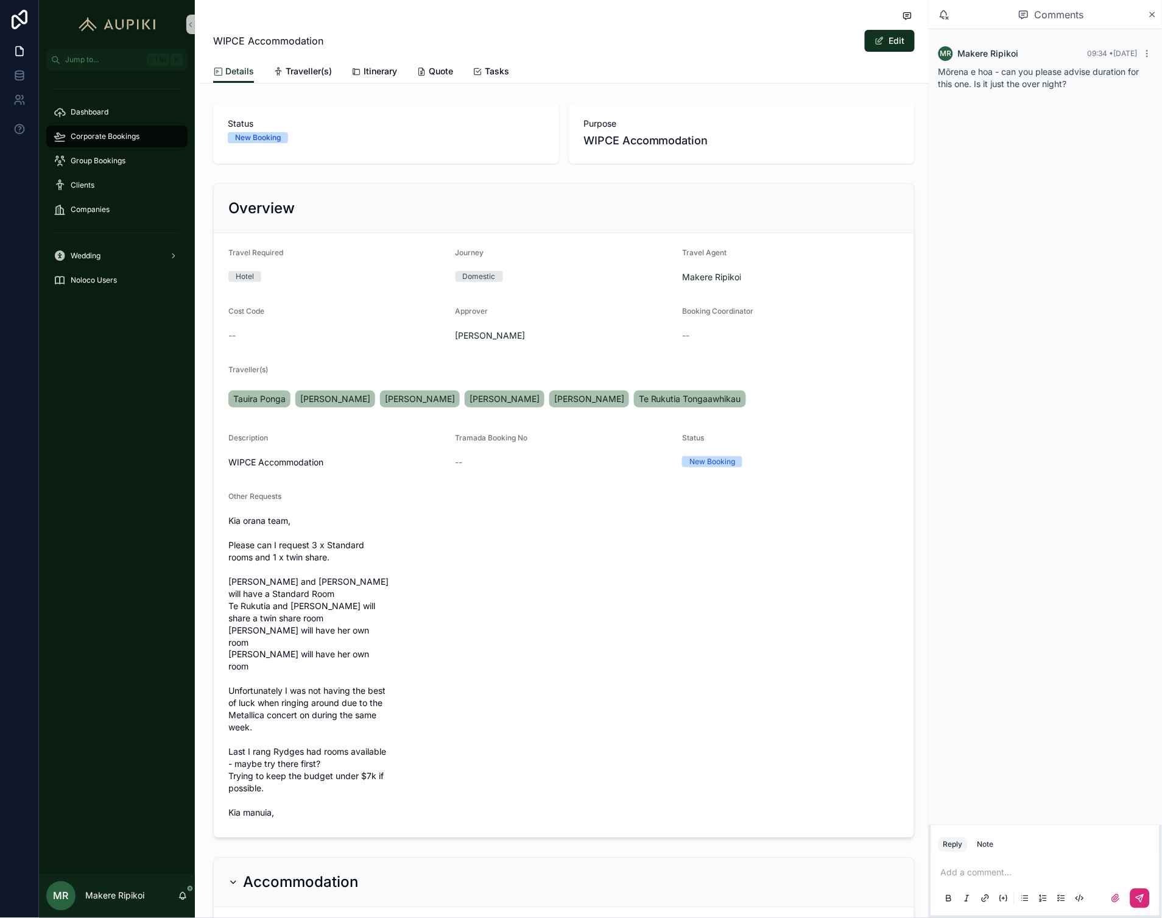
click at [116, 143] on div "Corporate Bookings" at bounding box center [117, 136] width 127 height 19
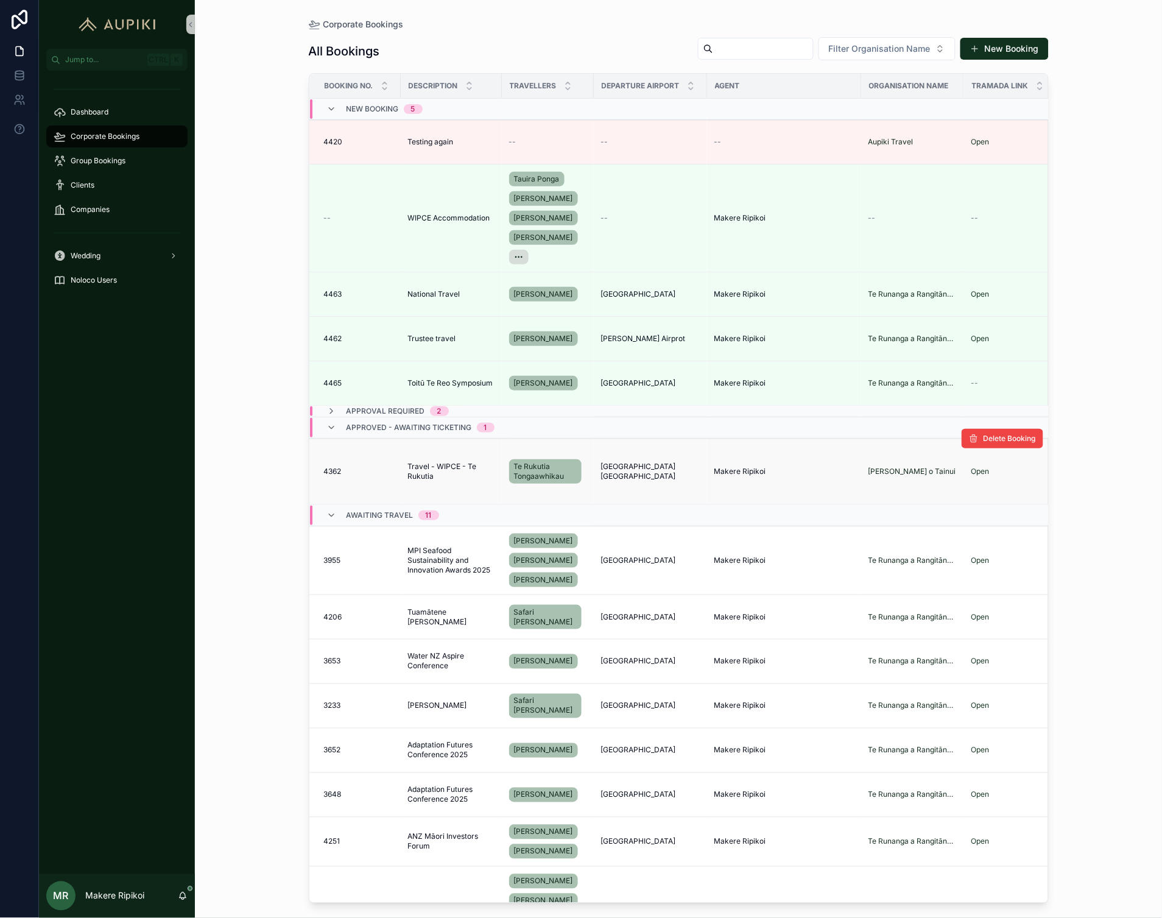
click at [423, 471] on span "Travel - WIPCE - Te Rukutia" at bounding box center [451, 471] width 87 height 19
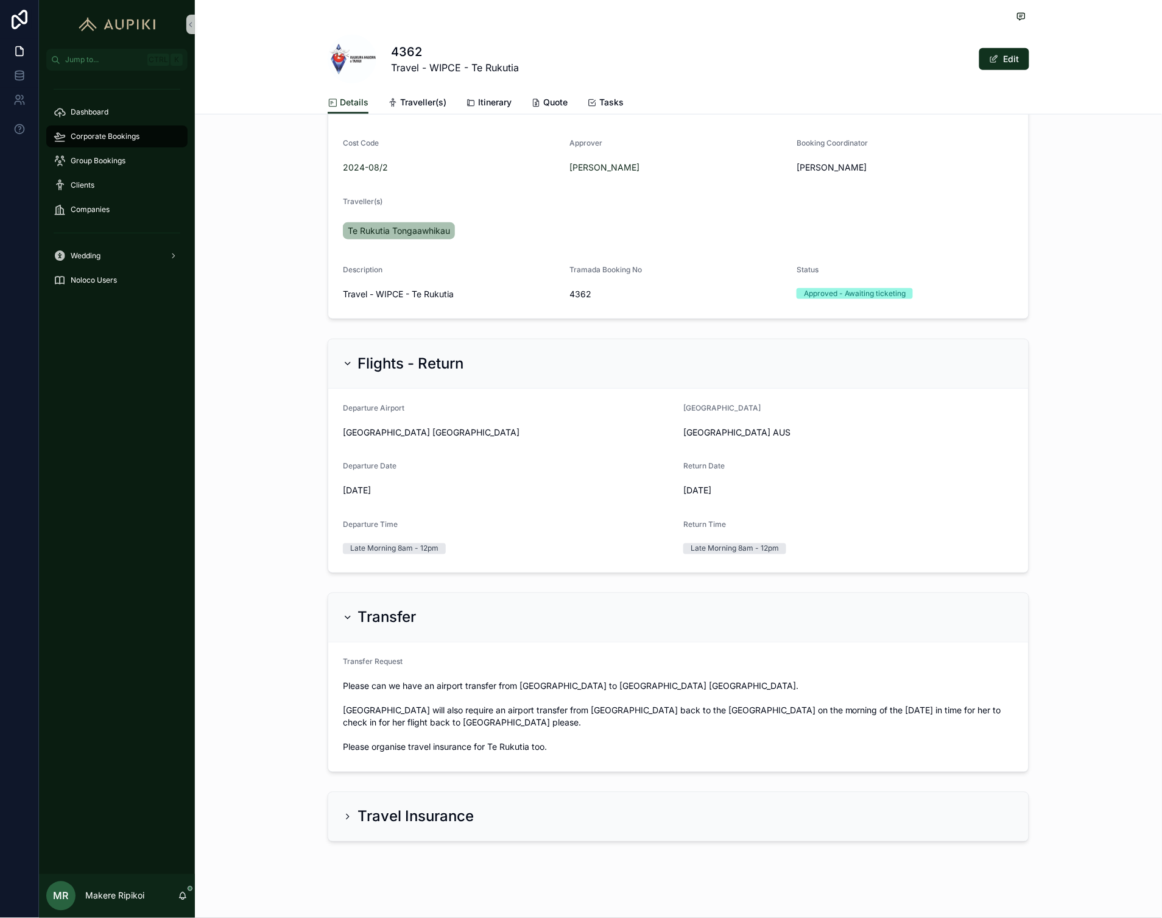
scroll to position [205, 0]
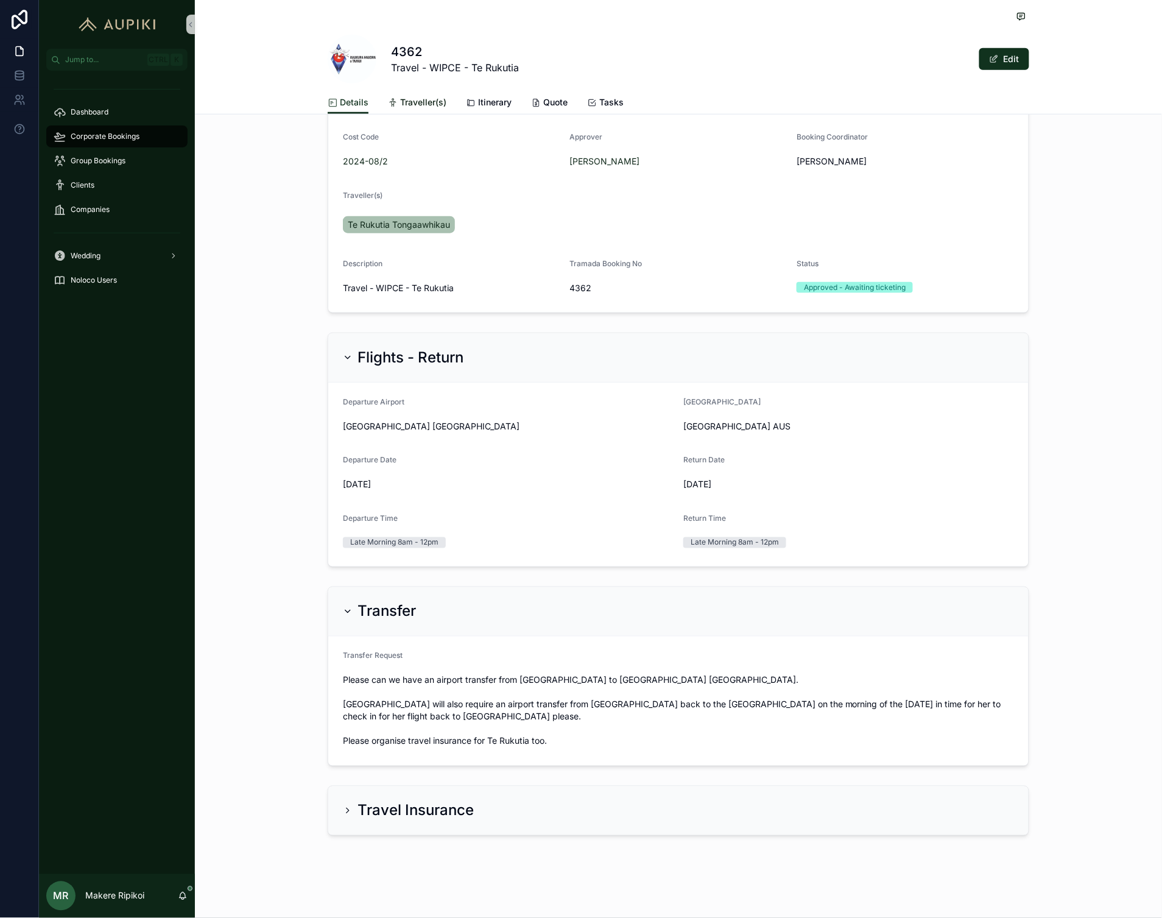
click at [433, 102] on span "Traveller(s)" at bounding box center [423, 102] width 46 height 12
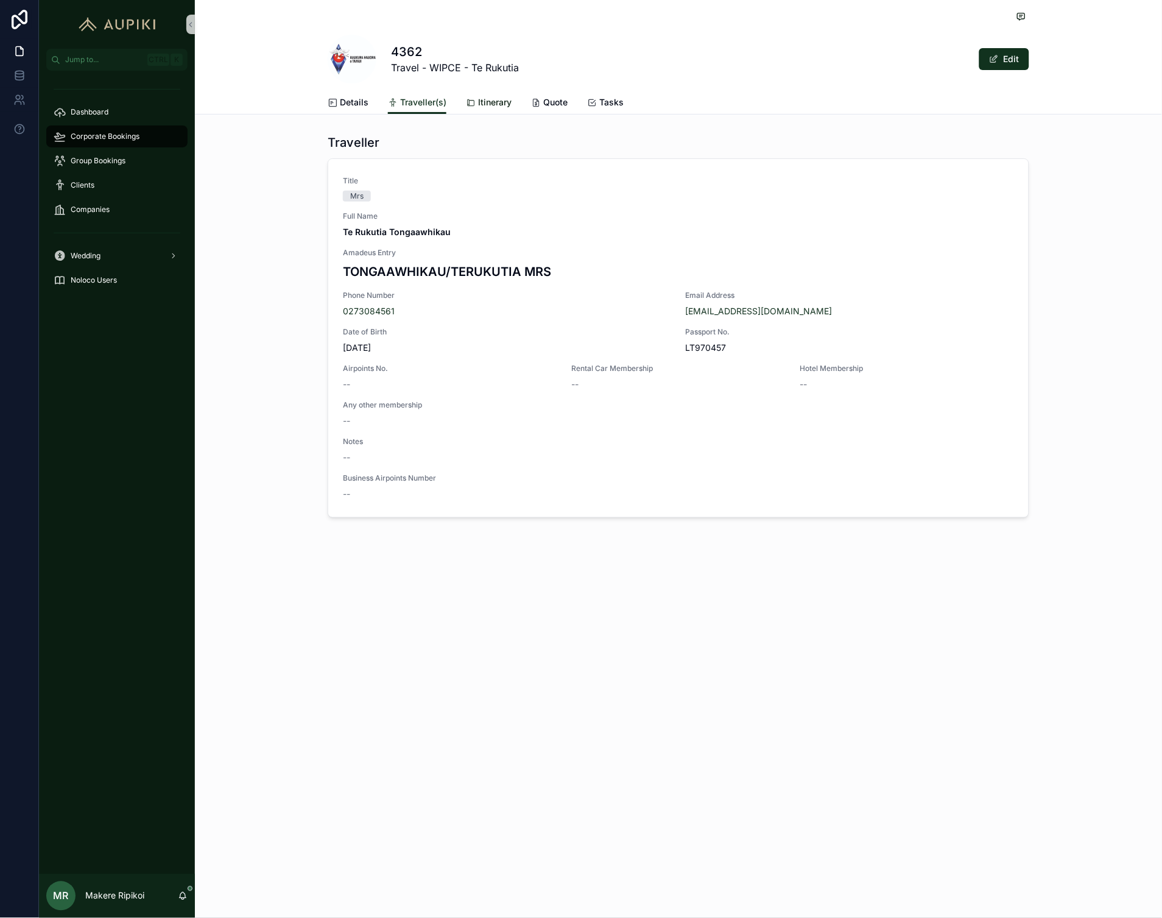
click at [508, 104] on span "Itinerary" at bounding box center [495, 102] width 34 height 12
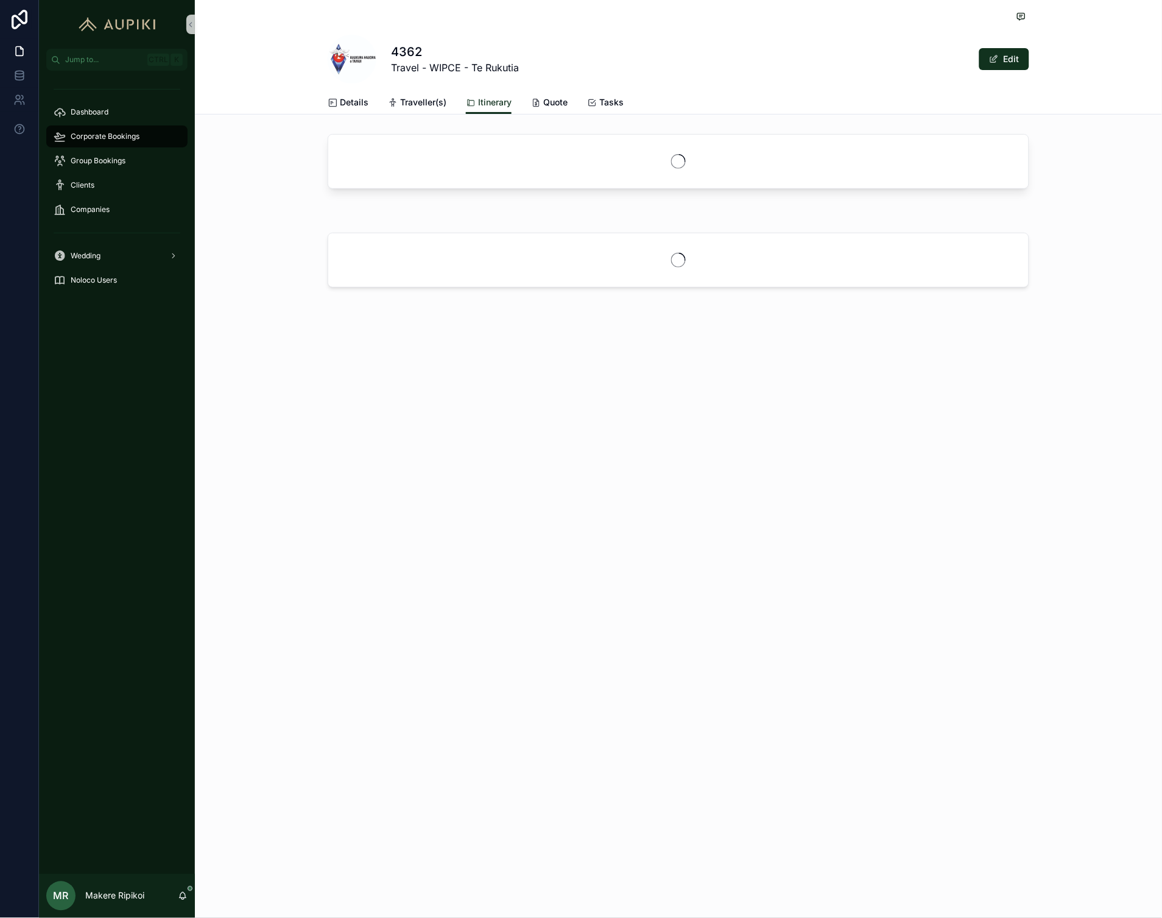
click at [541, 77] on div "4362 Travel - WIPCE - Te Rukutia Edit" at bounding box center [679, 59] width 702 height 49
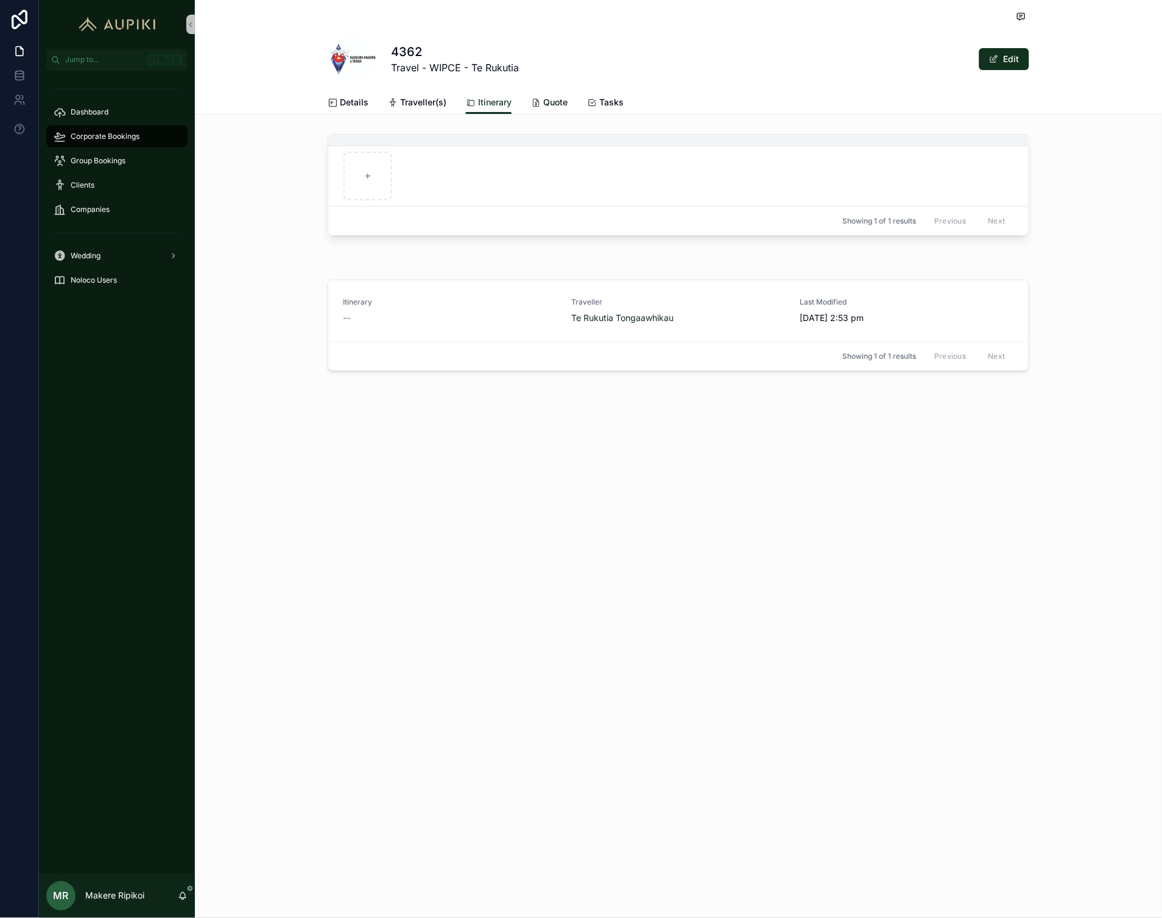
click at [550, 102] on span "Quote" at bounding box center [555, 102] width 24 height 12
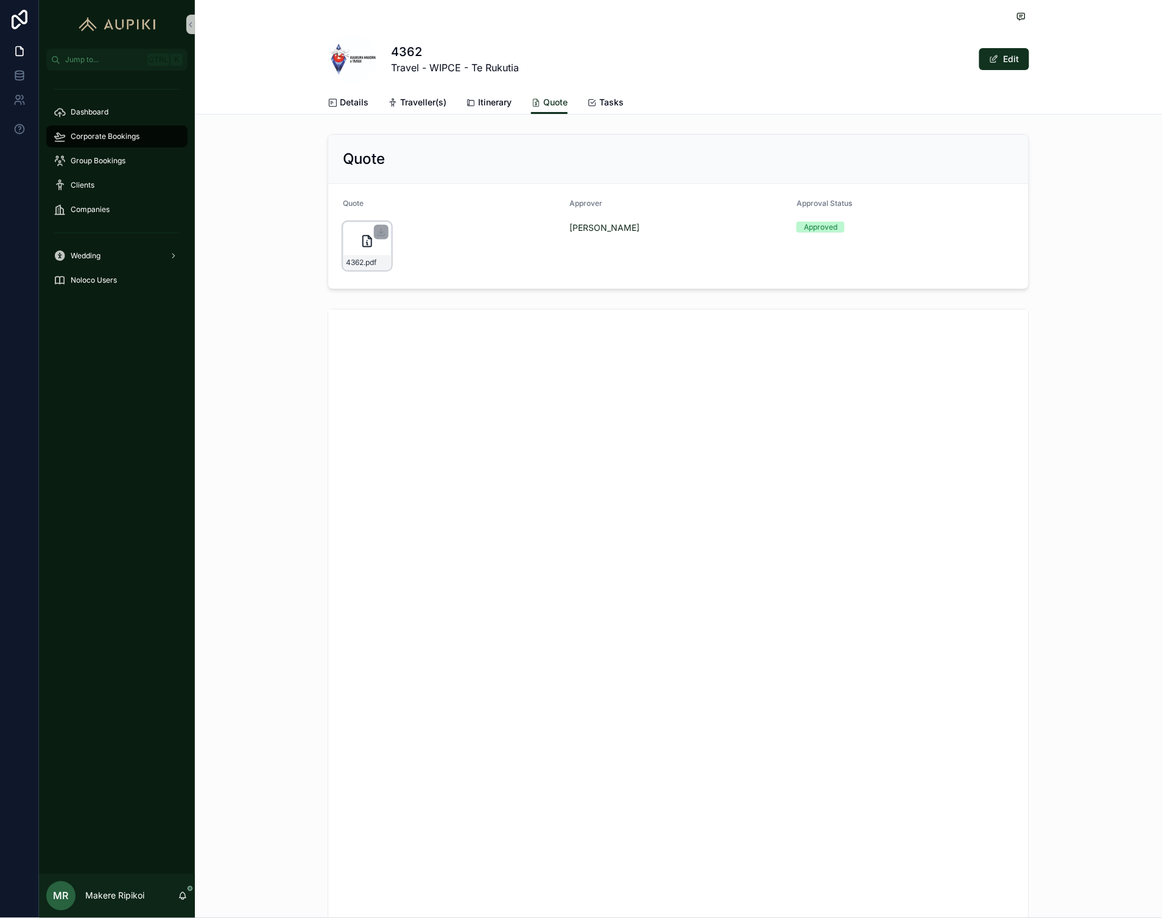
click at [352, 250] on div "4362 .pdf" at bounding box center [367, 246] width 49 height 49
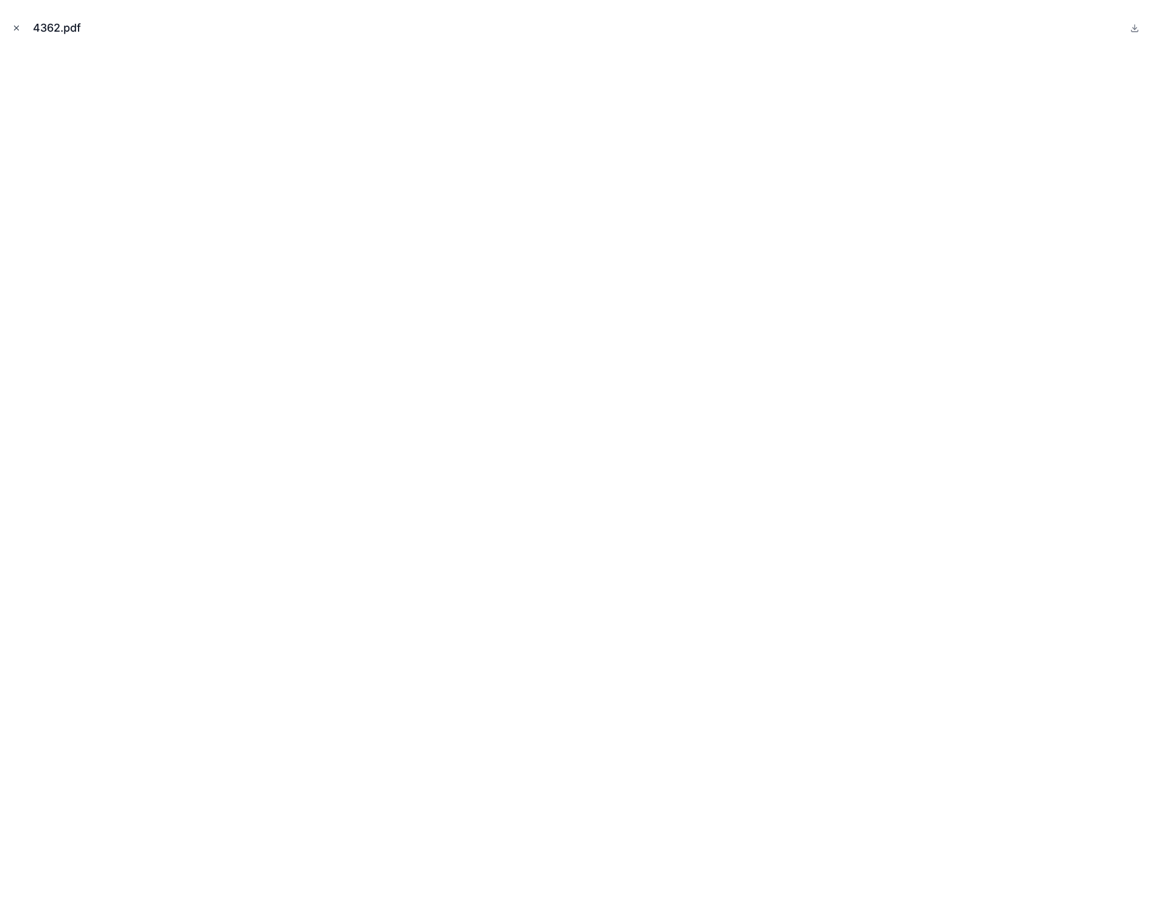
click at [19, 30] on icon "Close modal" at bounding box center [16, 28] width 9 height 9
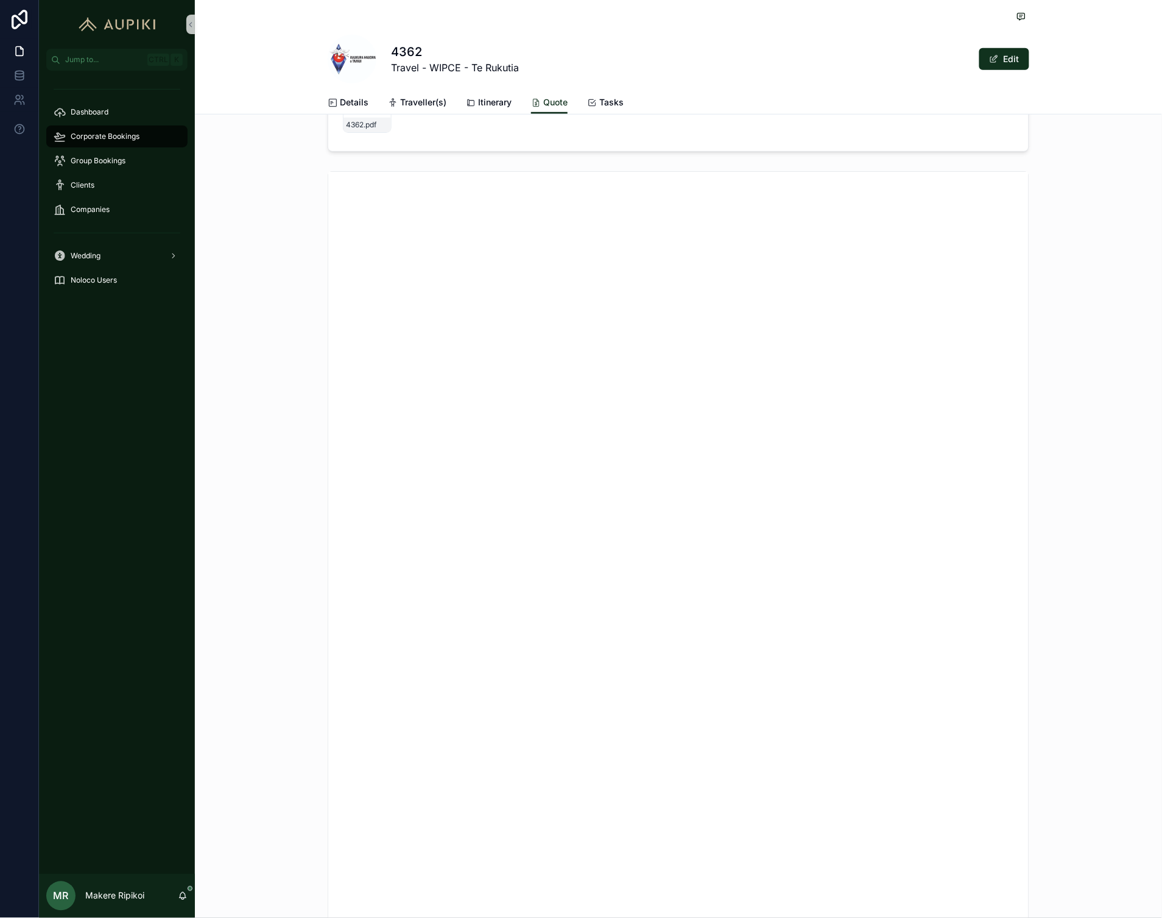
scroll to position [135, 0]
click at [101, 136] on span "Corporate Bookings" at bounding box center [105, 137] width 69 height 10
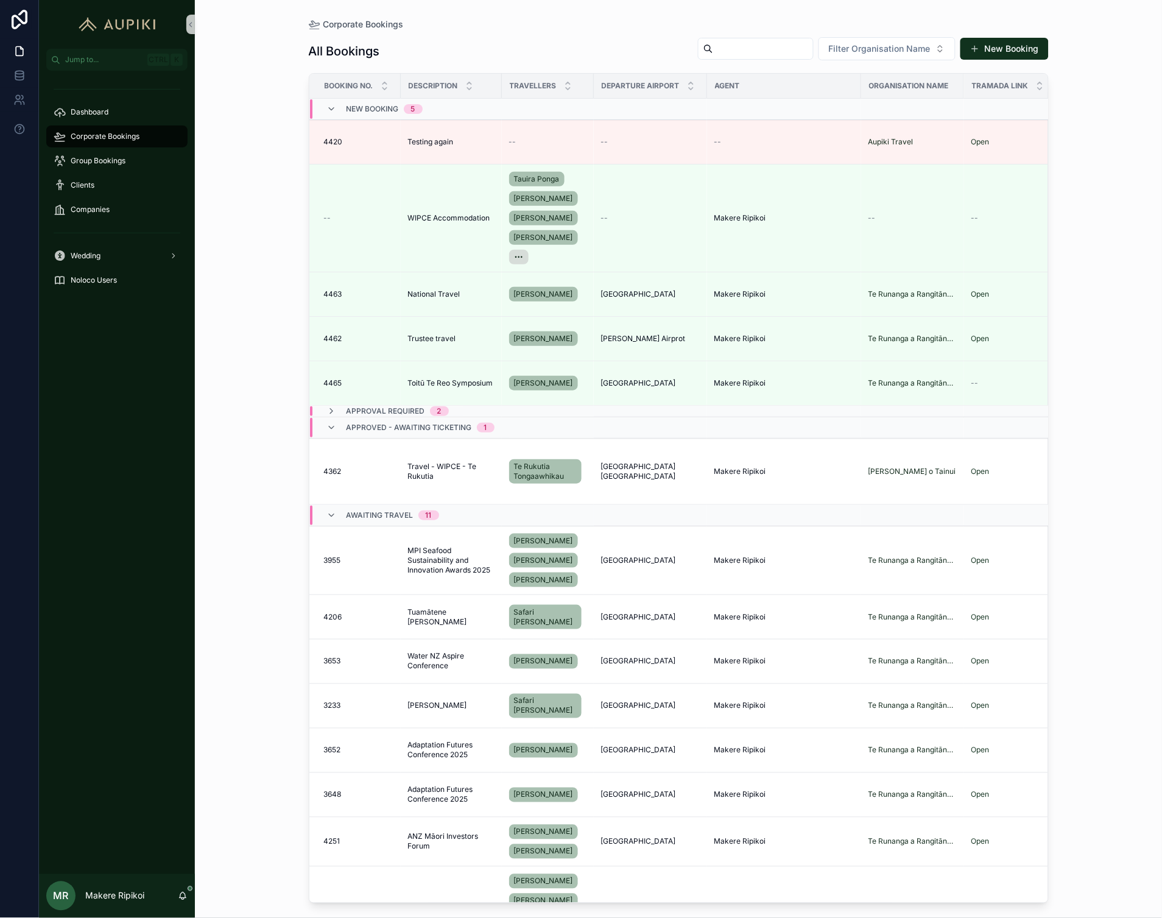
click at [434, 412] on span "2" at bounding box center [439, 411] width 19 height 10
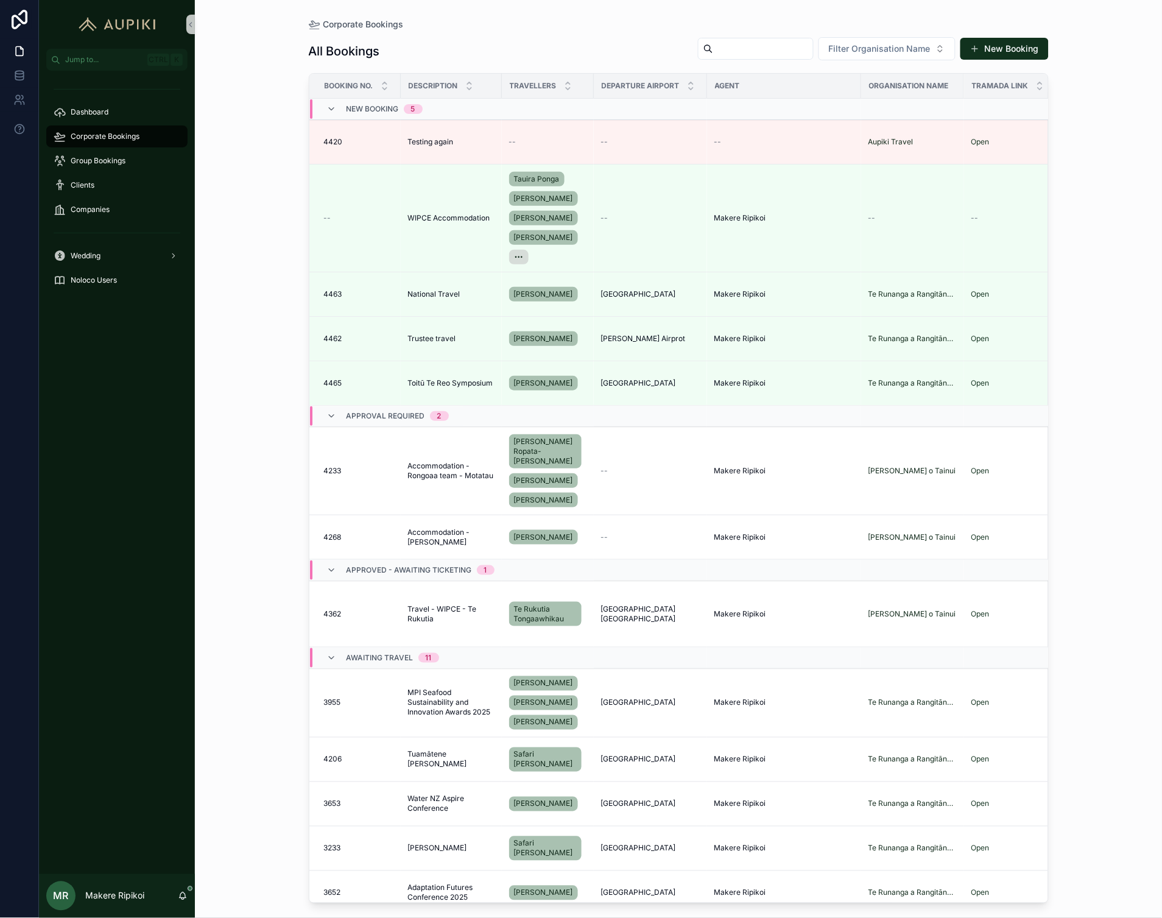
click at [430, 416] on span "2" at bounding box center [439, 416] width 19 height 10
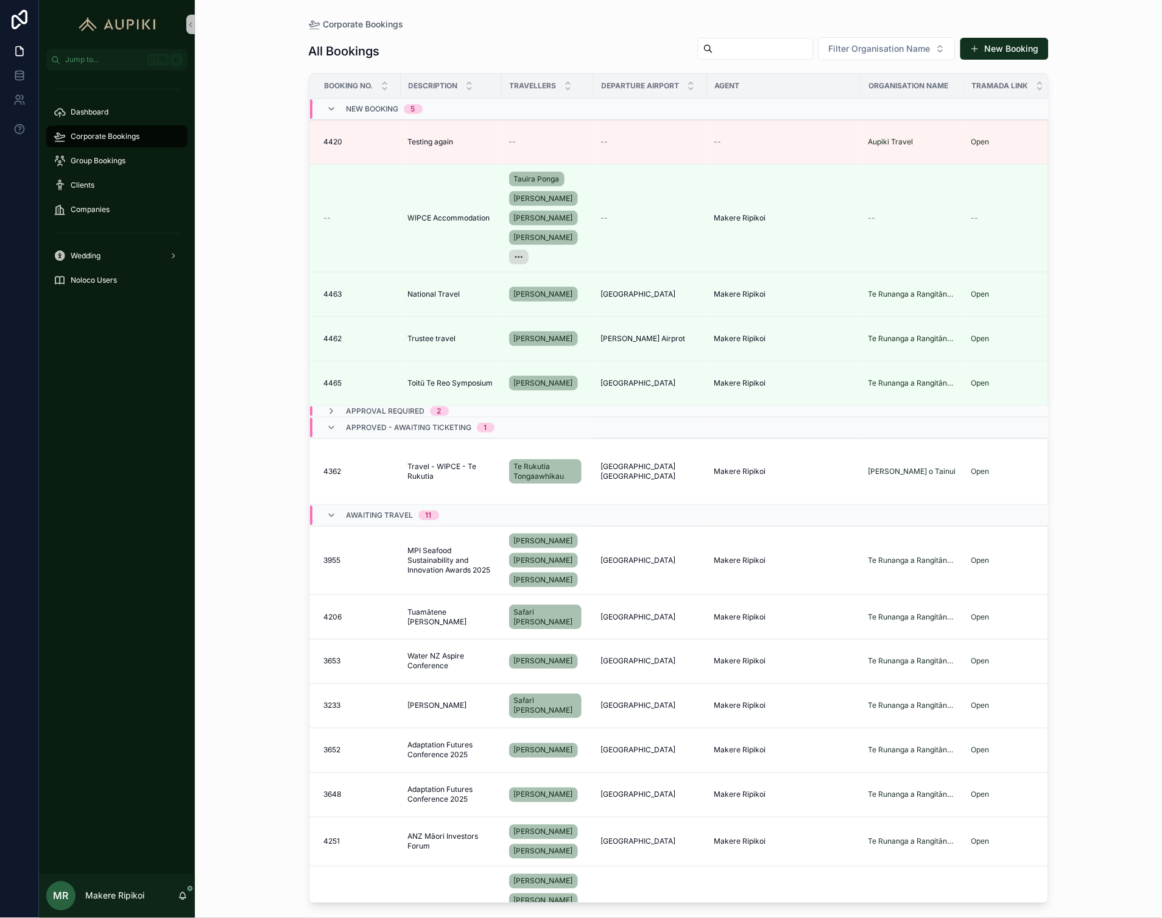
click at [437, 431] on span "Approved - Awaiting ticketing" at bounding box center [409, 428] width 125 height 10
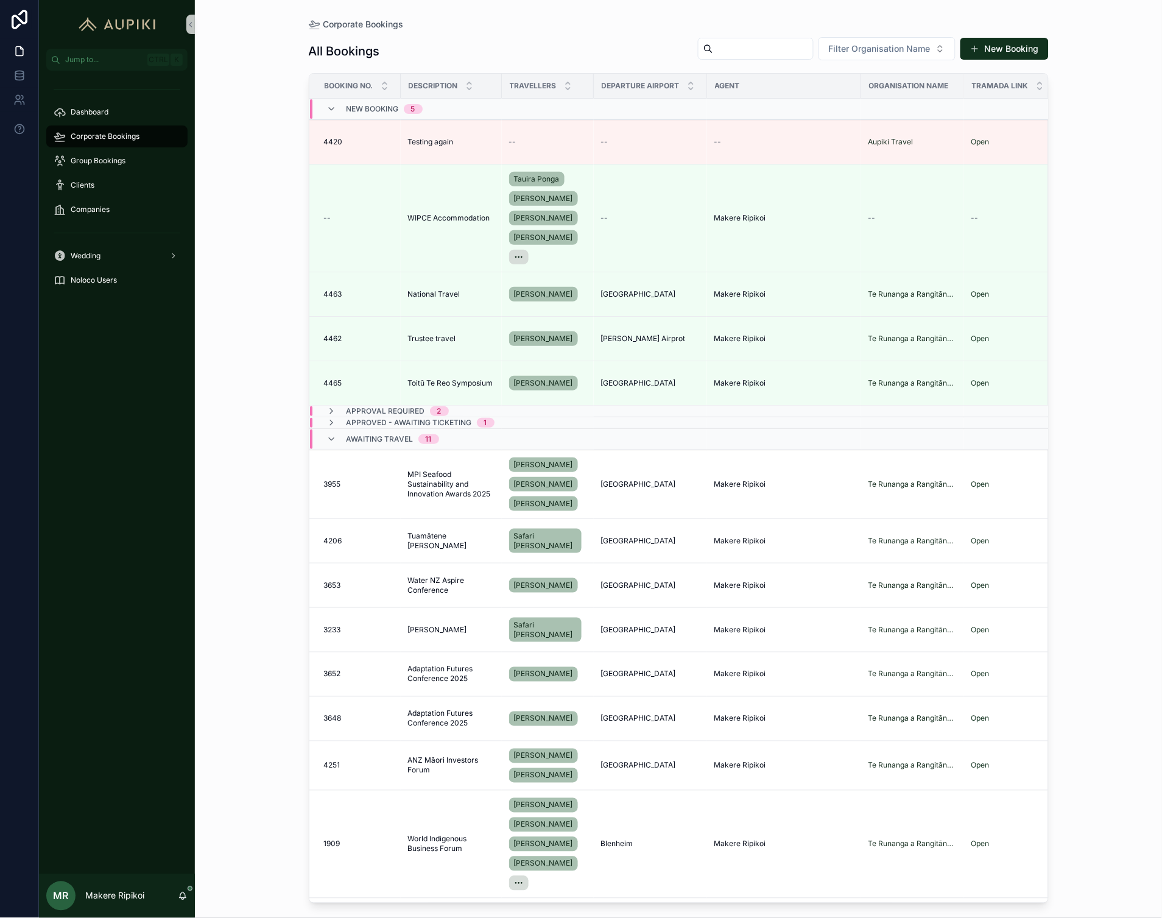
click at [435, 441] on span "11" at bounding box center [429, 439] width 21 height 10
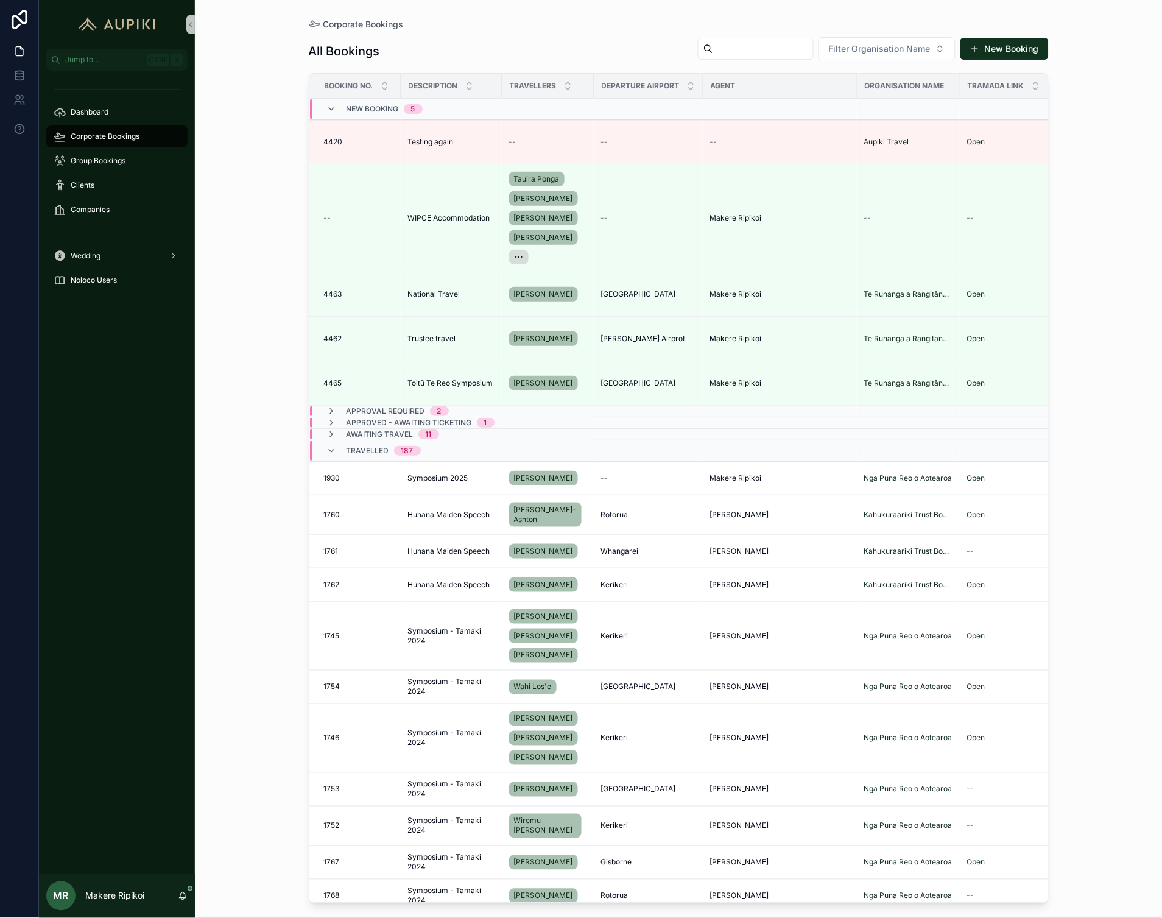
click at [428, 449] on div "Travelled 187" at bounding box center [374, 450] width 123 height 19
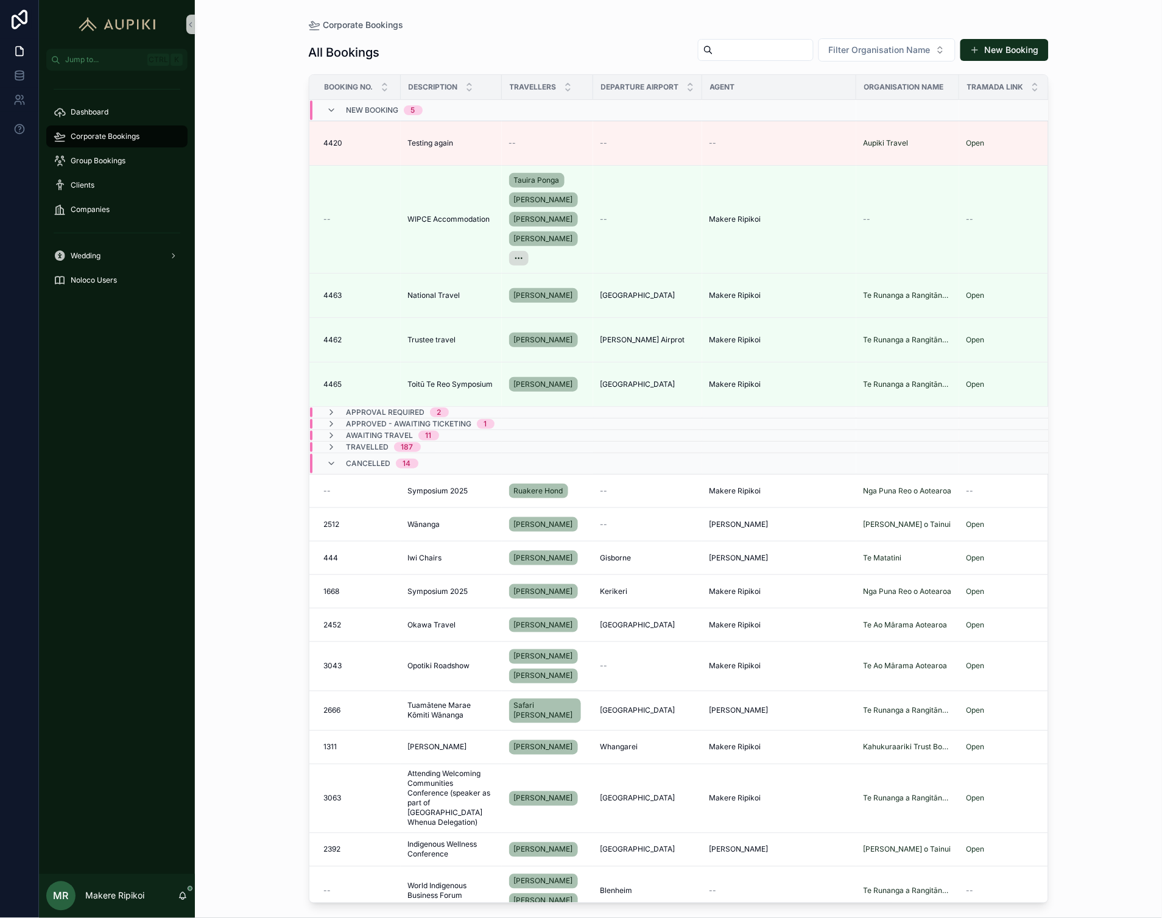
click at [424, 458] on div "Cancelled 14" at bounding box center [373, 463] width 121 height 19
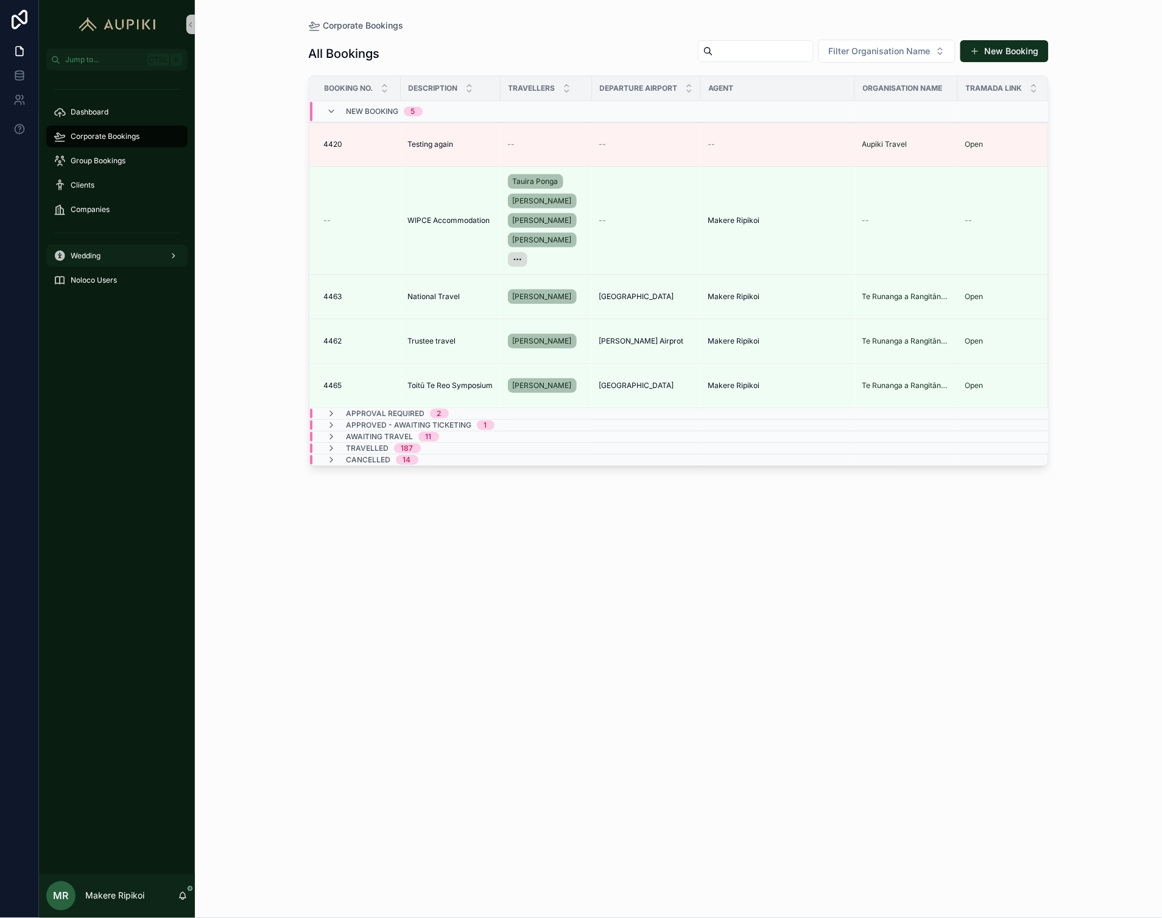
click at [106, 257] on div "Wedding" at bounding box center [117, 255] width 127 height 19
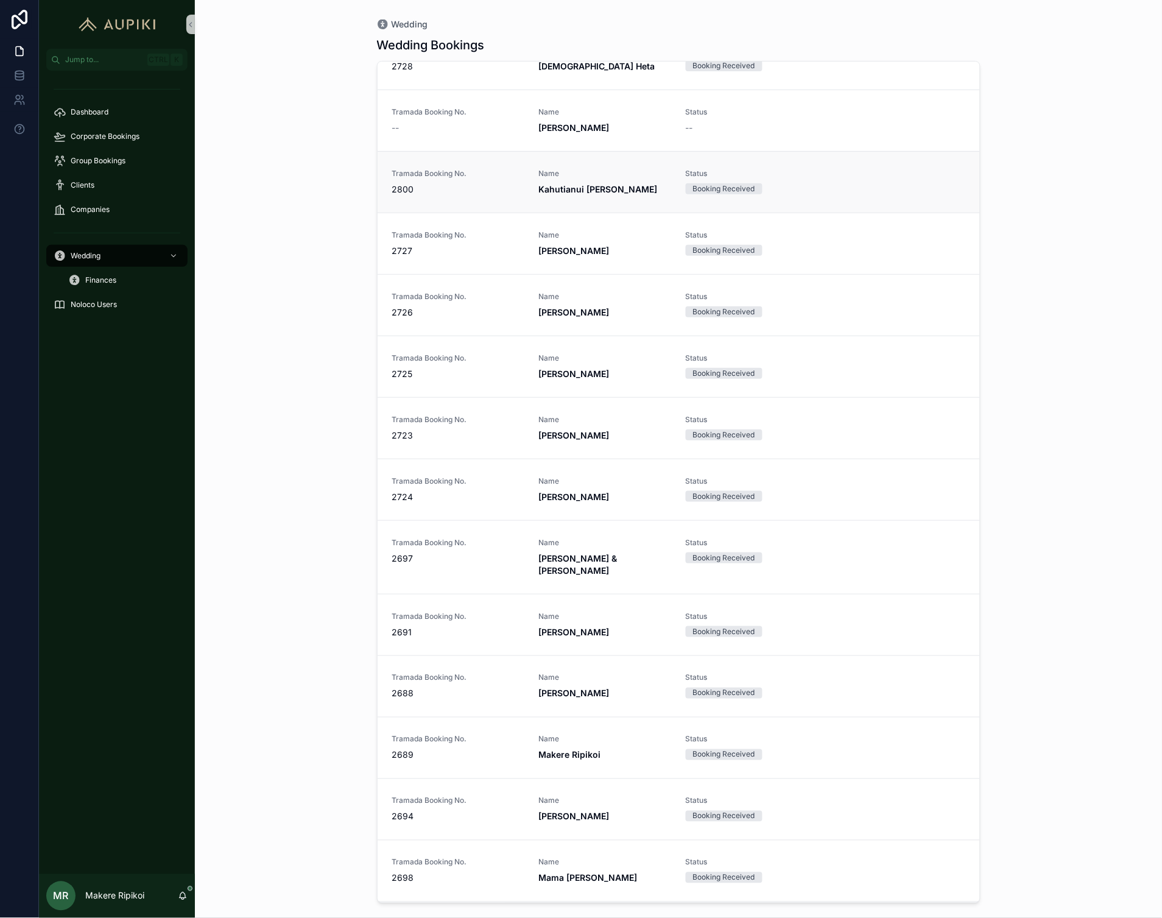
scroll to position [2030, 0]
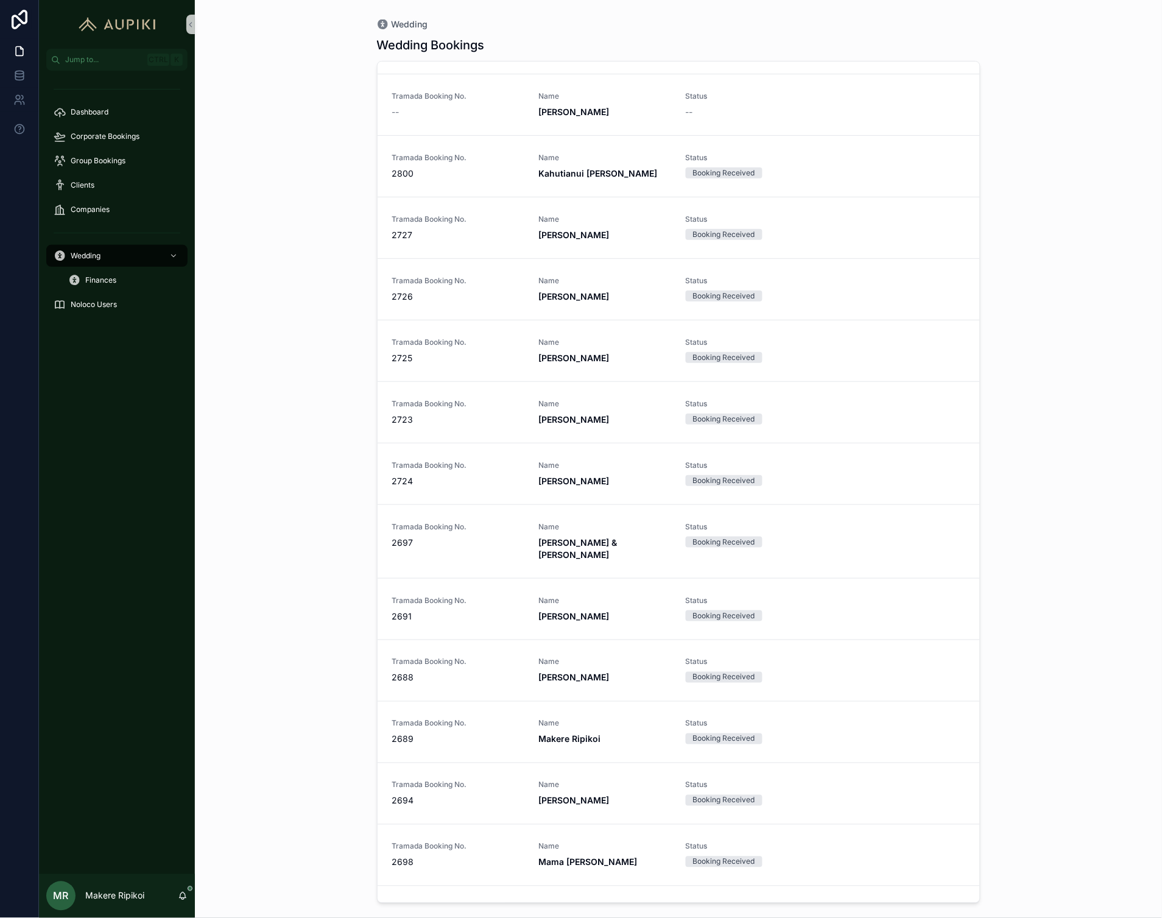
click at [594, 414] on strong "Norelle Parker" at bounding box center [574, 419] width 71 height 10
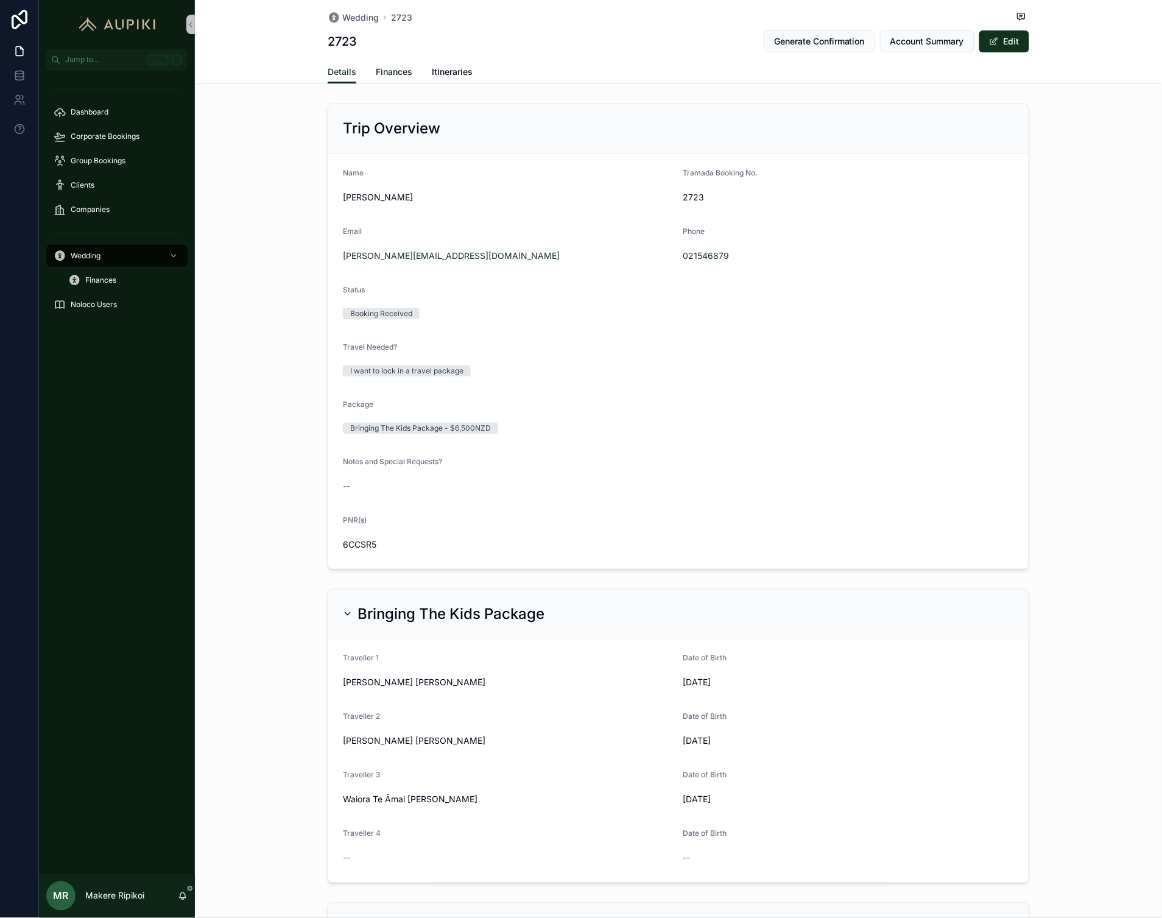
click at [405, 75] on span "Finances" at bounding box center [394, 72] width 37 height 12
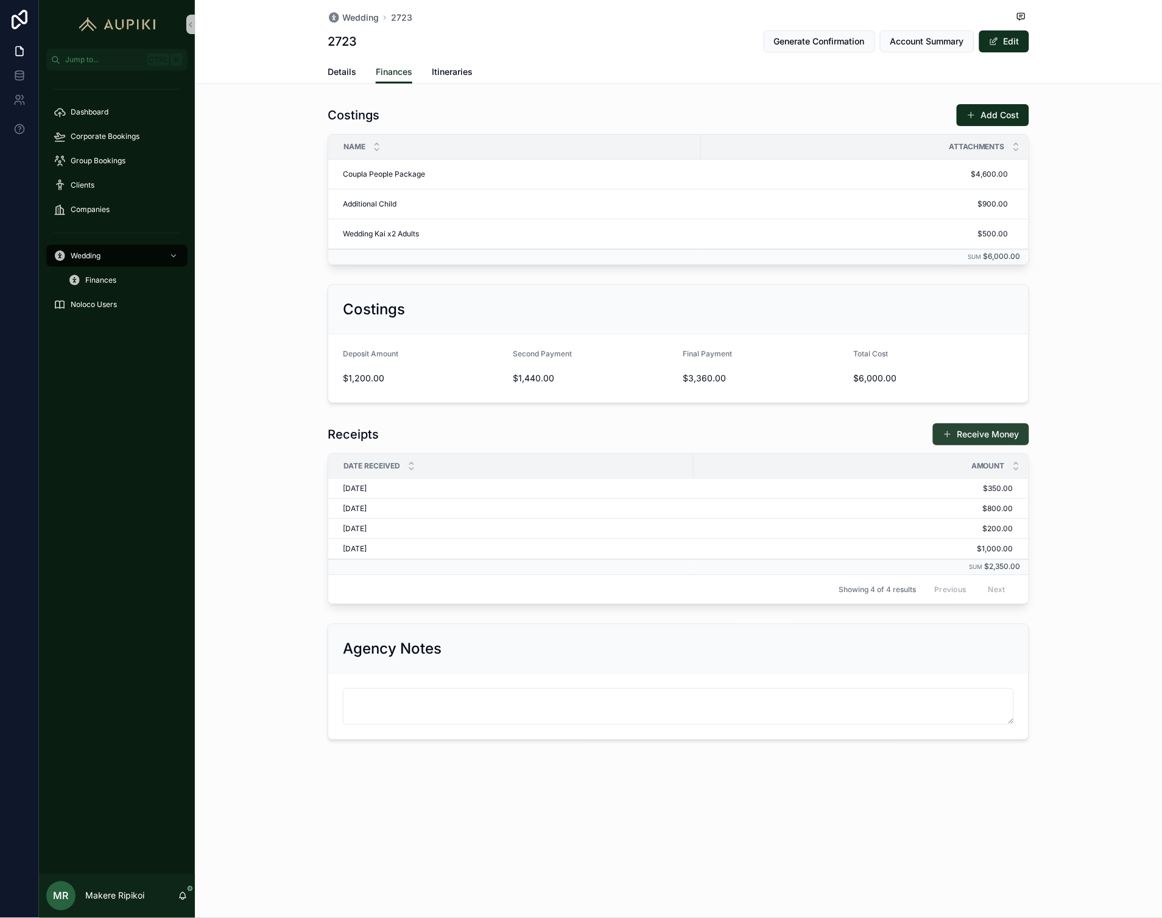
click at [978, 440] on button "Receive Money" at bounding box center [981, 434] width 96 height 22
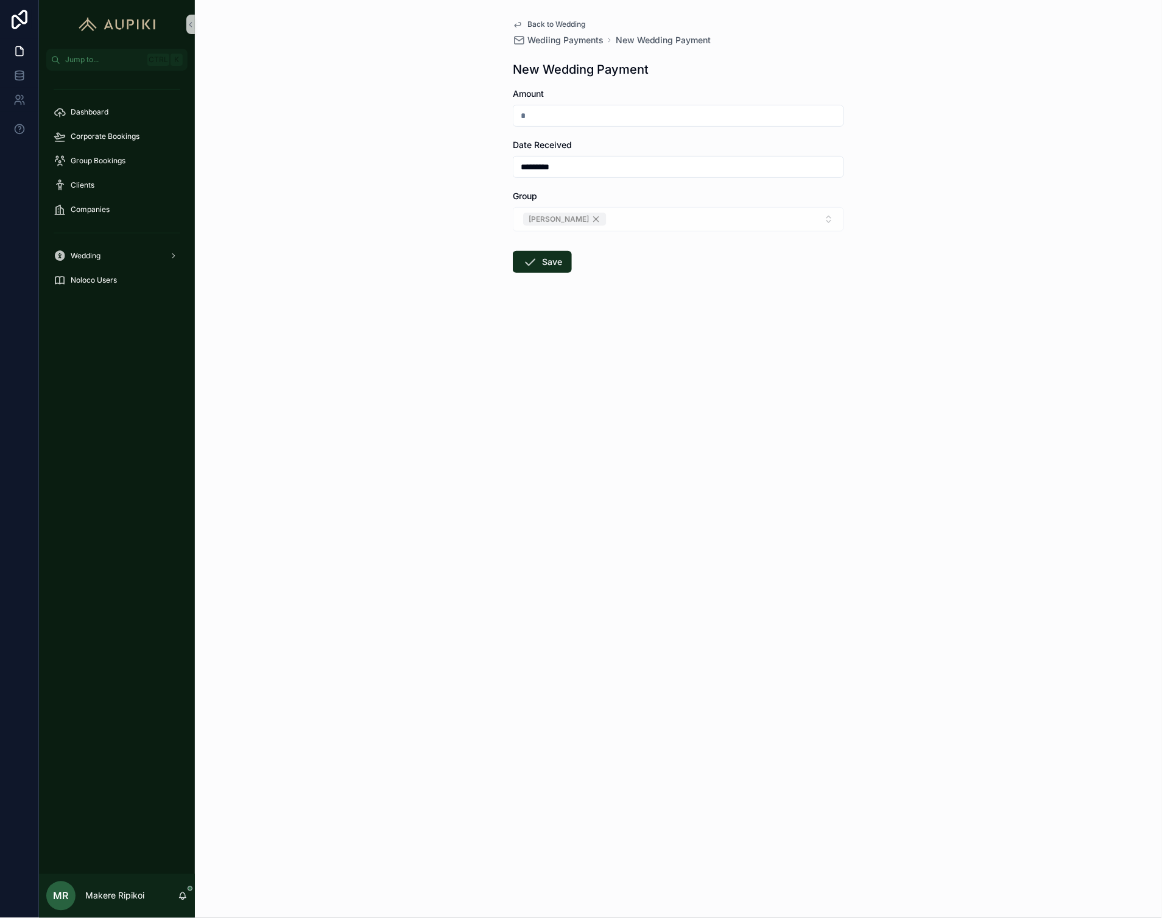
click at [634, 106] on div "scrollable content" at bounding box center [678, 116] width 331 height 22
click at [635, 102] on div "Amount" at bounding box center [678, 107] width 331 height 39
click at [630, 107] on input "scrollable content" at bounding box center [679, 115] width 330 height 17
type input "*******"
drag, startPoint x: 189, startPoint y: 208, endPoint x: 160, endPoint y: 208, distance: 29.9
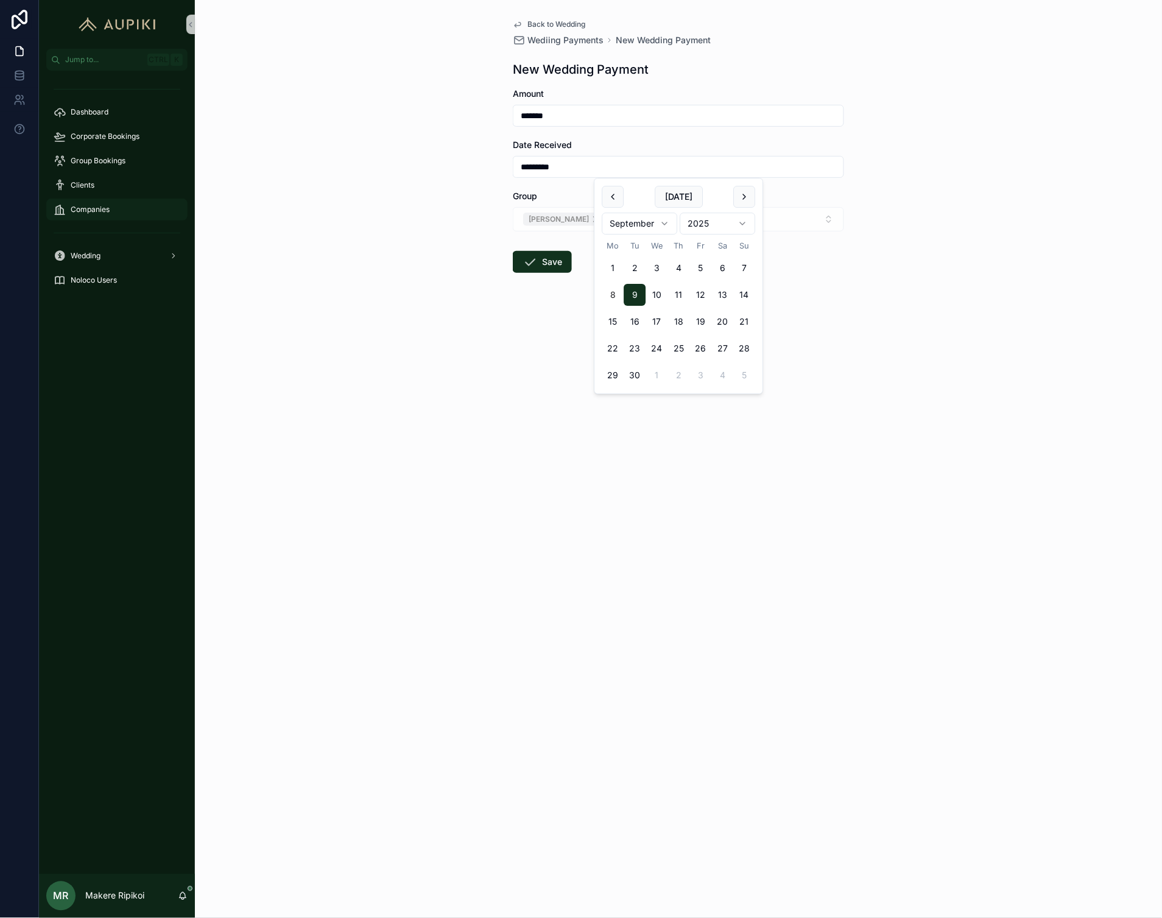
click at [160, 208] on div "Jump to... Ctrl K Dashboard Corporate Bookings Group Bookings Clients Companies…" at bounding box center [600, 459] width 1123 height 918
type input "*********"
click at [317, 390] on div "Back to Wedding Wediing Payments New Wedding Payment New Wedding Payment Amount…" at bounding box center [678, 459] width 967 height 918
click at [548, 266] on button "Save" at bounding box center [542, 262] width 59 height 22
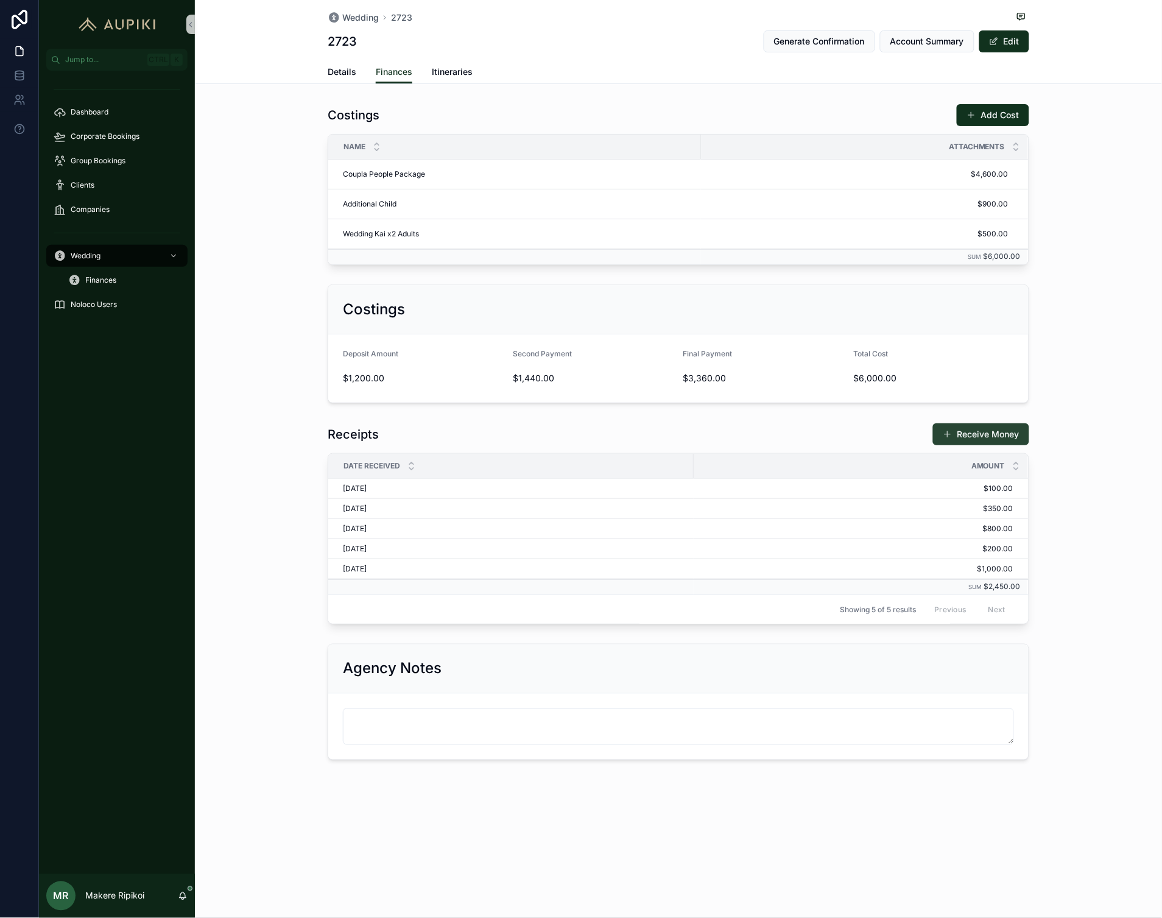
click at [1002, 445] on button "Receive Money" at bounding box center [981, 434] width 96 height 22
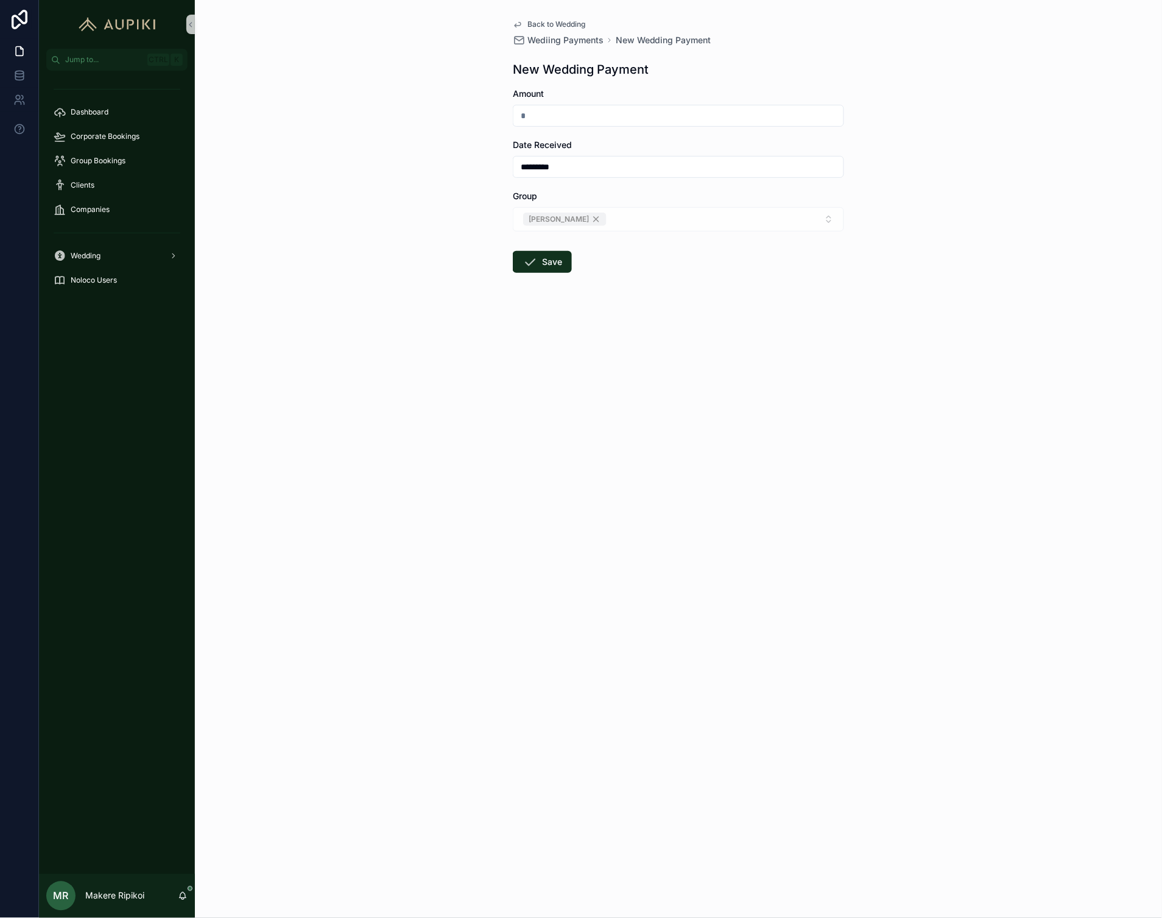
click at [810, 102] on div "Amount" at bounding box center [678, 107] width 331 height 39
click at [801, 119] on input "scrollable content" at bounding box center [679, 115] width 330 height 17
type input "*******"
click at [556, 22] on span "Back to Wedding" at bounding box center [557, 24] width 58 height 10
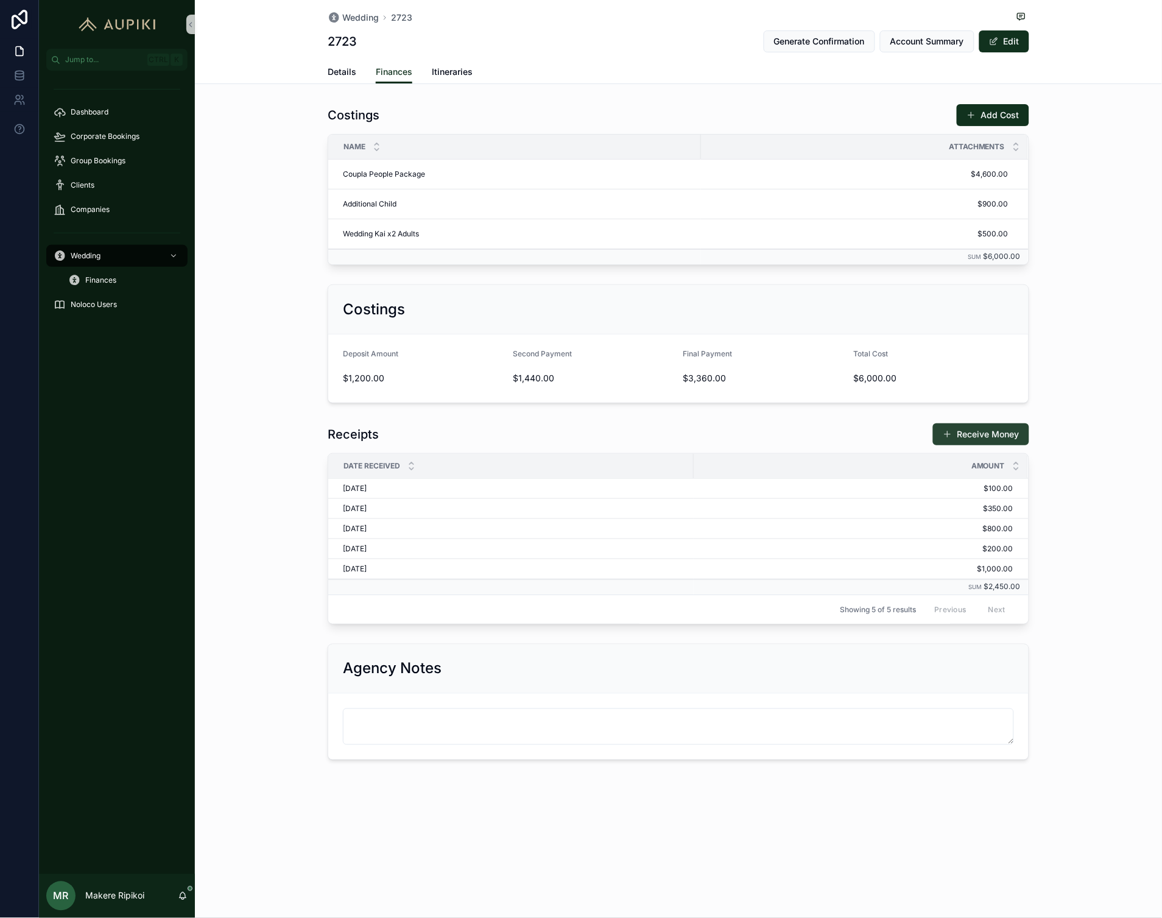
click at [965, 440] on button "Receive Money" at bounding box center [981, 434] width 96 height 22
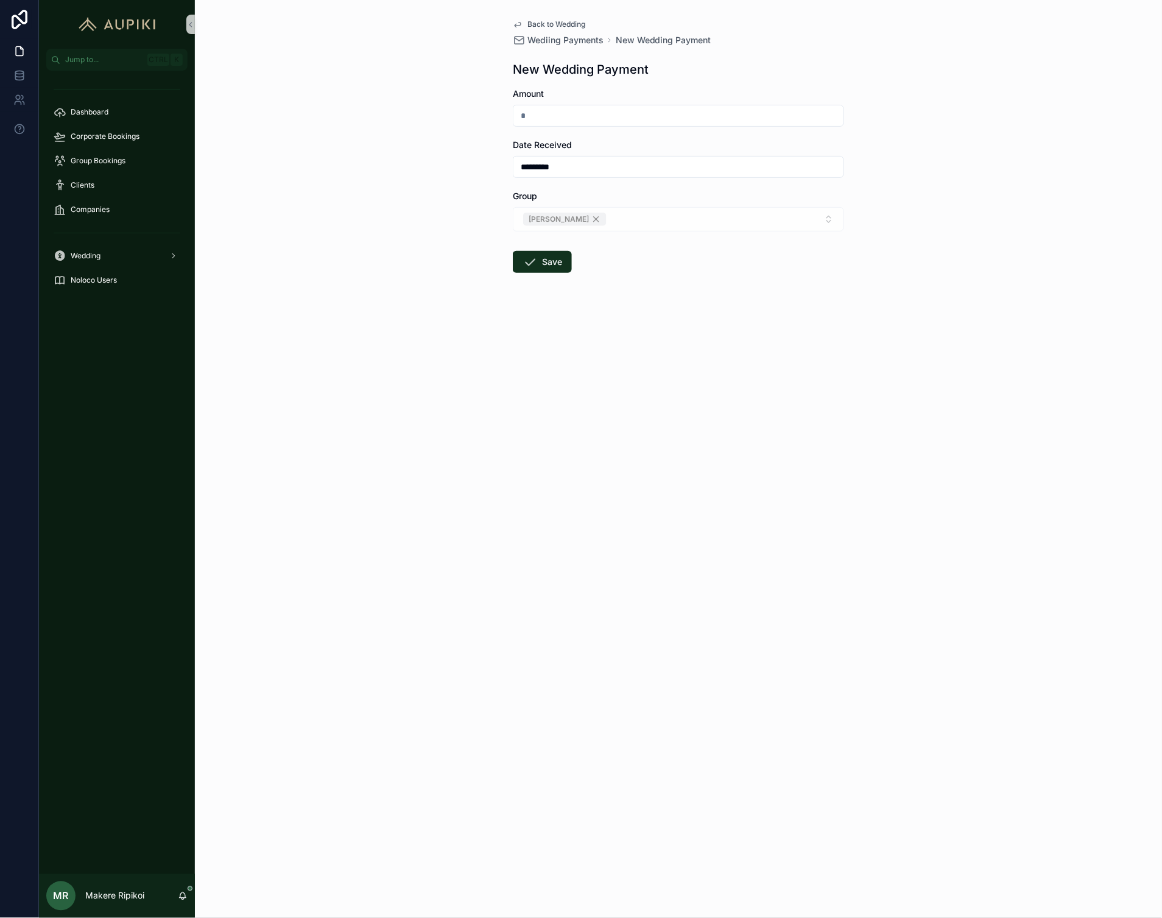
click at [665, 117] on input "scrollable content" at bounding box center [679, 115] width 330 height 17
type input "*******"
click at [801, 344] on div "Back to Wedding Wediing Payments New Wedding Payment New Wedding Payment Amount…" at bounding box center [678, 459] width 967 height 918
click at [593, 172] on input "*********" at bounding box center [679, 166] width 330 height 17
drag, startPoint x: 593, startPoint y: 172, endPoint x: 82, endPoint y: 228, distance: 513.6
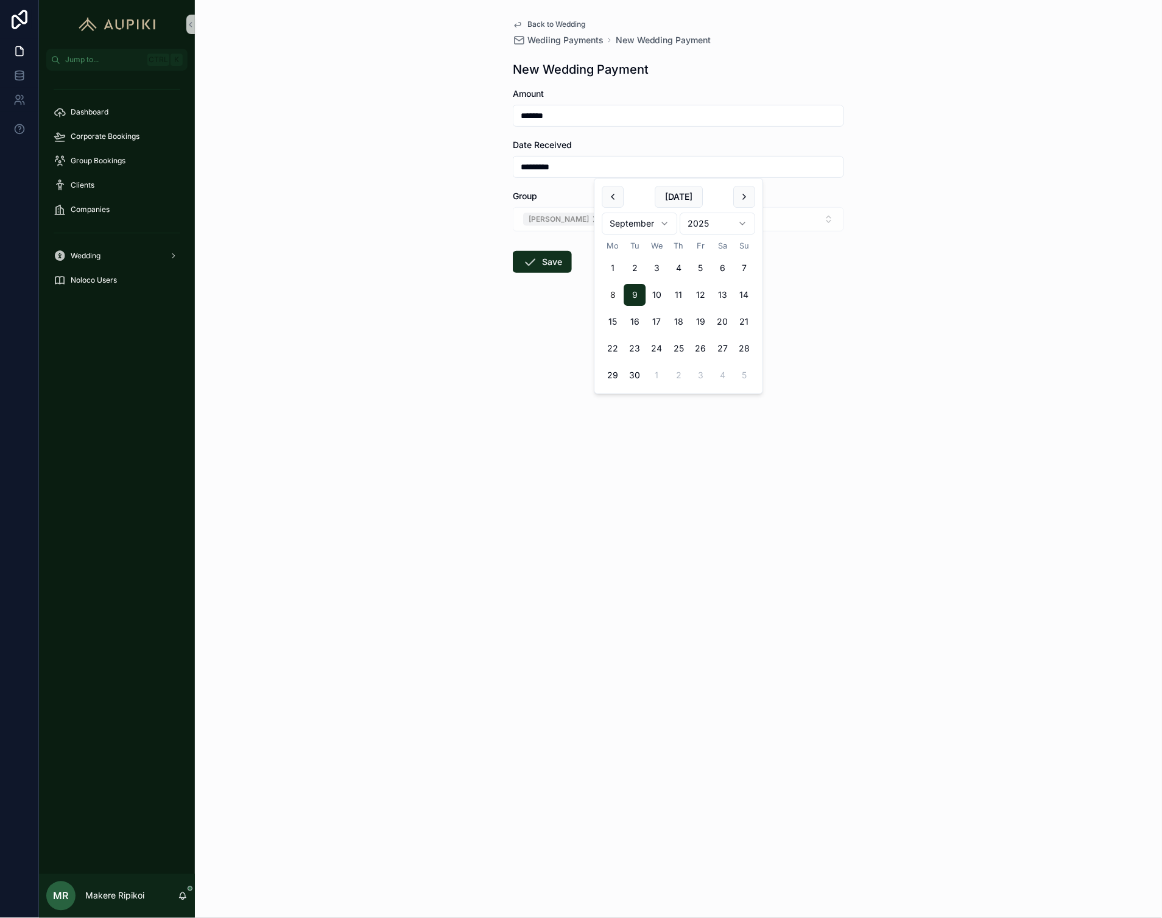
click at [88, 232] on div "Jump to... Ctrl K Dashboard Corporate Bookings Group Bookings Clients Companies…" at bounding box center [600, 459] width 1123 height 918
type input "*********"
drag, startPoint x: 411, startPoint y: 256, endPoint x: 522, endPoint y: 255, distance: 111.5
click at [410, 256] on div "Back to Wedding Wediing Payments New Wedding Payment New Wedding Payment Amount…" at bounding box center [678, 459] width 967 height 918
drag, startPoint x: 542, startPoint y: 254, endPoint x: 535, endPoint y: 254, distance: 7.3
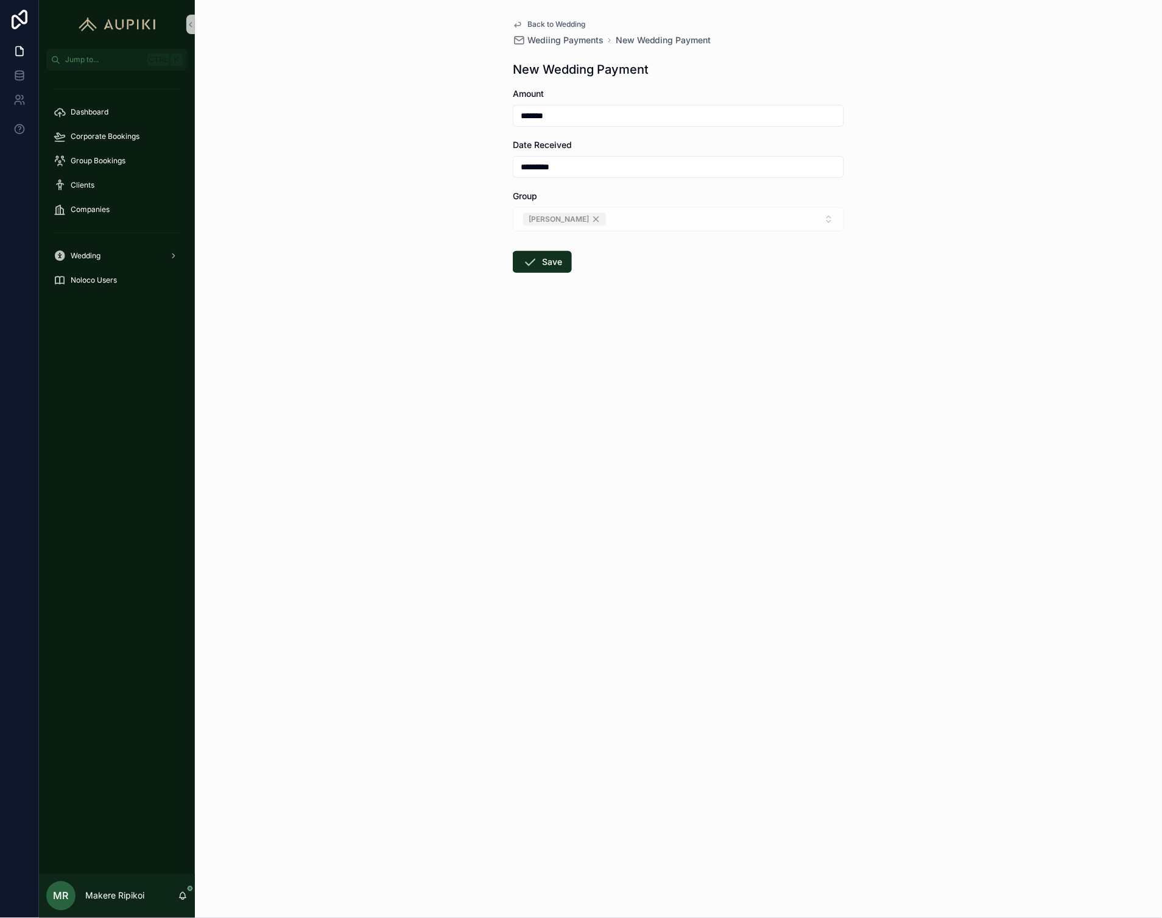
click at [541, 254] on button "Save" at bounding box center [542, 262] width 59 height 22
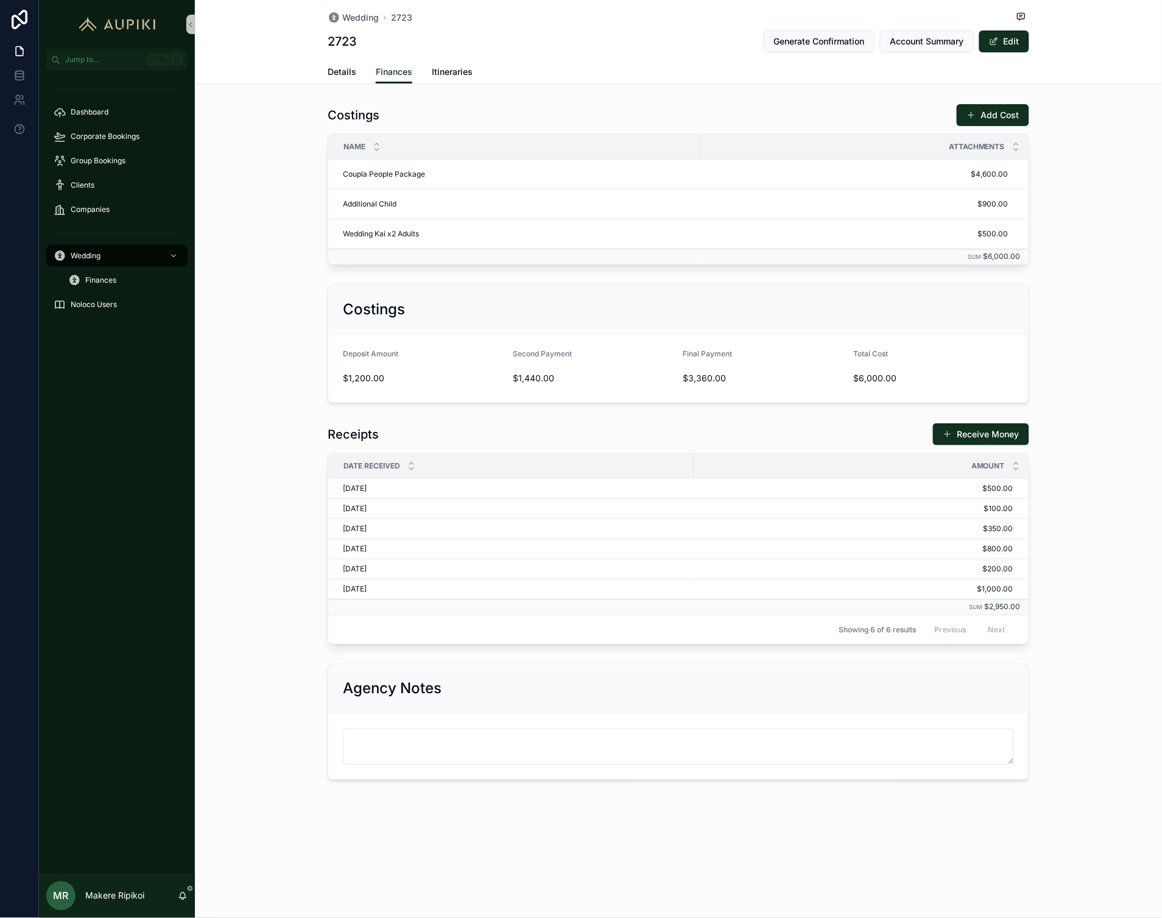
drag, startPoint x: 439, startPoint y: 71, endPoint x: 534, endPoint y: 18, distance: 108.8
click at [535, 15] on div "Wedding 2723" at bounding box center [679, 17] width 702 height 15
click at [479, 74] on div "Details Finances Itineraries" at bounding box center [679, 71] width 702 height 23
click at [466, 71] on span "Itineraries" at bounding box center [452, 72] width 41 height 12
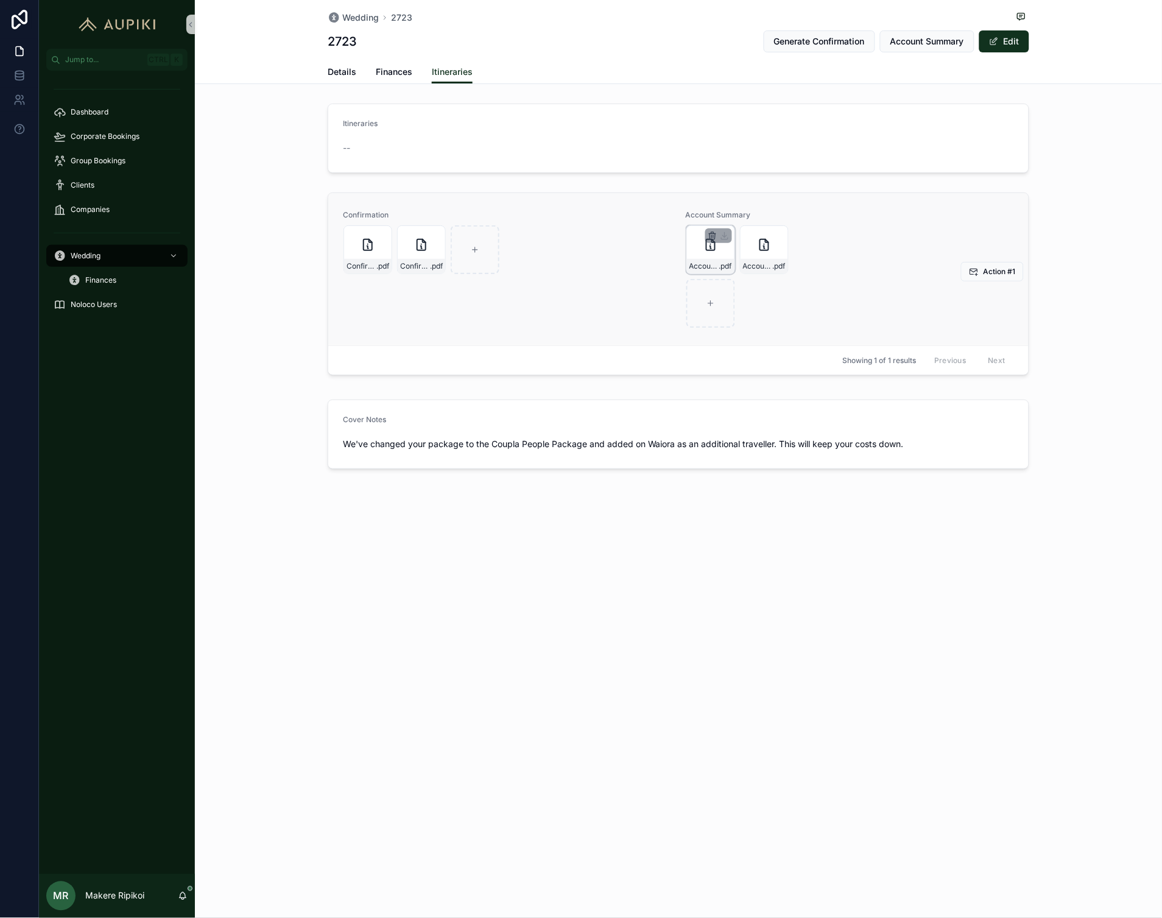
click at [715, 235] on icon "scrollable content" at bounding box center [713, 236] width 10 height 10
click at [740, 210] on icon "scrollable content" at bounding box center [738, 211] width 2 height 2
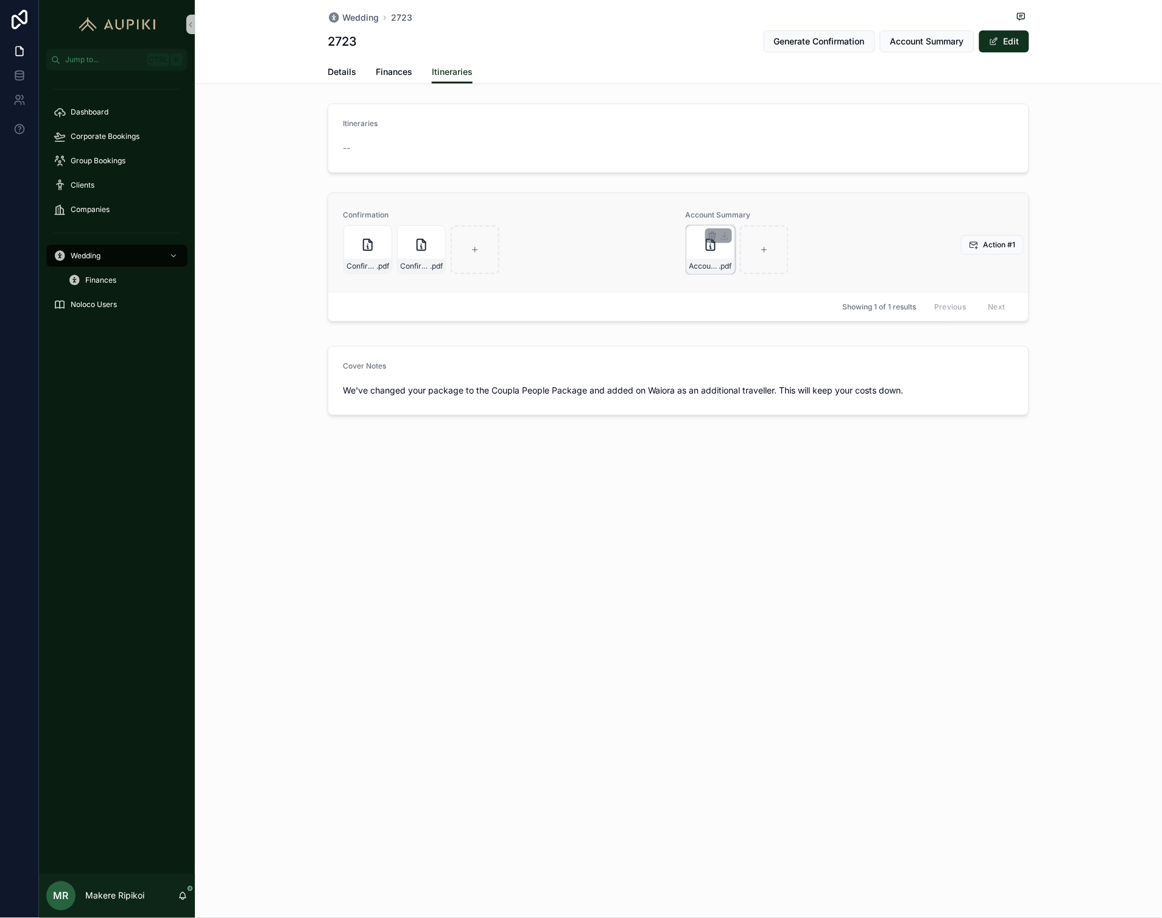
click at [707, 232] on div "scrollable content" at bounding box center [718, 235] width 27 height 15
click at [712, 236] on icon "scrollable content" at bounding box center [712, 236] width 0 height 2
click at [710, 236] on icon "scrollable content" at bounding box center [712, 236] width 5 height 5
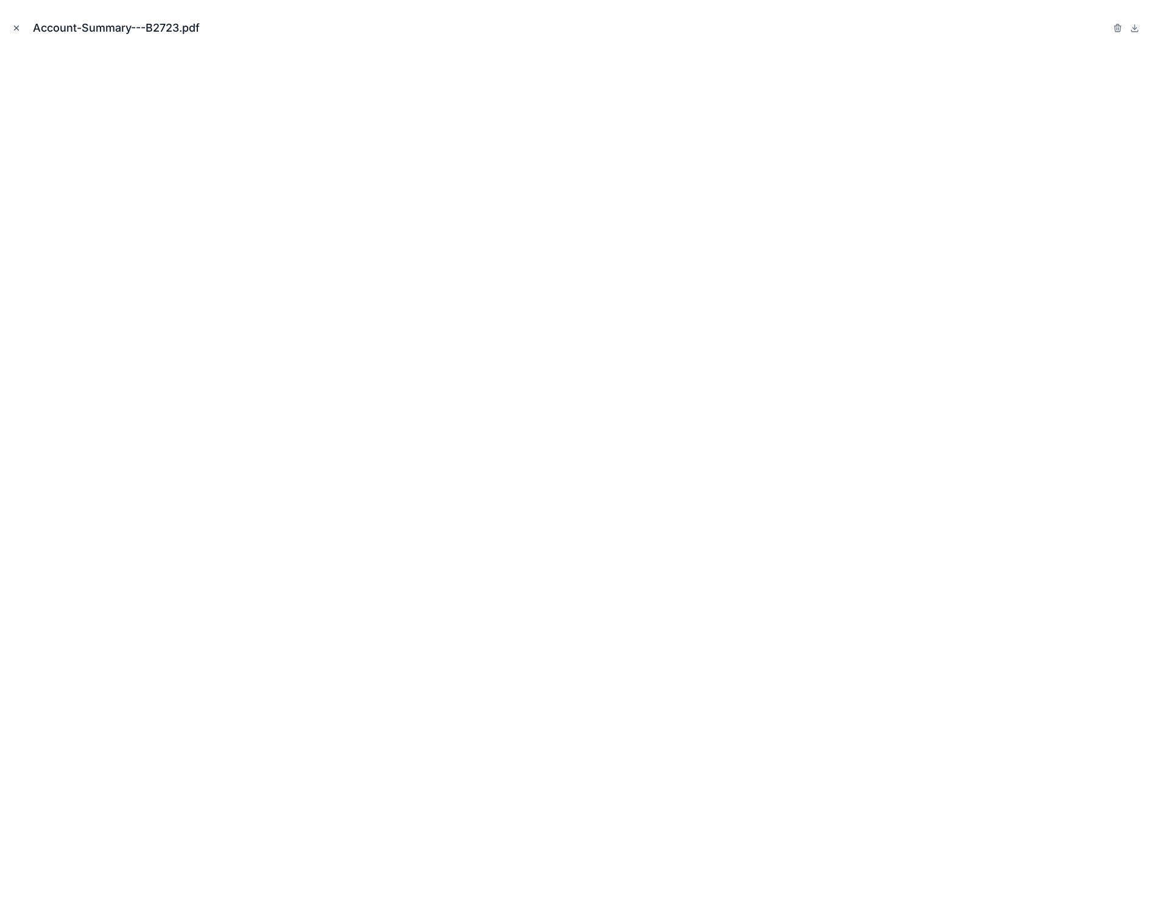
click at [15, 29] on icon "Close modal" at bounding box center [17, 28] width 4 height 4
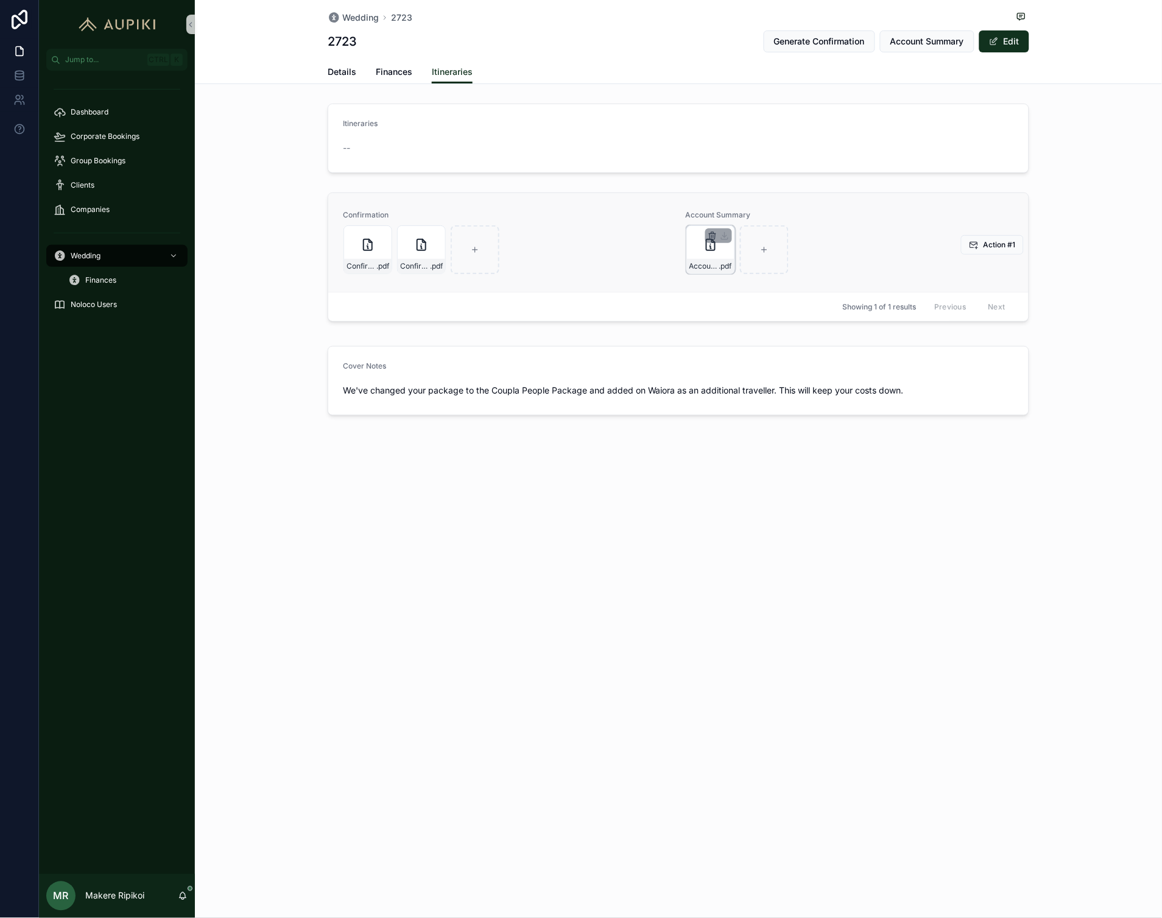
click at [710, 240] on icon "scrollable content" at bounding box center [713, 236] width 10 height 10
click at [736, 214] on icon "scrollable content" at bounding box center [738, 213] width 5 height 5
click at [911, 40] on span "Account Summary" at bounding box center [928, 41] width 74 height 12
click at [912, 46] on span "Account Summary" at bounding box center [928, 41] width 74 height 12
click at [825, 44] on span "Generate Confirmation" at bounding box center [819, 41] width 91 height 12
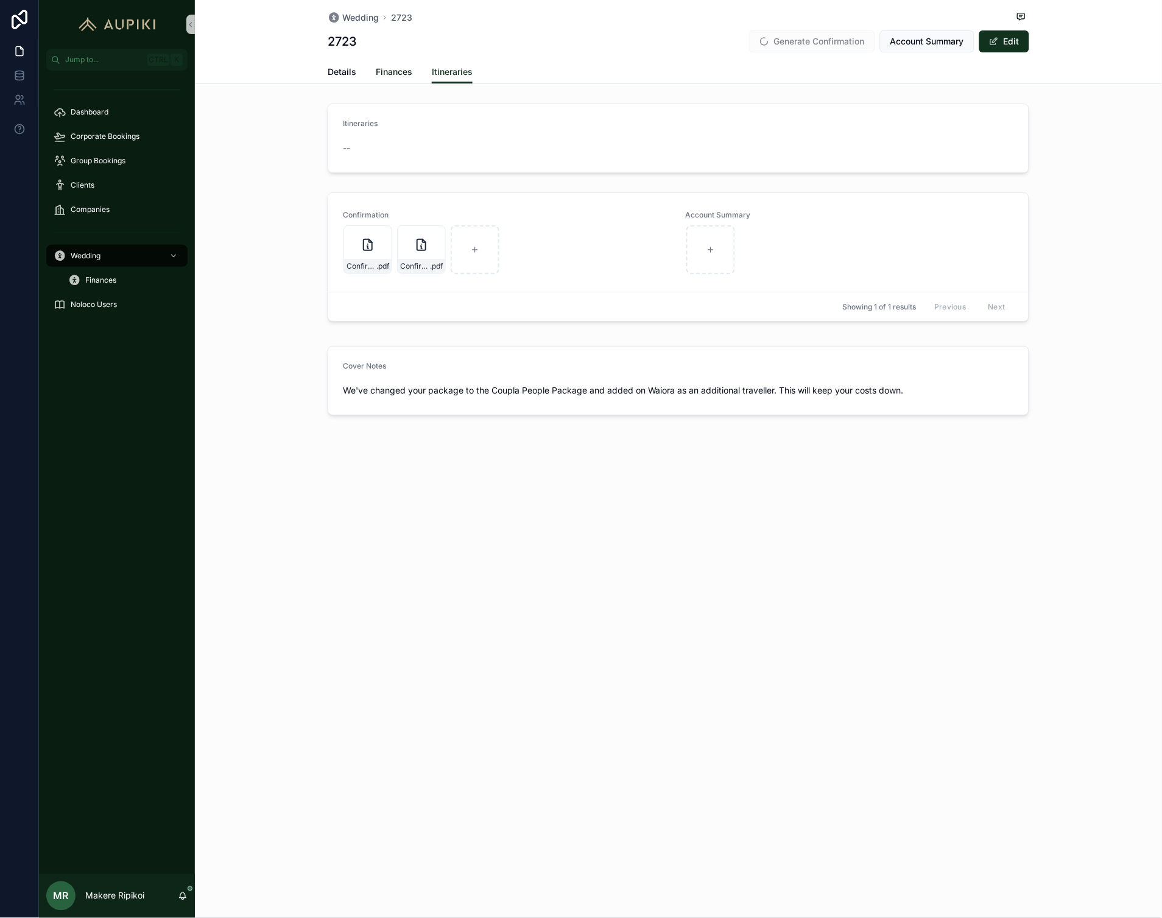
click at [391, 77] on span "Finances" at bounding box center [394, 72] width 37 height 12
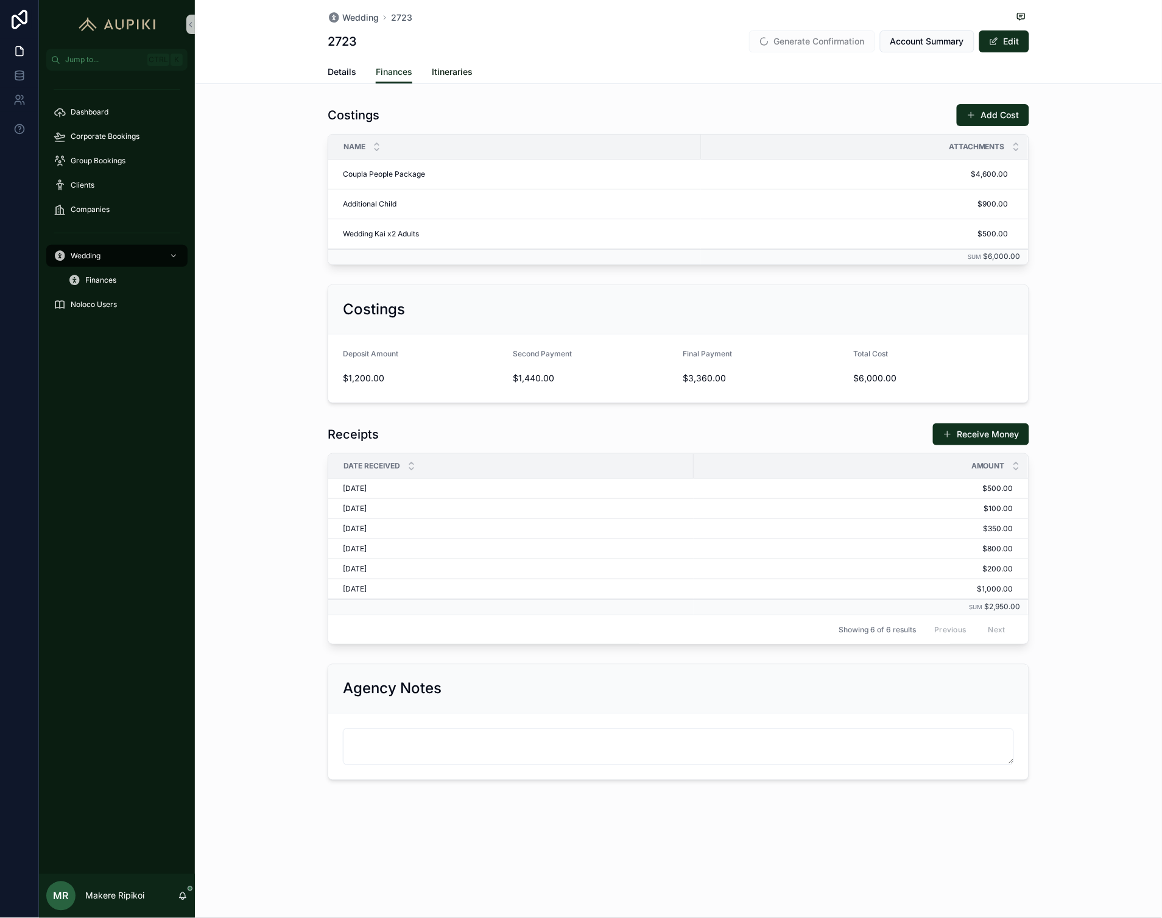
click at [457, 69] on span "Itineraries" at bounding box center [452, 72] width 41 height 12
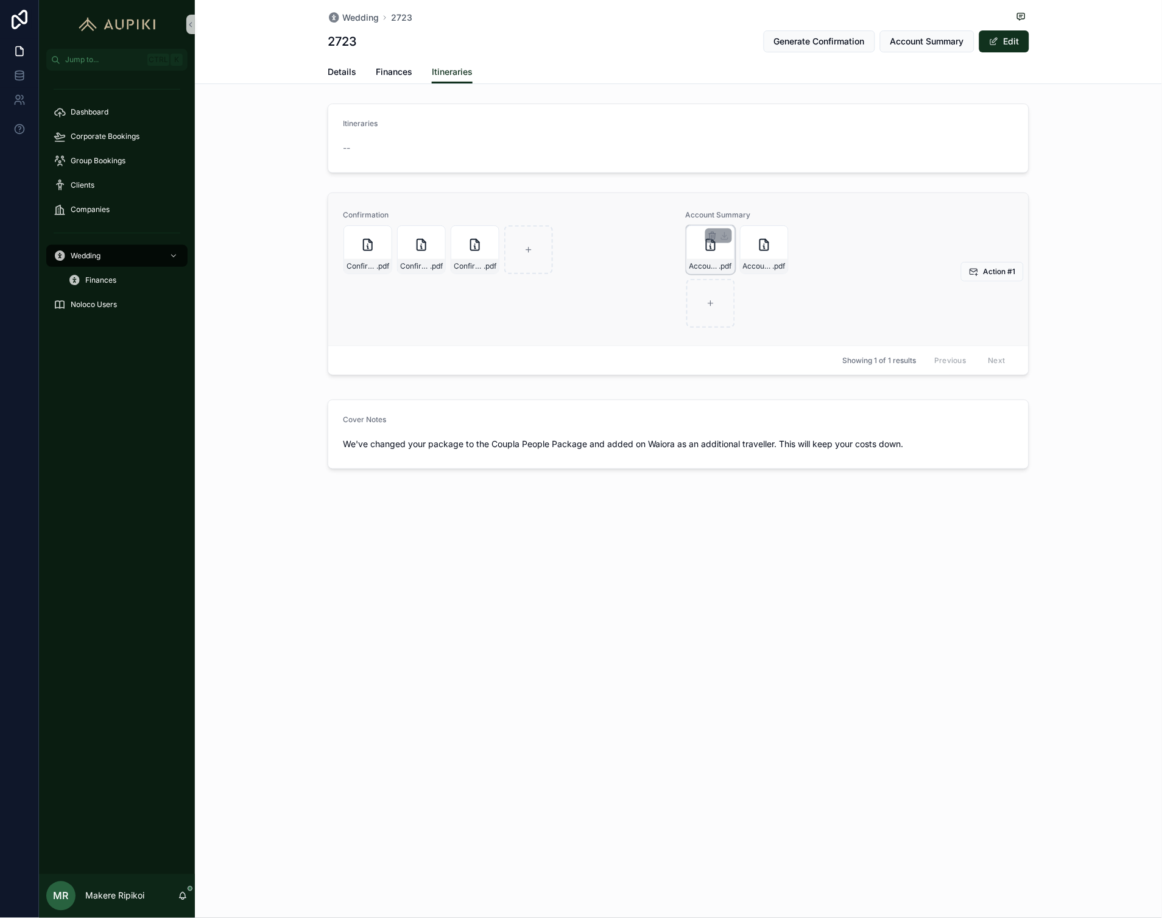
click at [705, 252] on div "Account-Summary---B2723 .pdf" at bounding box center [711, 249] width 49 height 49
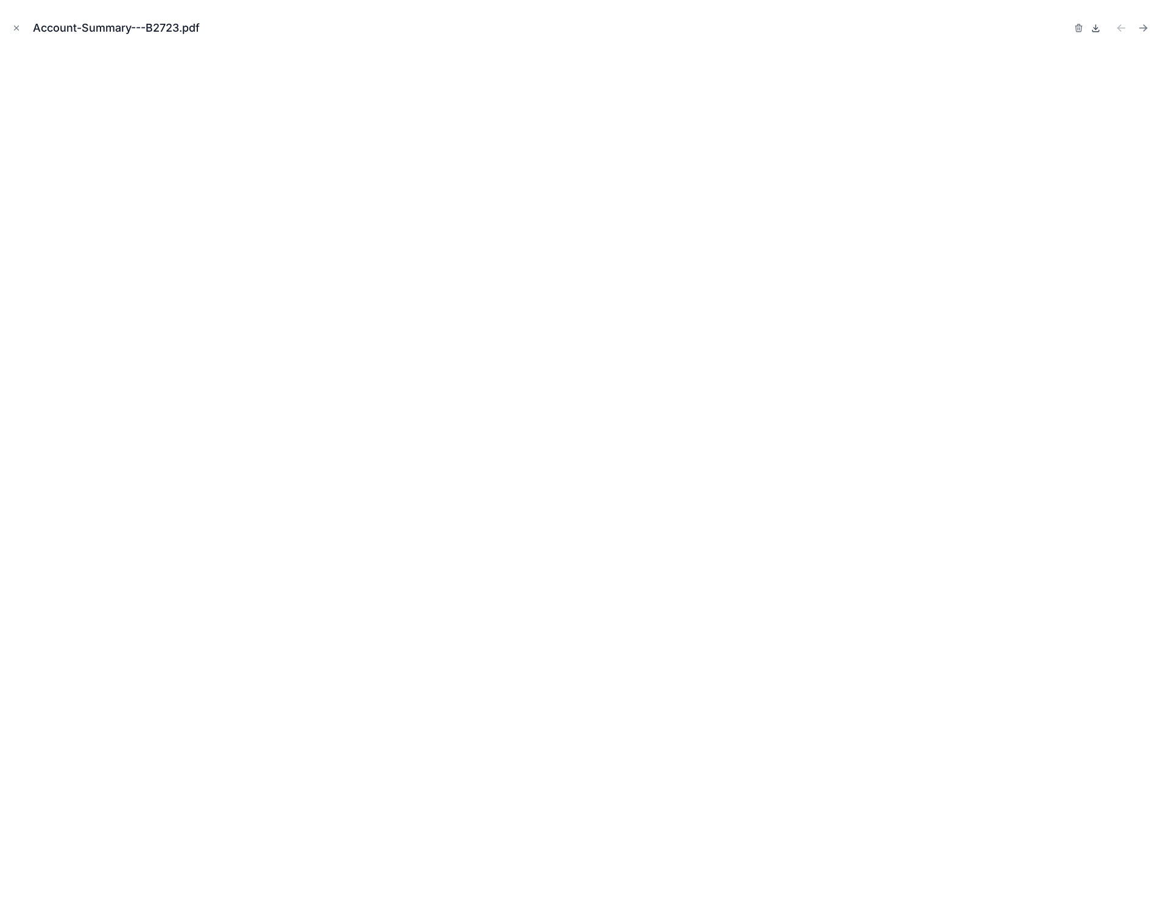
click at [1100, 30] on icon at bounding box center [1097, 28] width 10 height 10
click at [10, 26] on button "Close modal" at bounding box center [16, 27] width 13 height 13
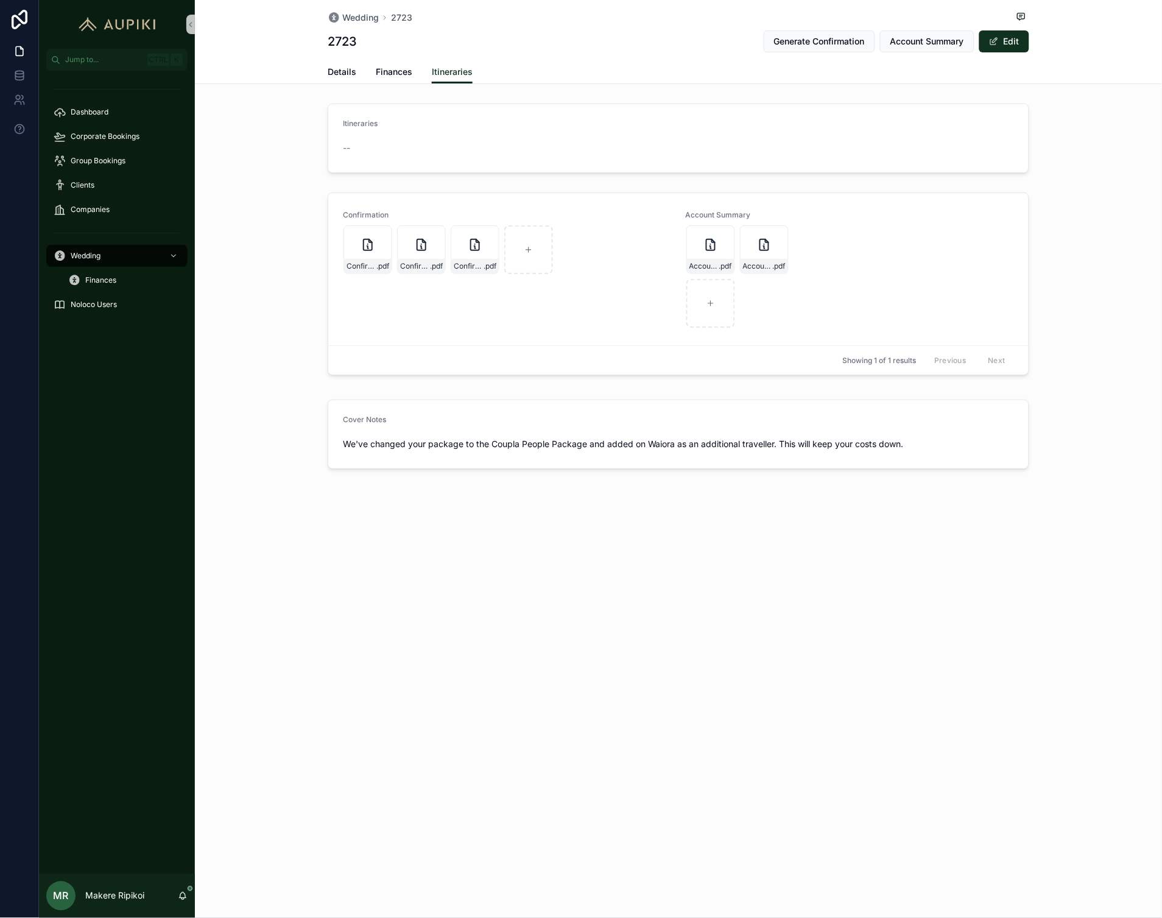
drag, startPoint x: 10, startPoint y: 26, endPoint x: 288, endPoint y: 364, distance: 437.5
click at [288, 364] on div "Confirmation Confirmation---2723 .pdf Confirmation---2723 .pdf Confirmation---2…" at bounding box center [678, 286] width 967 height 197
click at [95, 129] on div "Corporate Bookings" at bounding box center [117, 136] width 127 height 19
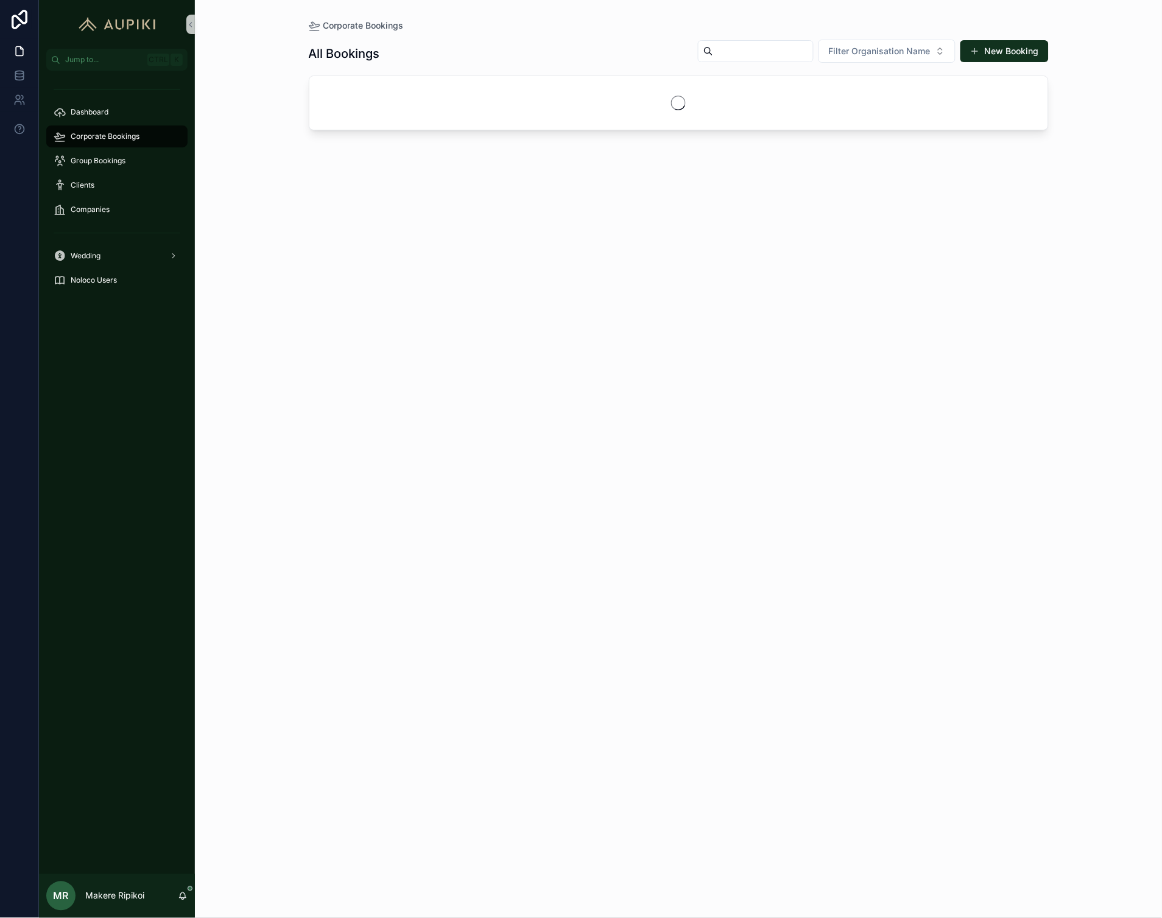
click at [753, 55] on input "scrollable content" at bounding box center [763, 51] width 100 height 17
click at [525, 71] on div "All Bookings Filter Organisation Name New Booking" at bounding box center [679, 468] width 740 height 872
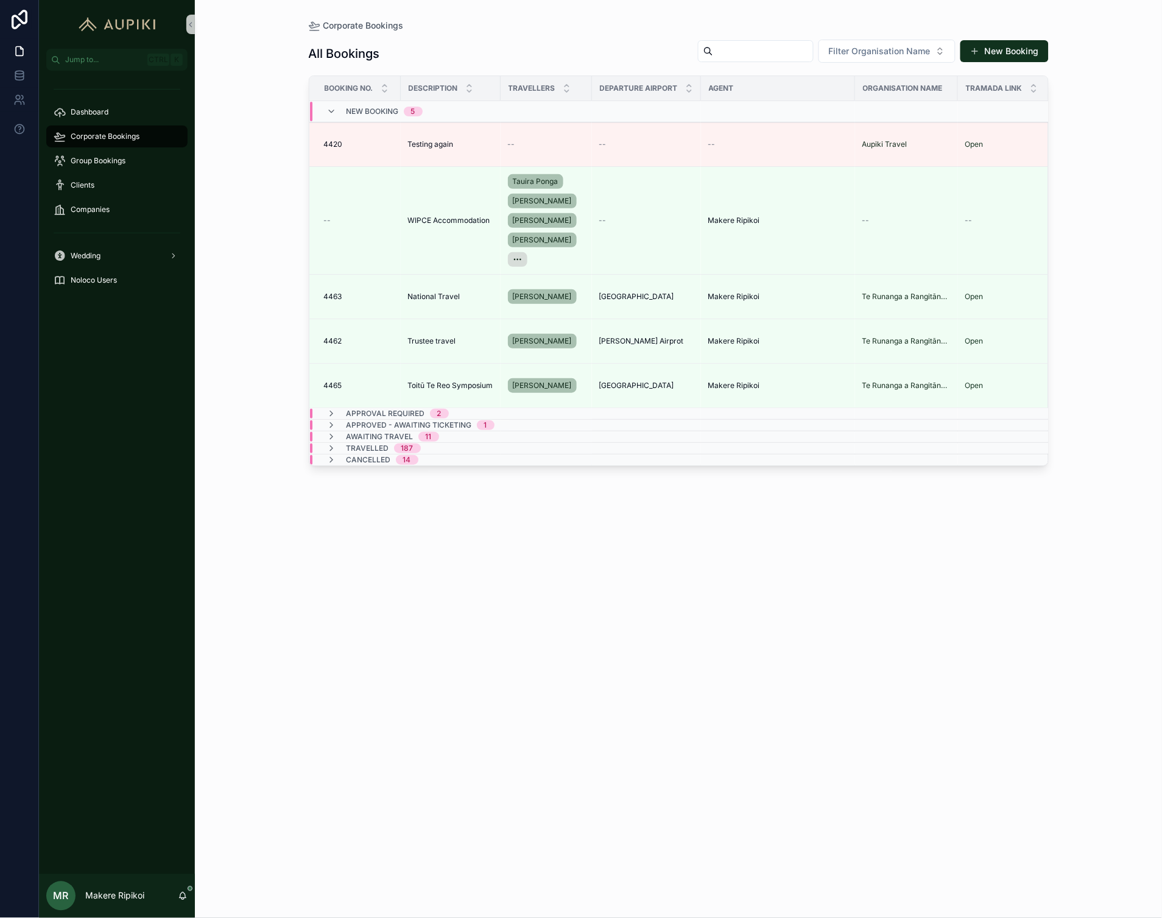
click at [429, 421] on span "Approved - Awaiting ticketing" at bounding box center [409, 425] width 125 height 10
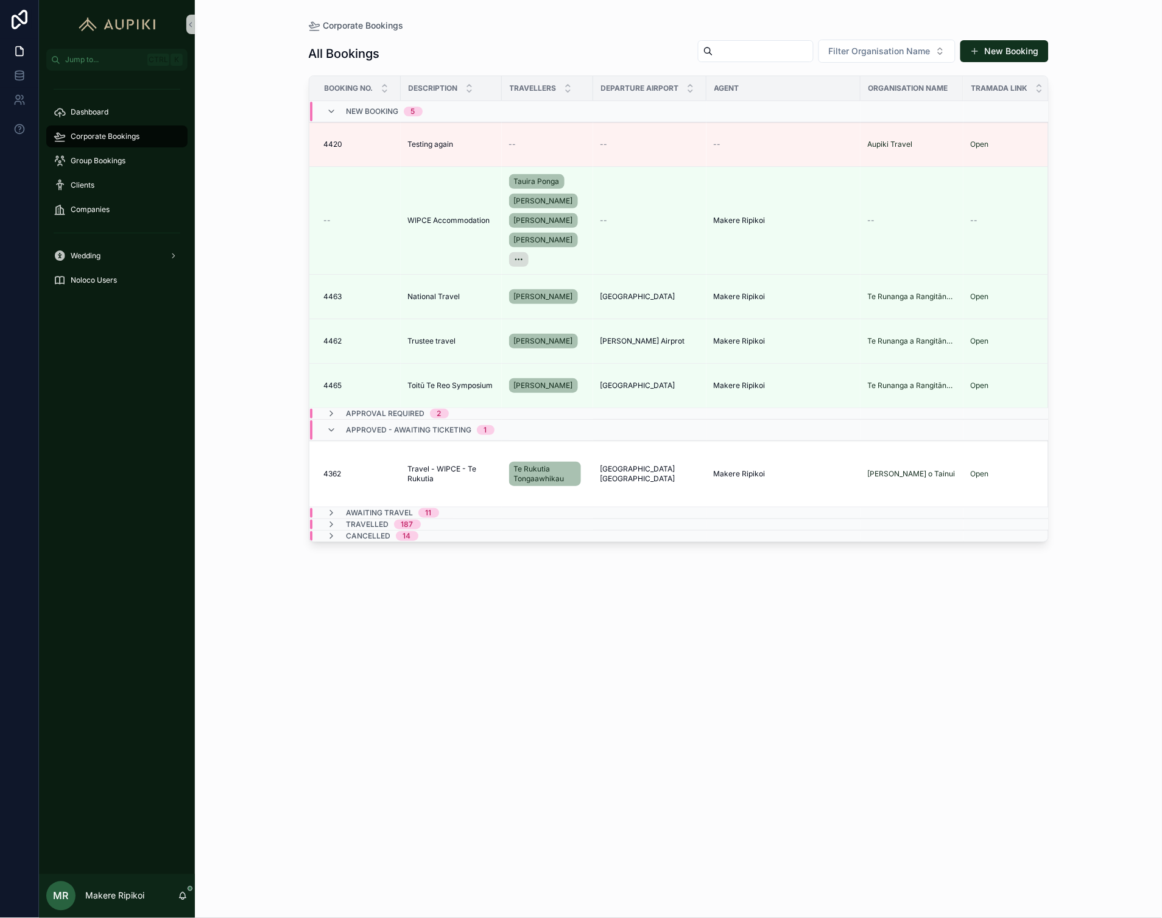
click at [430, 415] on span "2" at bounding box center [439, 414] width 19 height 10
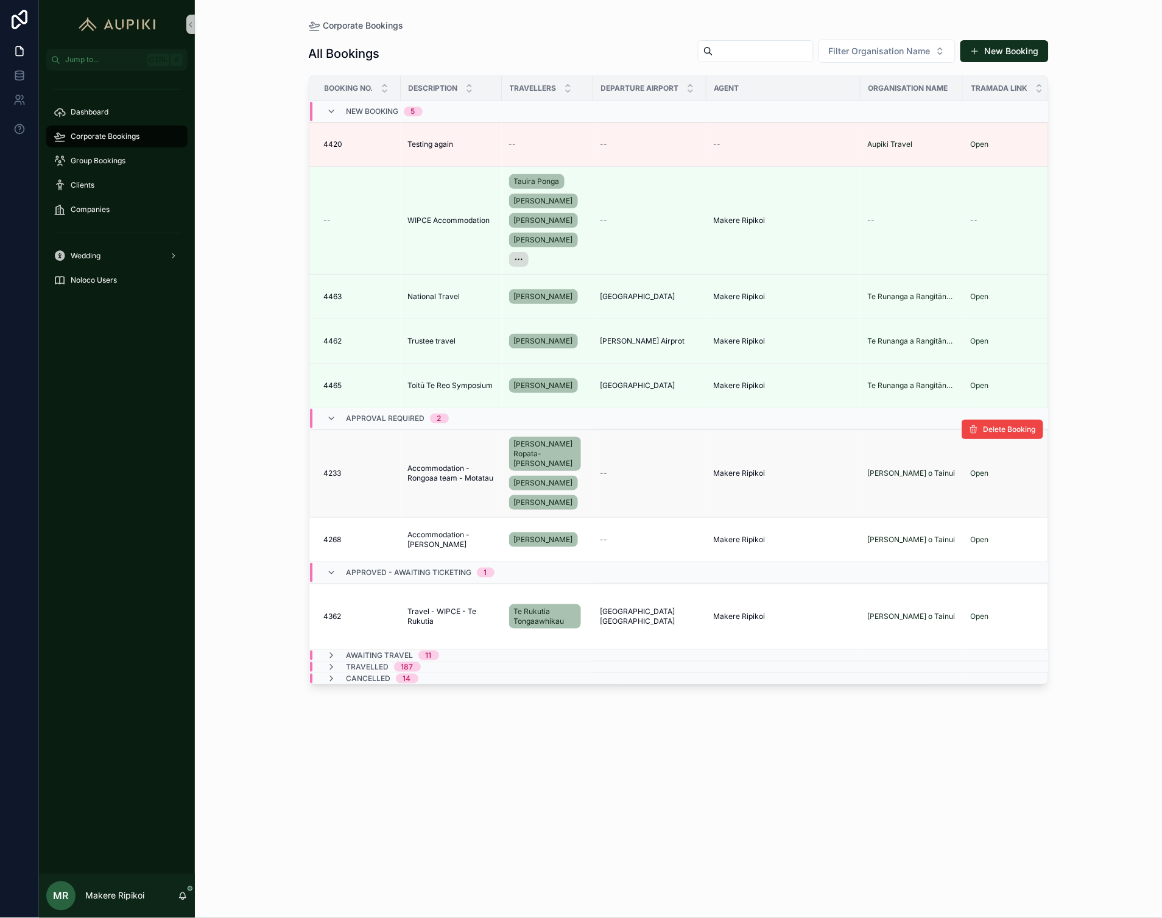
click at [451, 484] on td "Accommodation - Rongoaa team - Motatau Accommodation - Rongoaa team - Motatau" at bounding box center [451, 473] width 101 height 88
click at [451, 471] on span "Accommodation - Rongoaa team - Motatau" at bounding box center [451, 473] width 87 height 19
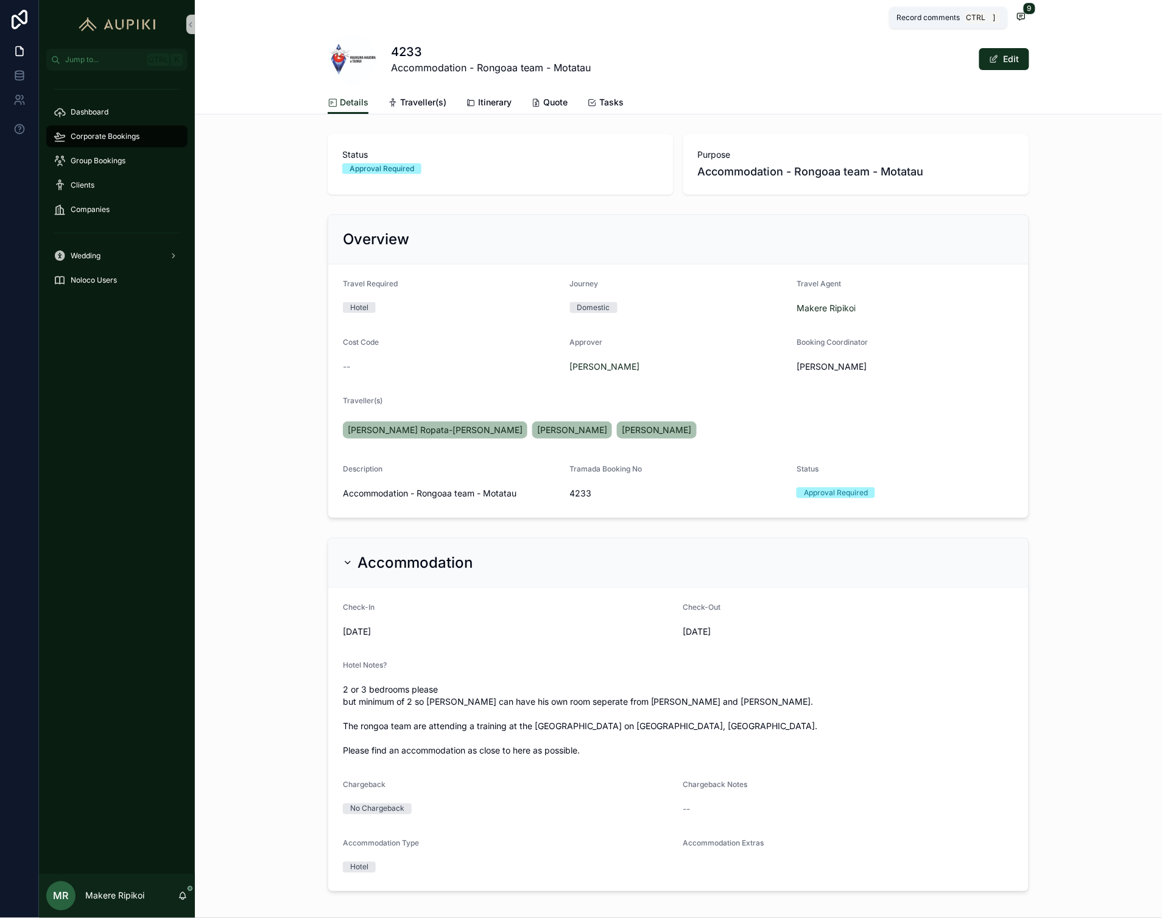
click at [1018, 13] on icon "scrollable content" at bounding box center [1021, 16] width 7 height 7
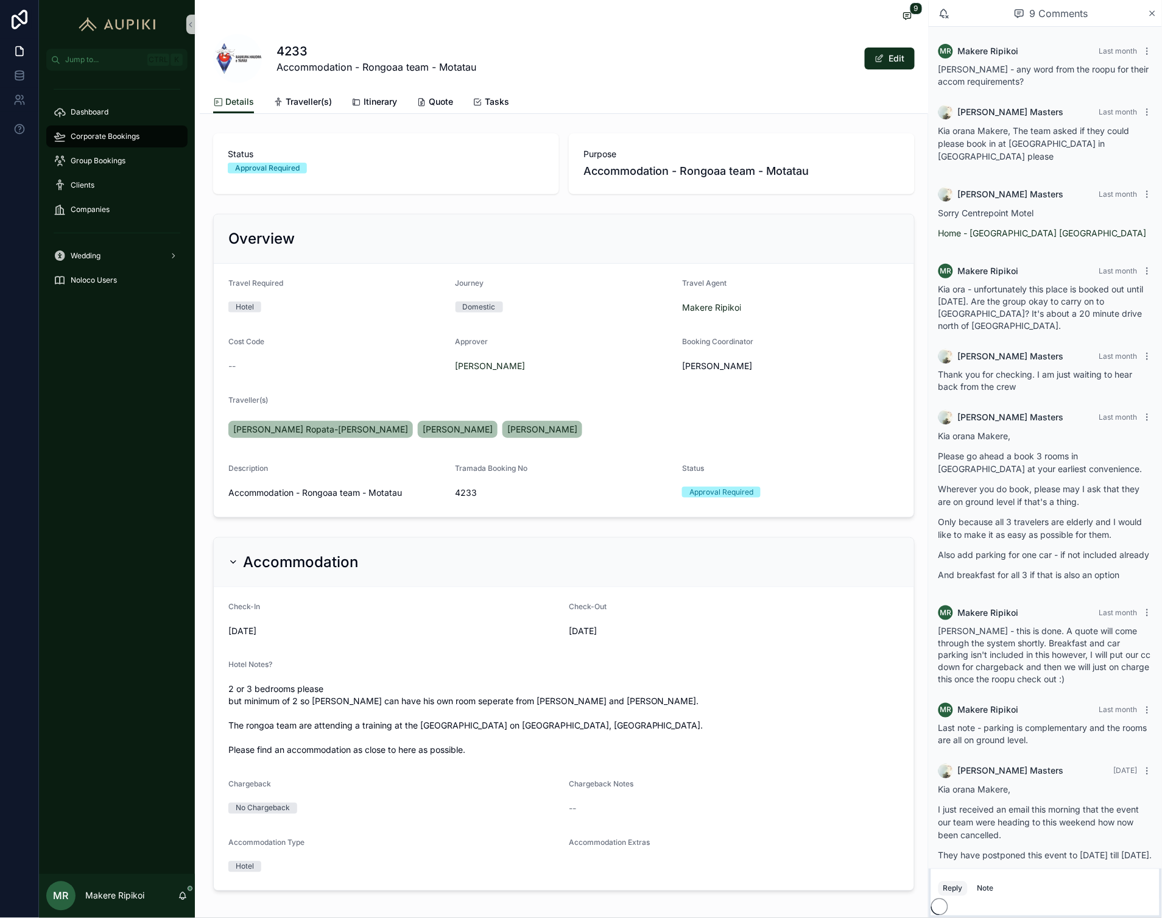
scroll to position [119, 0]
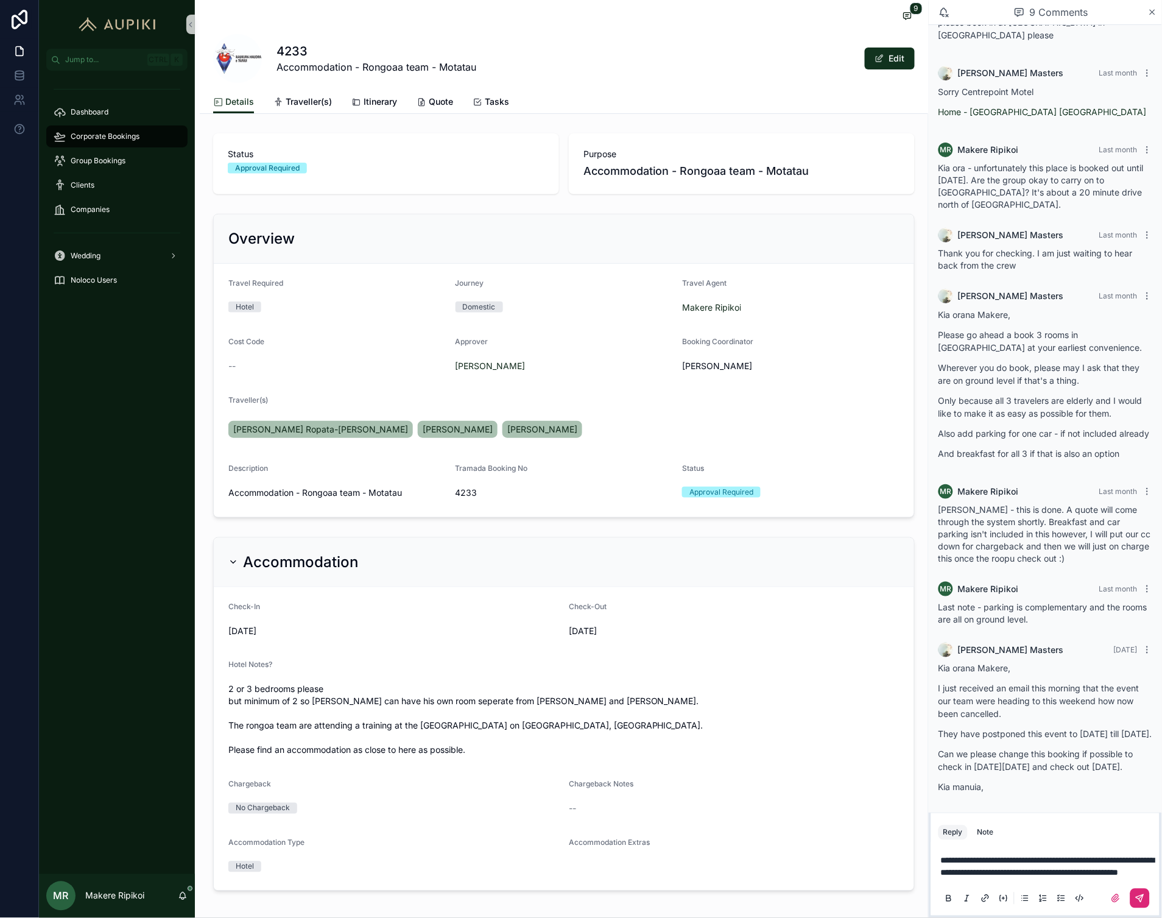
click at [1138, 905] on button "scrollable content" at bounding box center [1140, 898] width 19 height 19
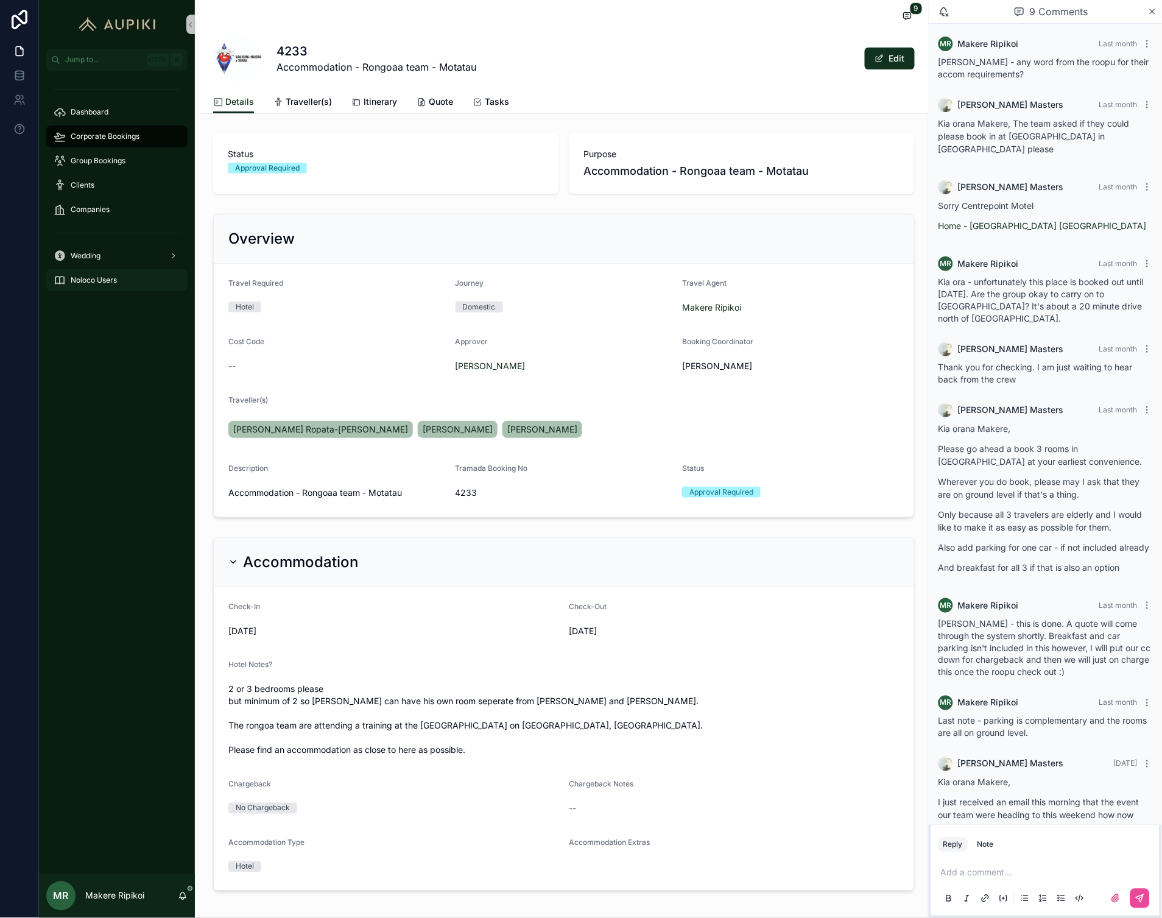
scroll to position [0, 0]
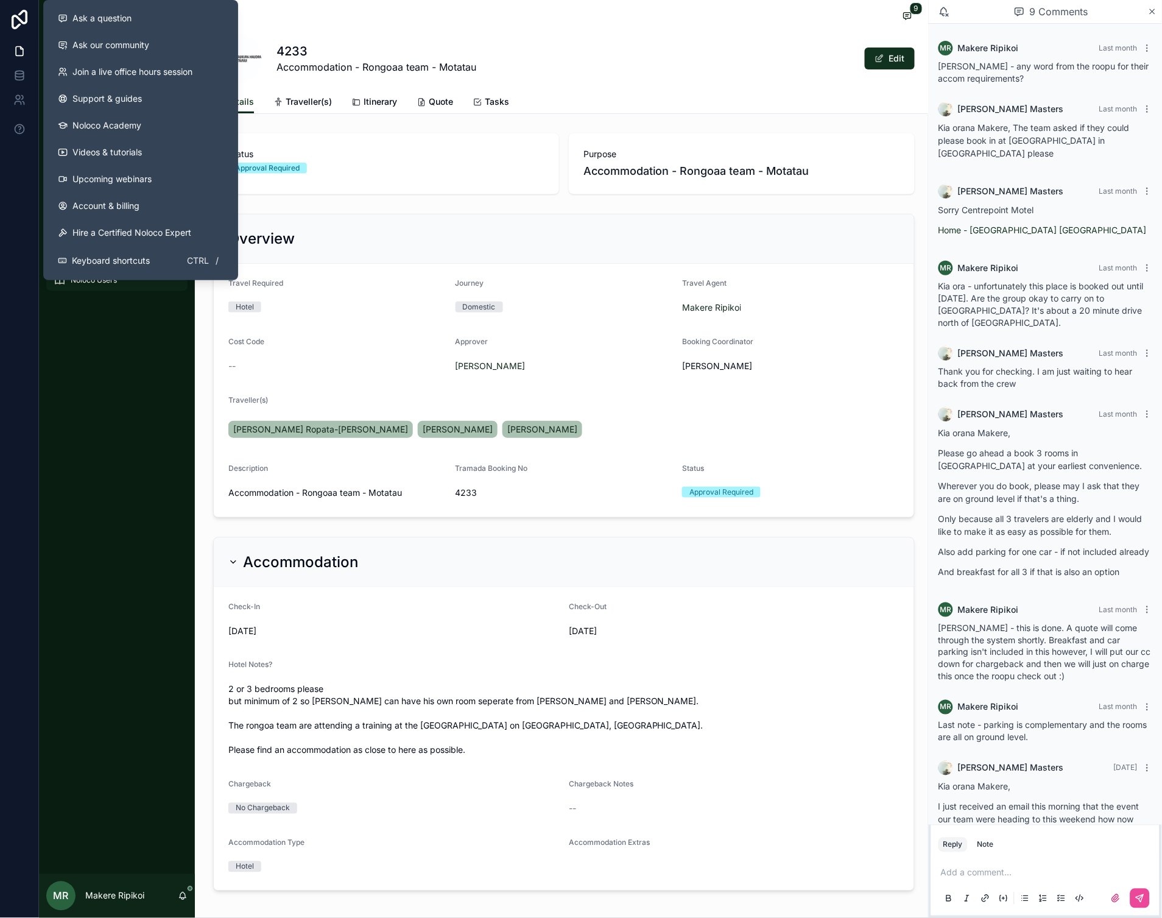
drag, startPoint x: 136, startPoint y: 370, endPoint x: 136, endPoint y: 288, distance: 82.2
click at [137, 370] on div "Dashboard Corporate Bookings Group Bookings Clients Companies Wedding Noloco Us…" at bounding box center [117, 473] width 156 height 804
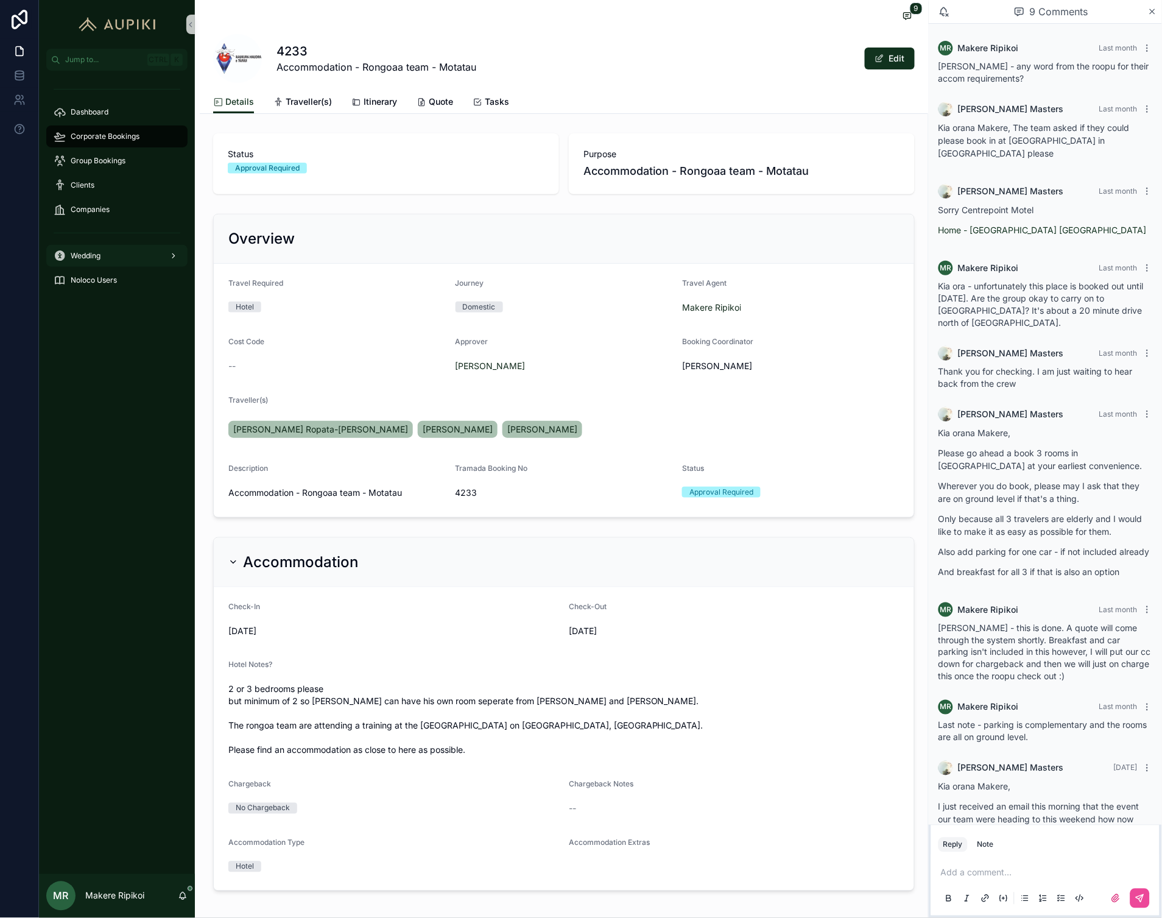
click at [130, 264] on div "Wedding" at bounding box center [117, 255] width 127 height 19
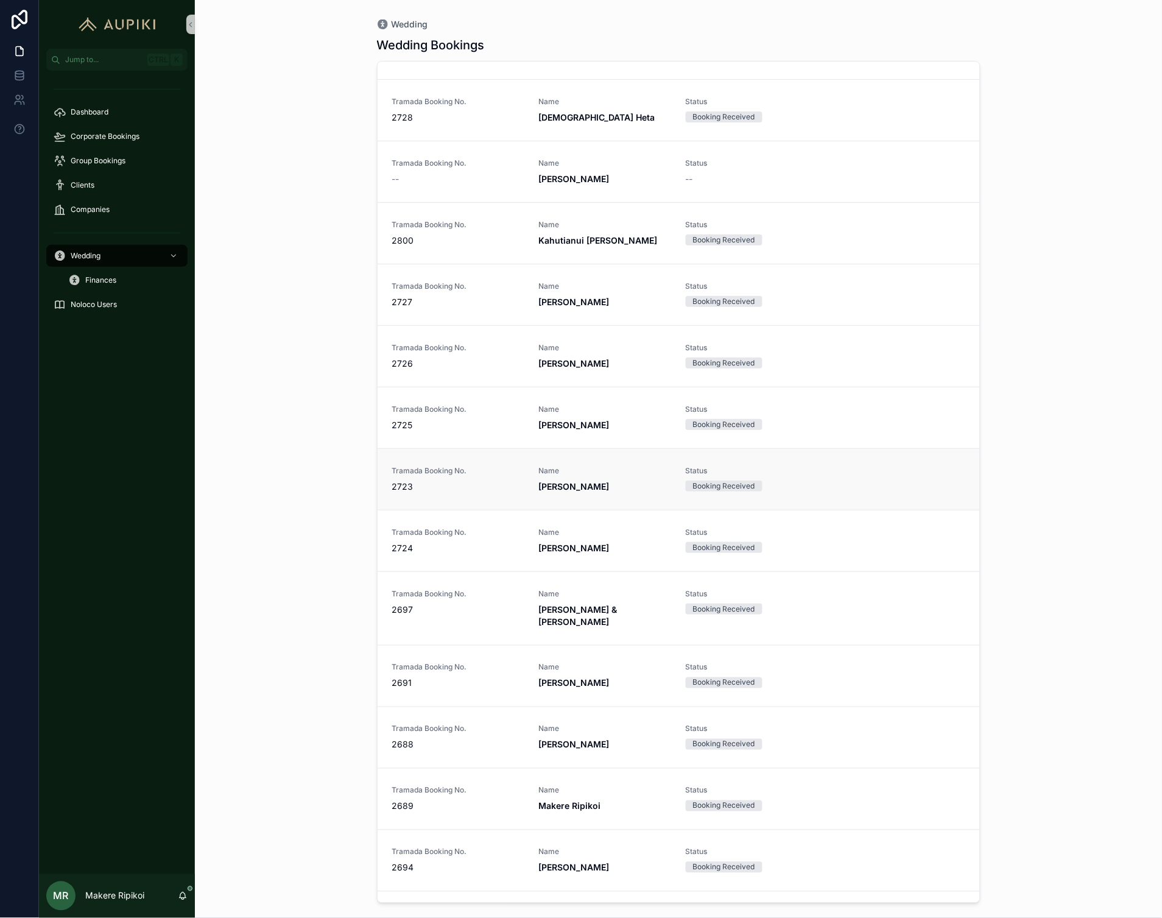
scroll to position [2112, 0]
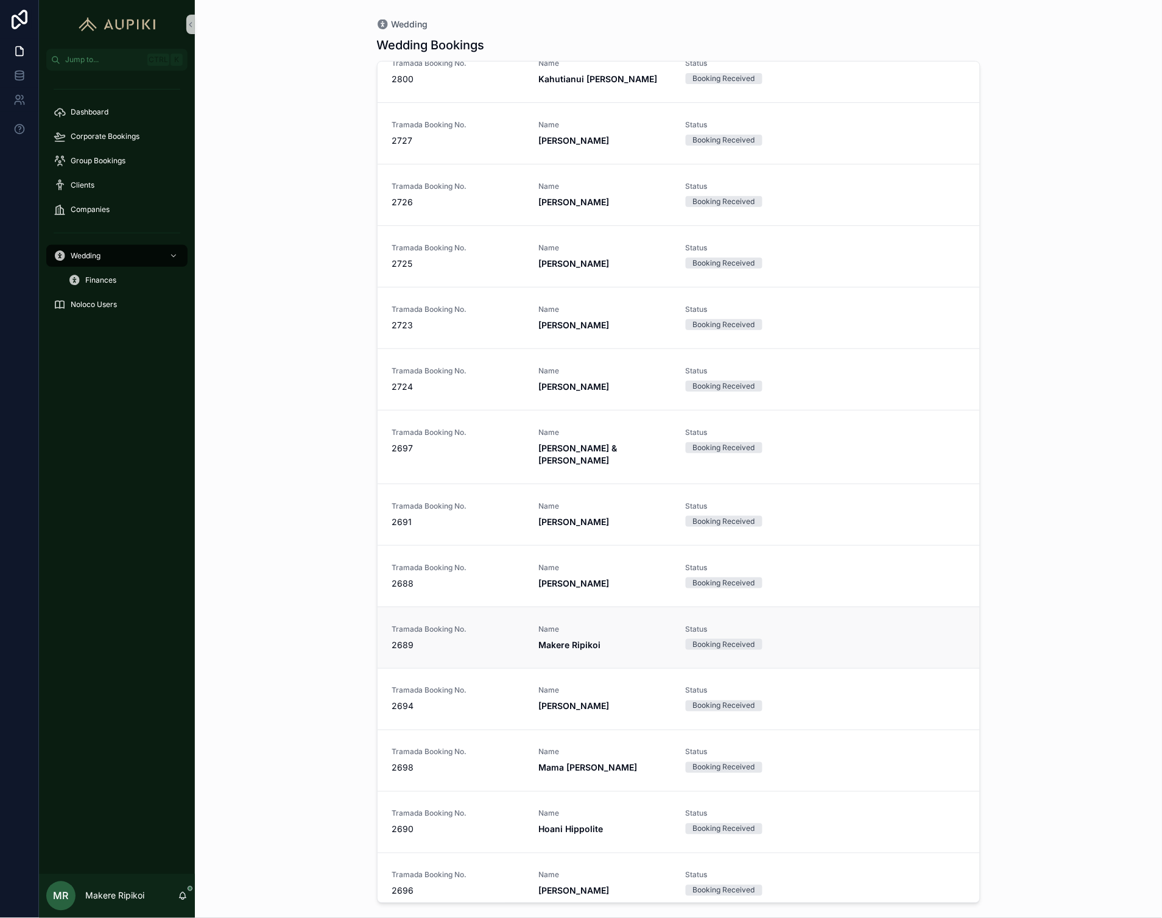
click at [503, 639] on span "2689" at bounding box center [458, 645] width 132 height 12
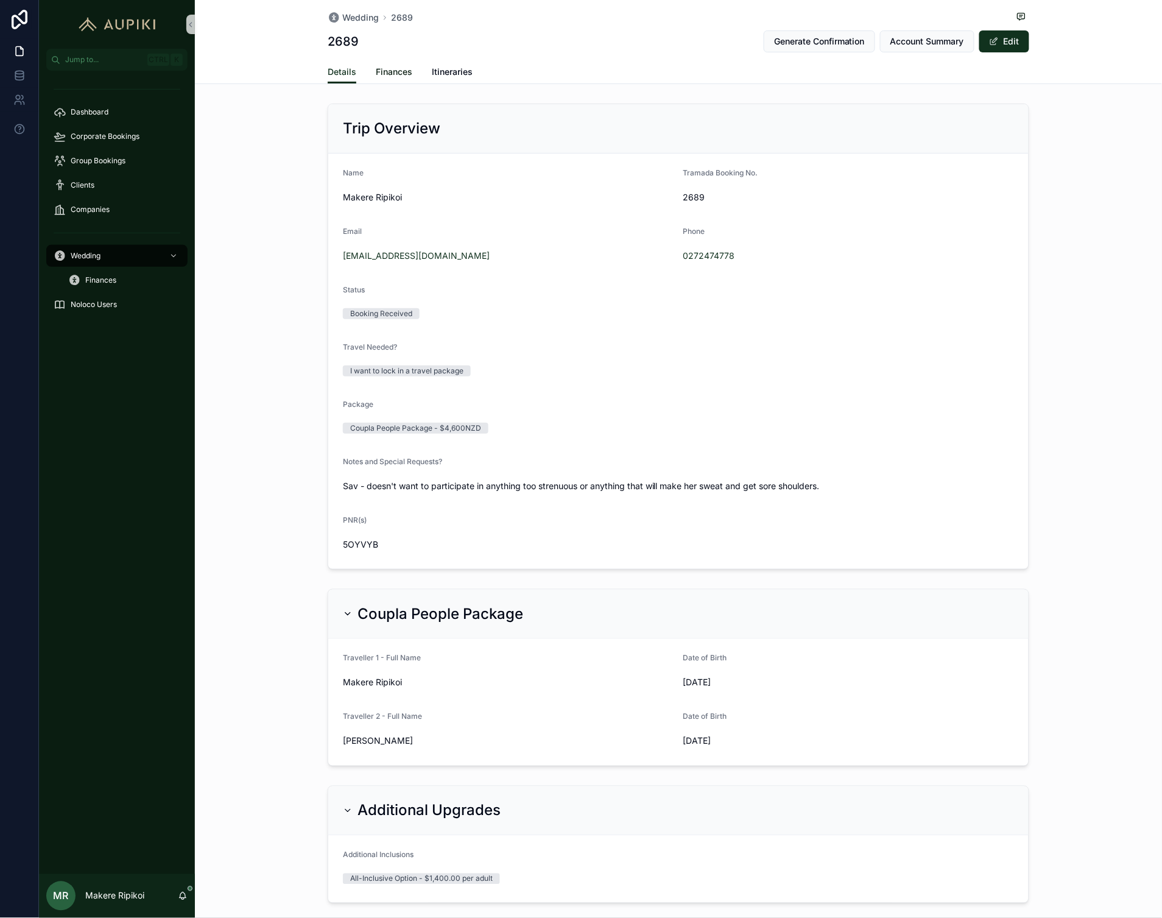
click at [403, 73] on span "Finances" at bounding box center [394, 72] width 37 height 12
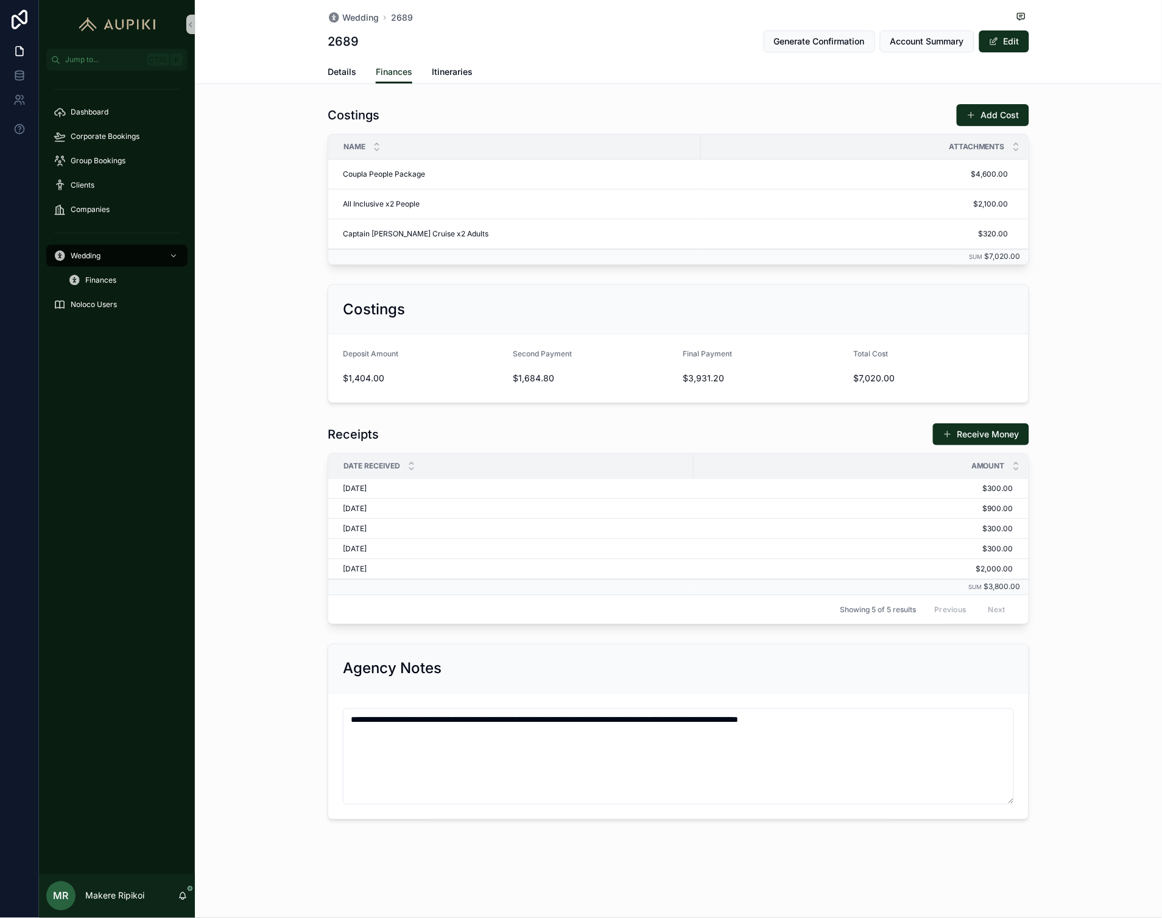
click at [974, 445] on button "Receive Money" at bounding box center [981, 434] width 96 height 22
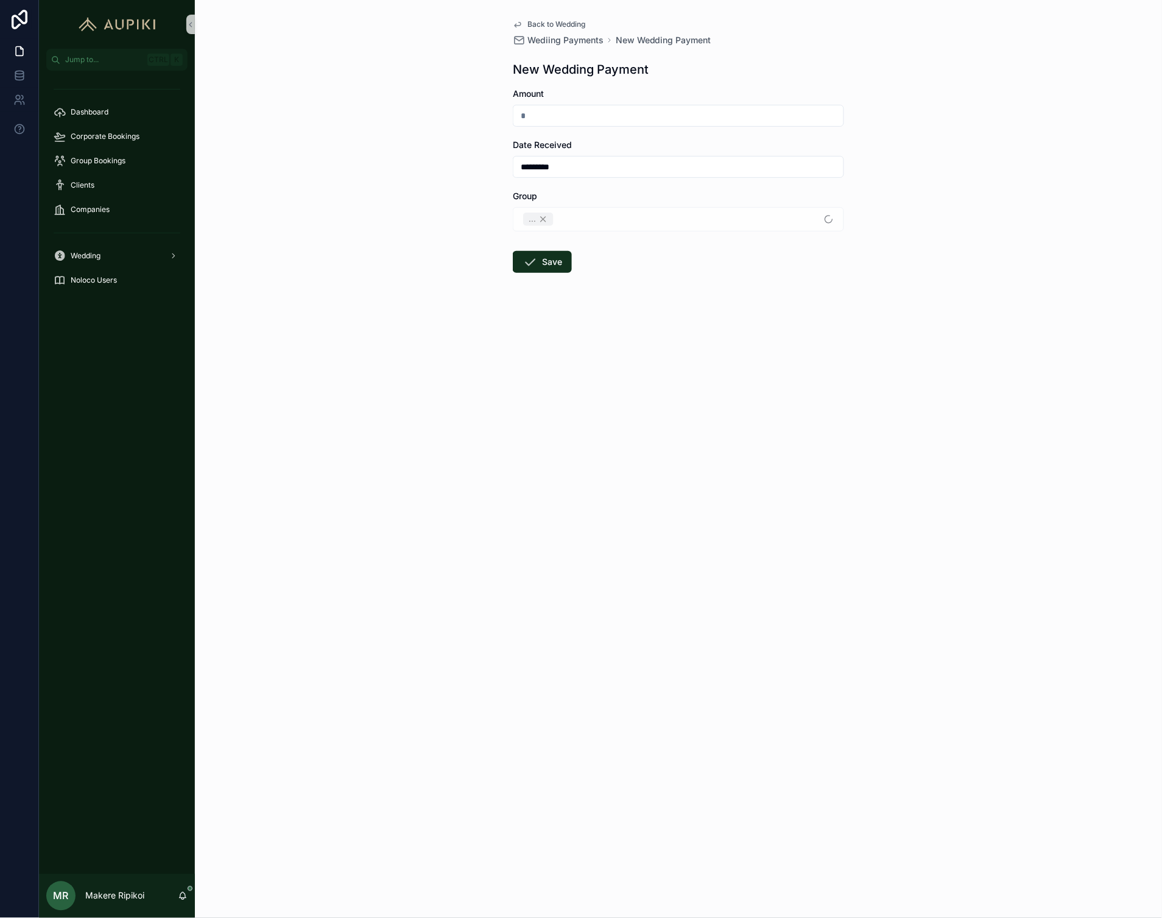
click at [568, 105] on div "scrollable content" at bounding box center [678, 116] width 331 height 22
click at [565, 108] on input "scrollable content" at bounding box center [679, 115] width 330 height 17
type input "*******"
click at [515, 459] on div "Back to Wedding Wediing Payments New Wedding Payment New Wedding Payment Amount…" at bounding box center [678, 459] width 967 height 918
click at [525, 255] on icon "scrollable content" at bounding box center [530, 262] width 15 height 15
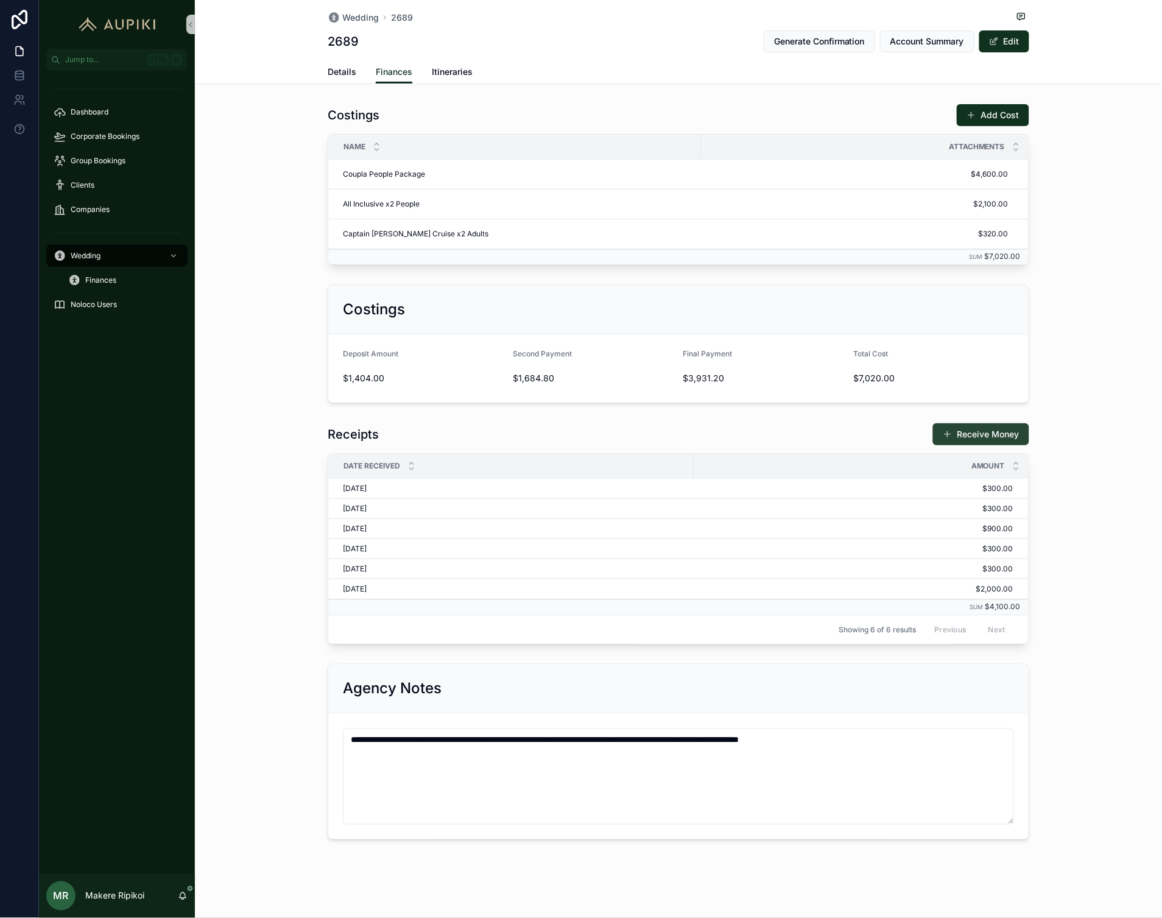
click at [961, 444] on button "Receive Money" at bounding box center [981, 434] width 96 height 22
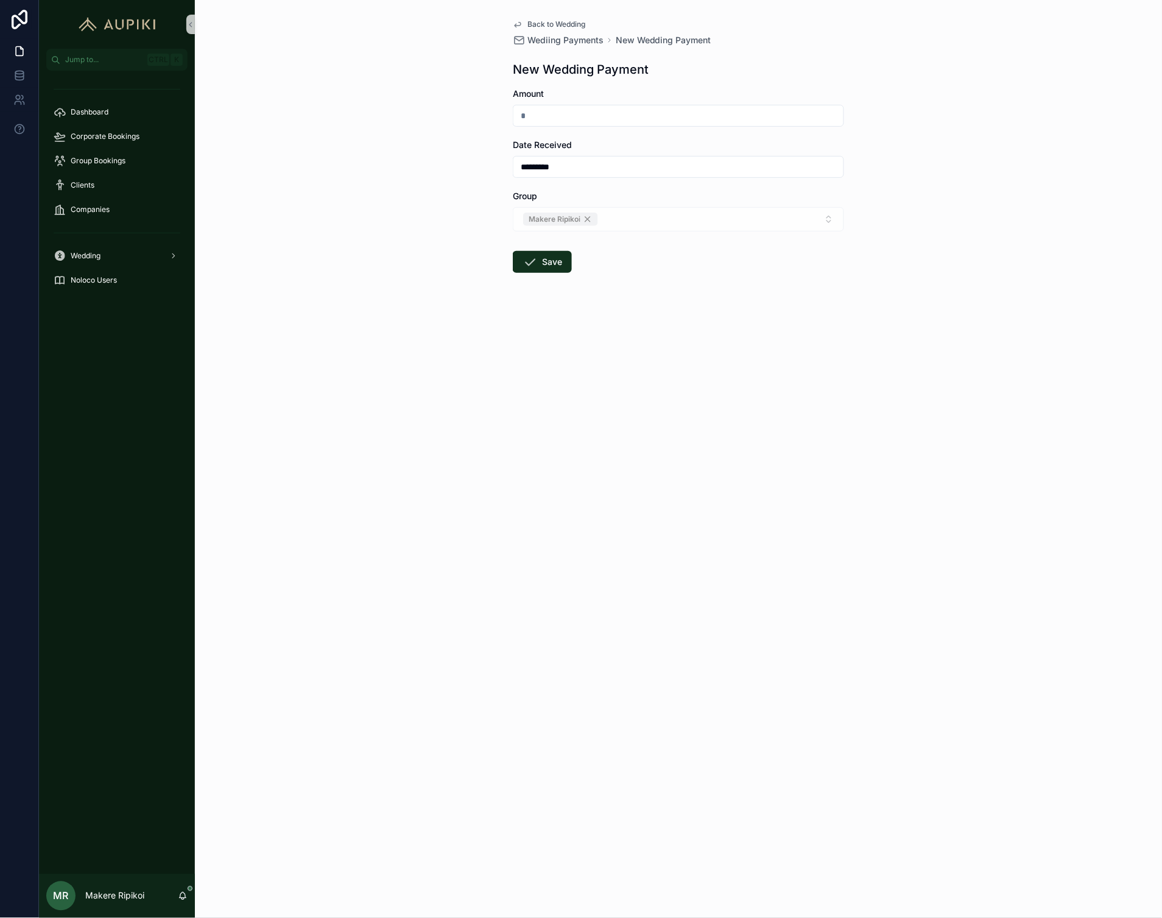
click at [586, 120] on input "scrollable content" at bounding box center [679, 115] width 330 height 17
type input "*******"
click at [637, 402] on div "Back to Wedding Wediing Payments New Wedding Payment New Wedding Payment Amount…" at bounding box center [678, 459] width 967 height 918
click at [546, 258] on button "Save" at bounding box center [542, 262] width 59 height 22
click at [330, 356] on div "Back to Wedding Wediing Payments New Wedding Payment New Wedding Payment Amount…" at bounding box center [678, 459] width 967 height 918
